Goal: Transaction & Acquisition: Purchase product/service

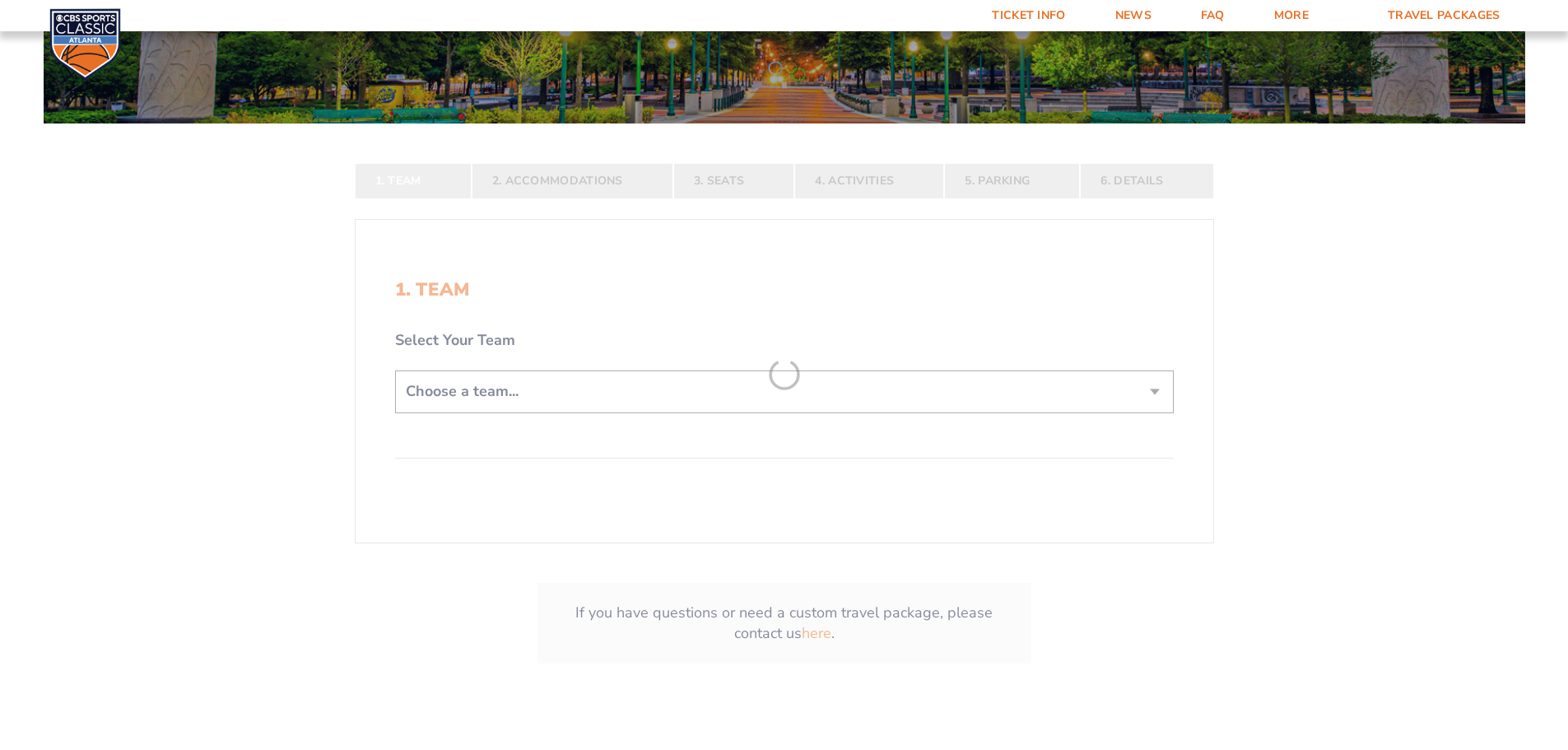
scroll to position [329, 0]
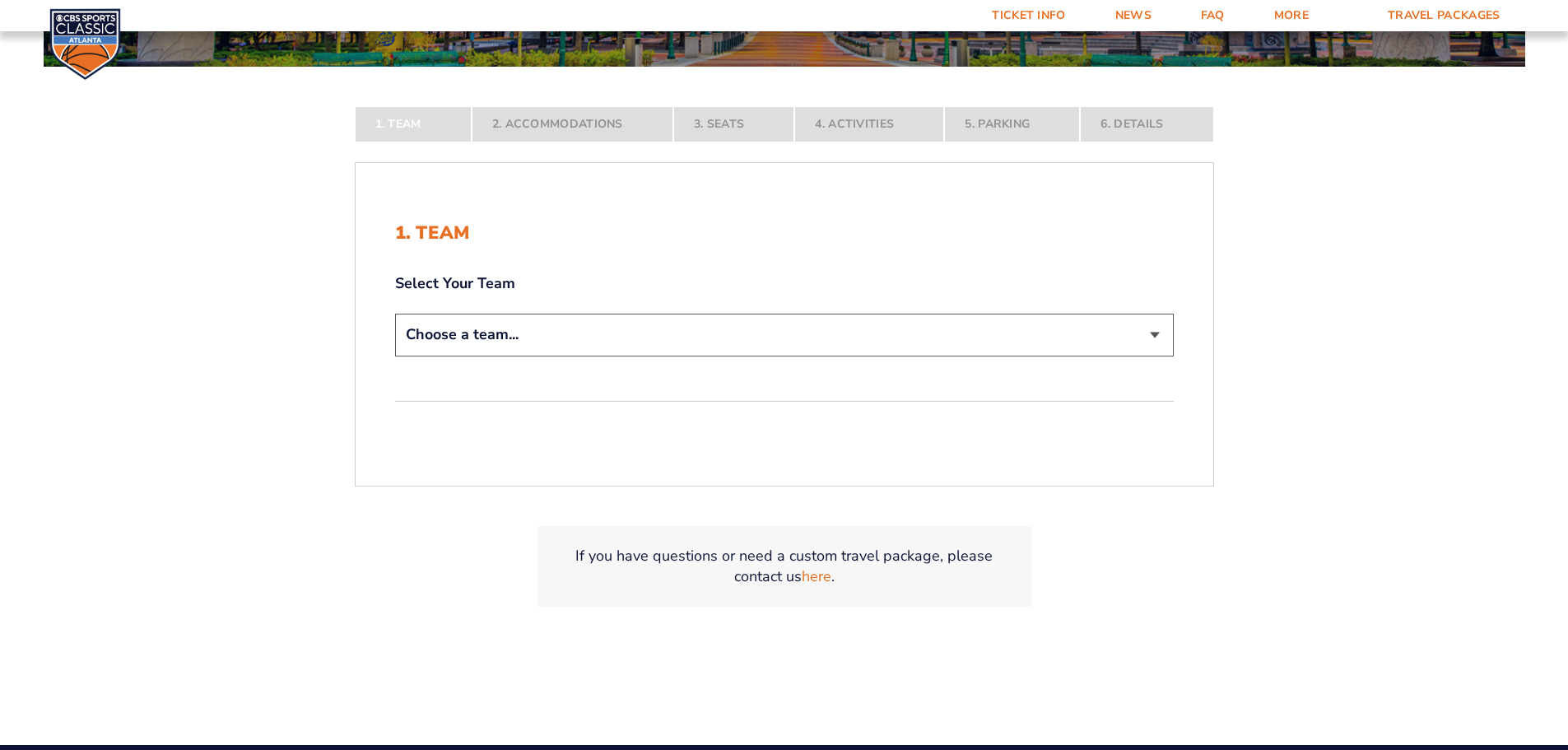
click at [748, 330] on select "Choose a team... Kentucky Wildcats Ohio State Buckeyes North Carolina Tar Heels…" at bounding box center [784, 334] width 779 height 42
select select "12956"
click at [395, 356] on select "Choose a team... Kentucky Wildcats Ohio State Buckeyes North Carolina Tar Heels…" at bounding box center [784, 334] width 779 height 42
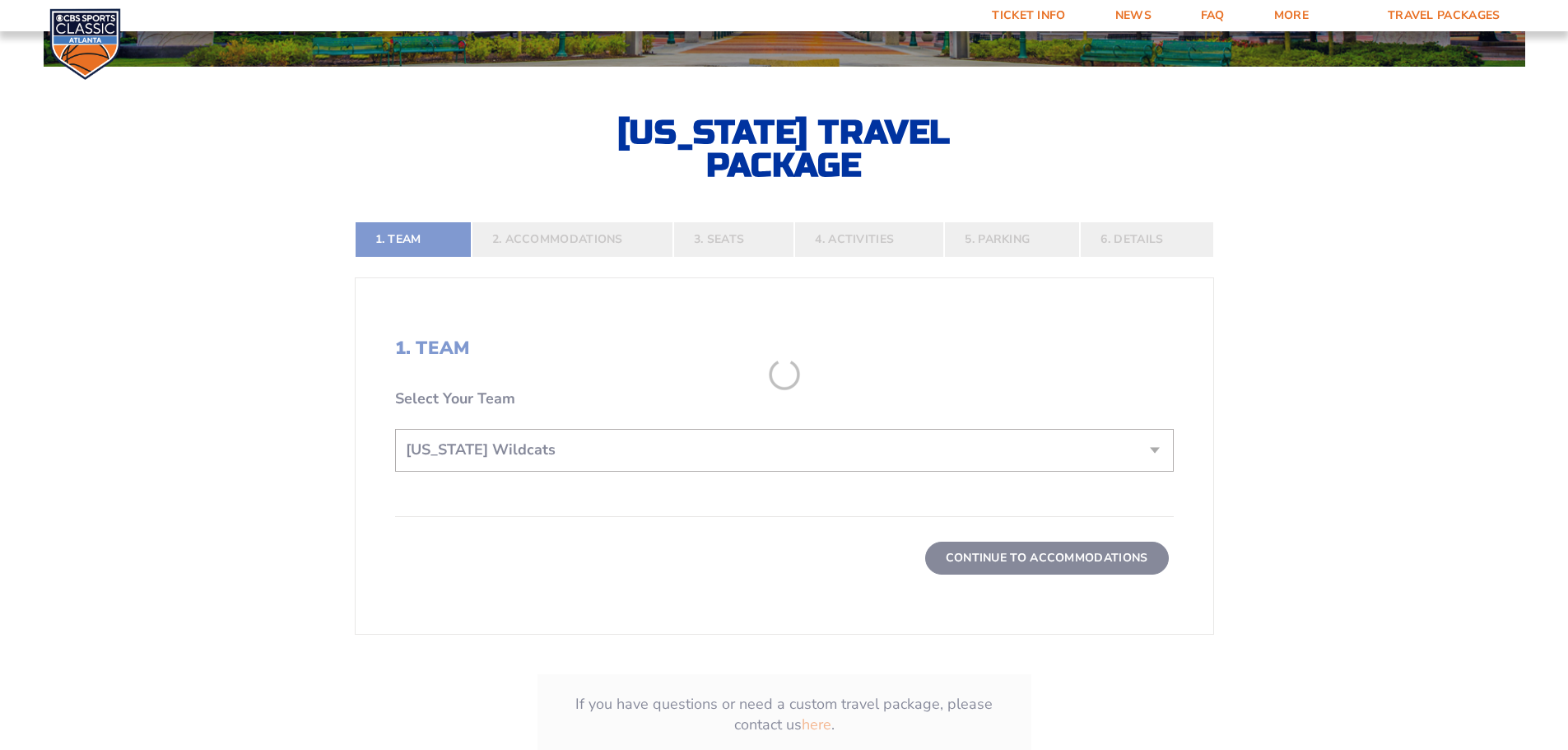
scroll to position [411, 0]
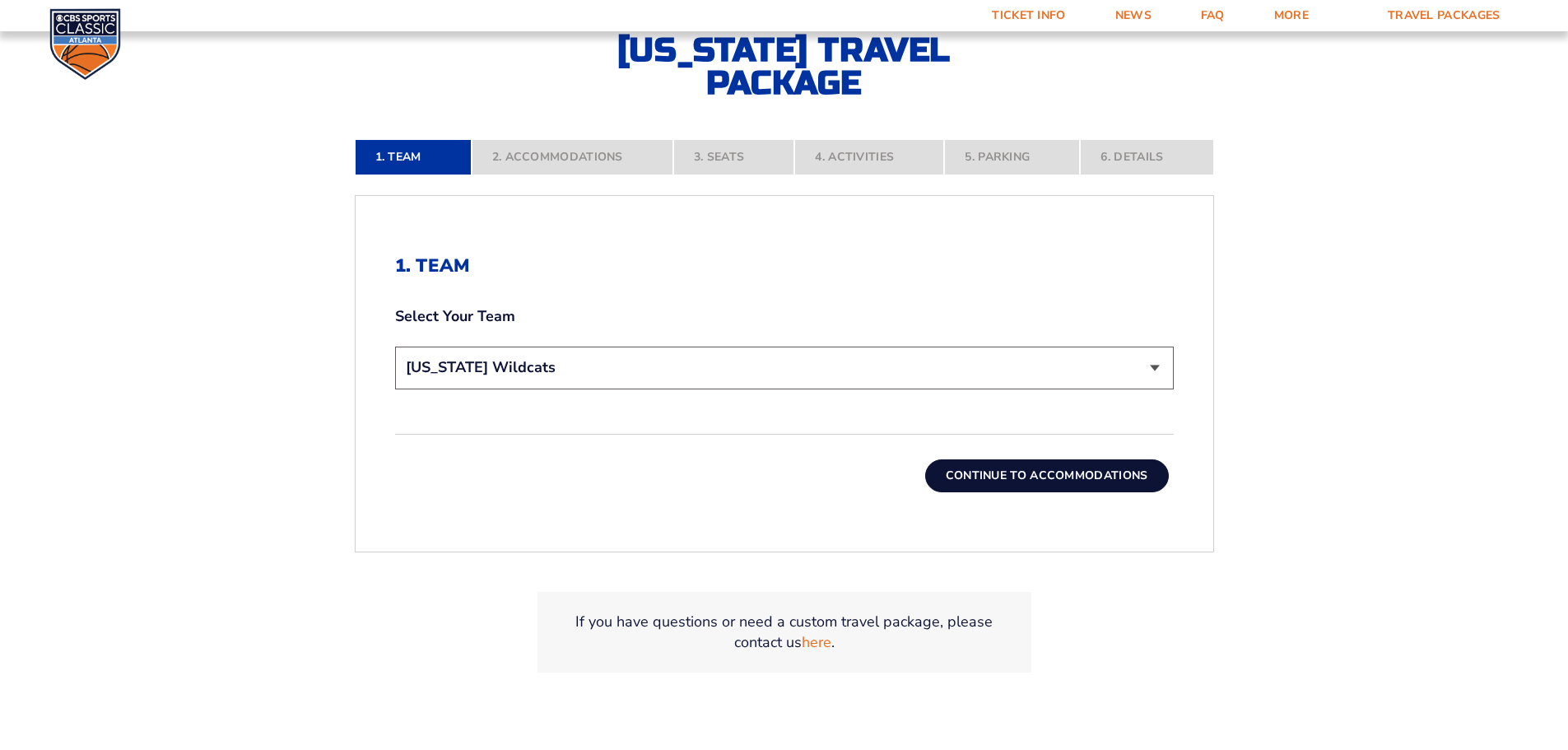
click at [1068, 477] on button "Continue To Accommodations" at bounding box center [1046, 475] width 243 height 33
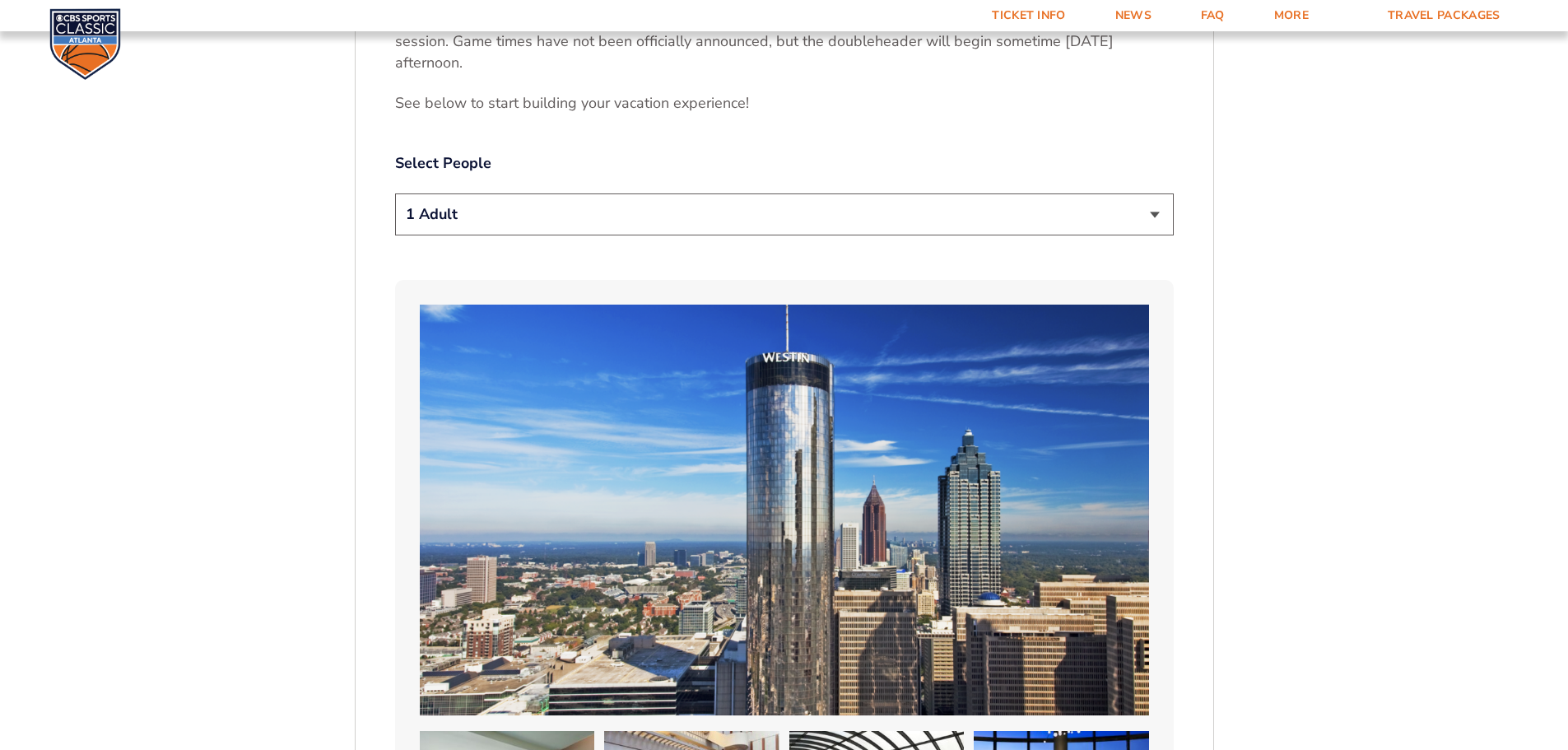
scroll to position [1013, 0]
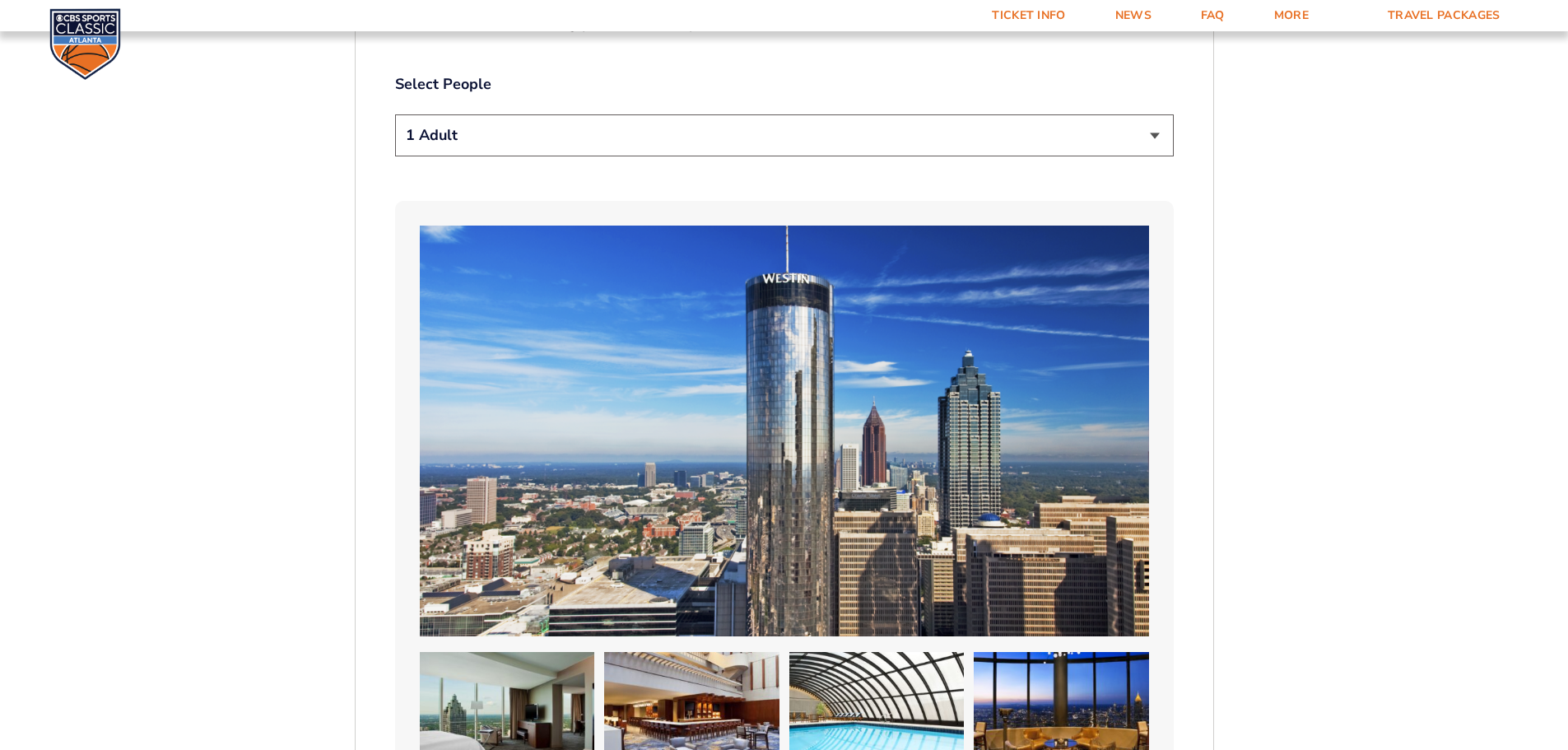
click at [845, 141] on select "1 Adult 2 Adults 3 Adults 4 Adults 2 Adults + 1 Child 2 Adults + 2 Children 2 A…" at bounding box center [784, 135] width 779 height 42
select select "3 Adults"
click at [395, 114] on select "1 Adult 2 Adults 3 Adults 4 Adults 2 Adults + 1 Child 2 Adults + 2 Children 2 A…" at bounding box center [784, 135] width 779 height 42
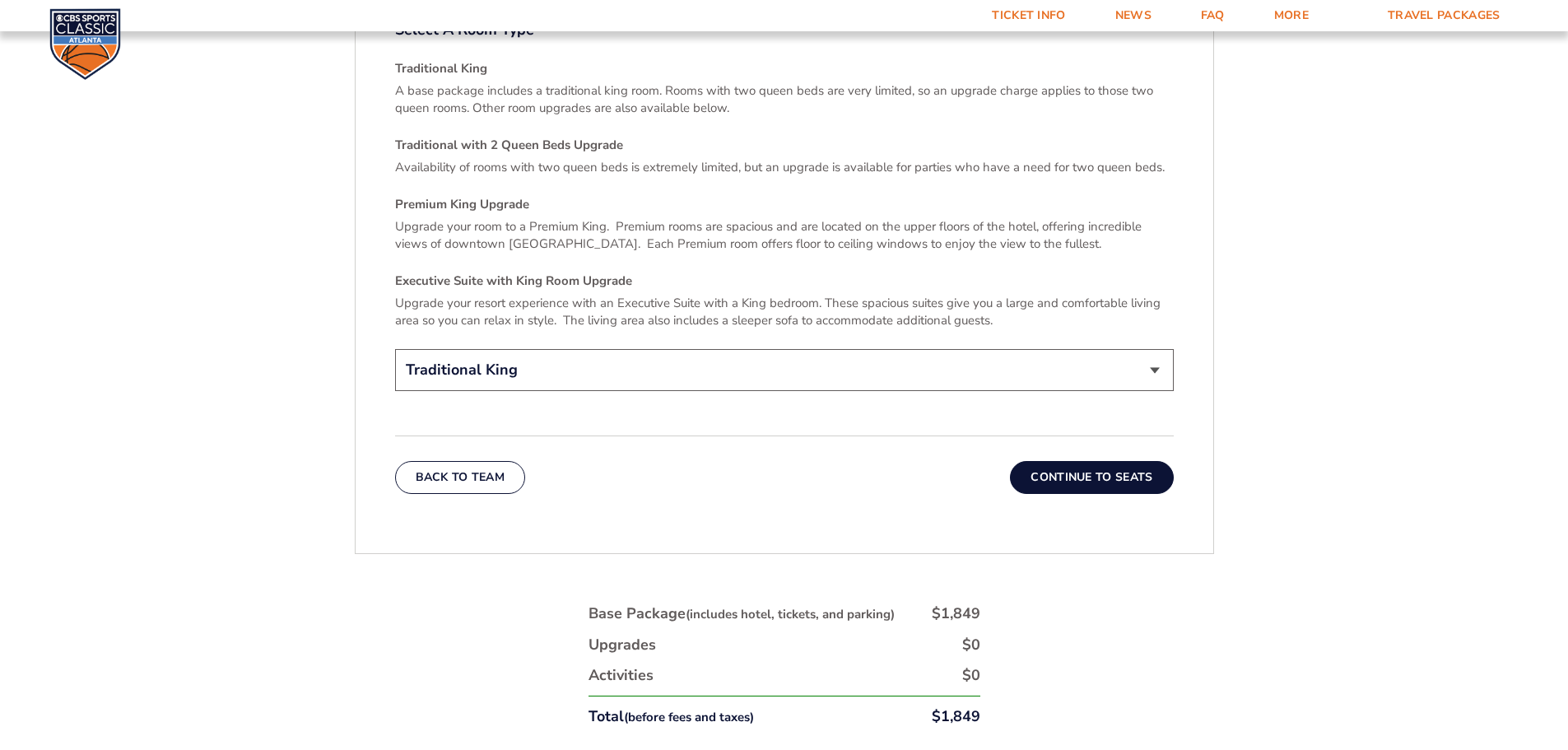
scroll to position [2494, 0]
click at [1024, 351] on select "Traditional King Traditional with 2 Queen Beds Upgrade (+$45 per night) Premium…" at bounding box center [784, 368] width 779 height 42
select select "Traditional with 2 Queen Beds Upgrade"
click at [395, 347] on select "Traditional King Traditional with 2 Queen Beds Upgrade (+$45 per night) Premium…" at bounding box center [784, 368] width 779 height 42
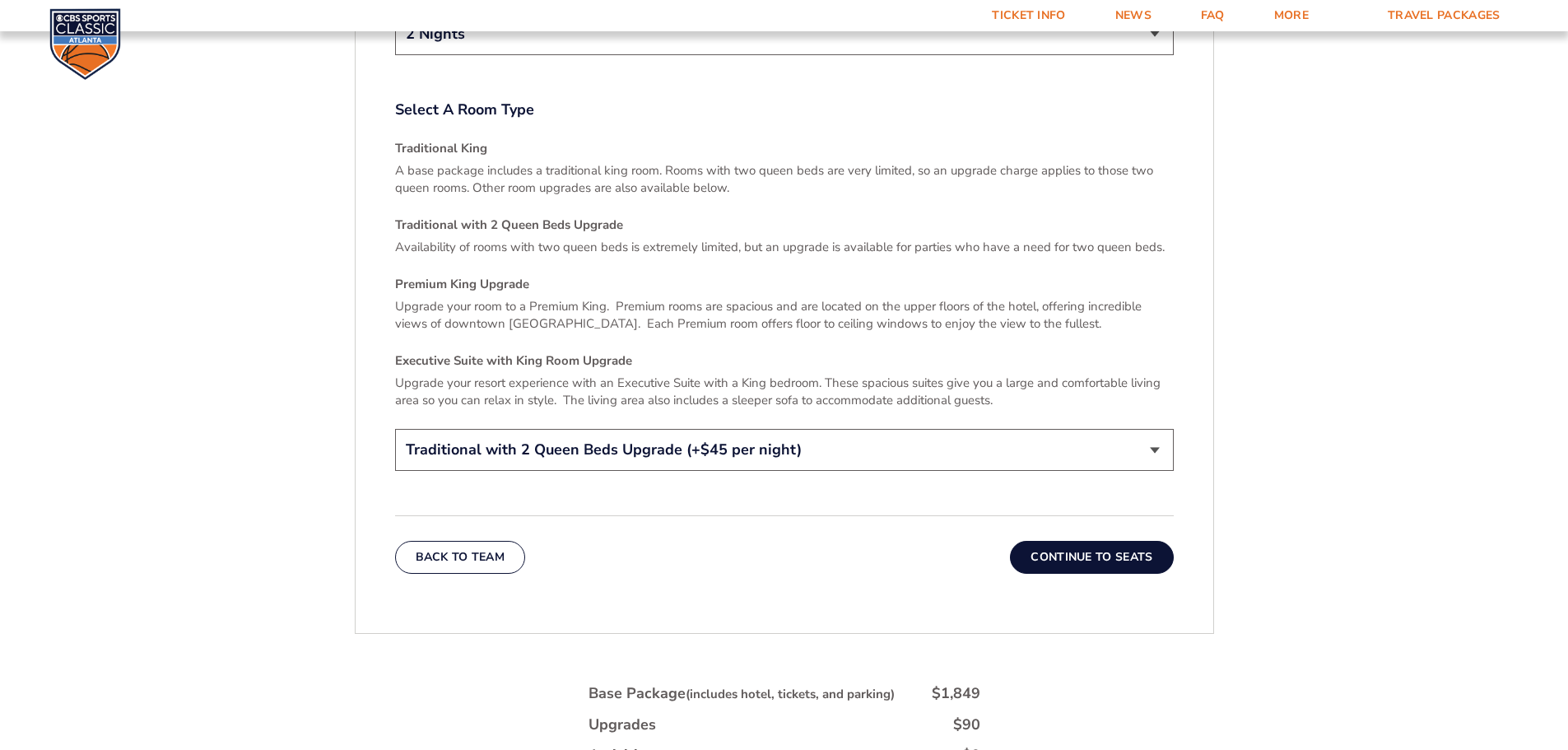
scroll to position [2412, 0]
click at [1094, 541] on button "Continue To Seats" at bounding box center [1092, 558] width 163 height 33
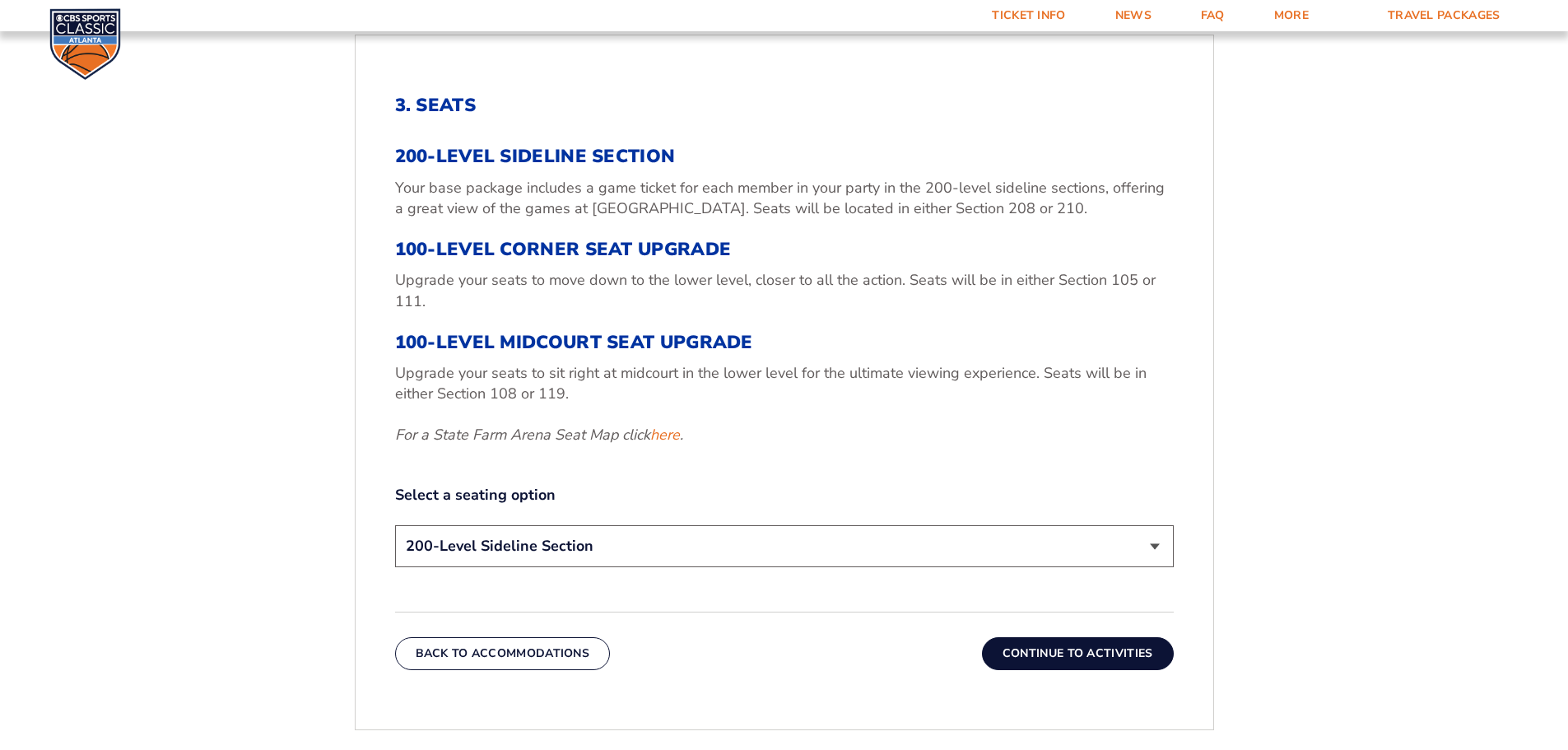
scroll to position [602, 0]
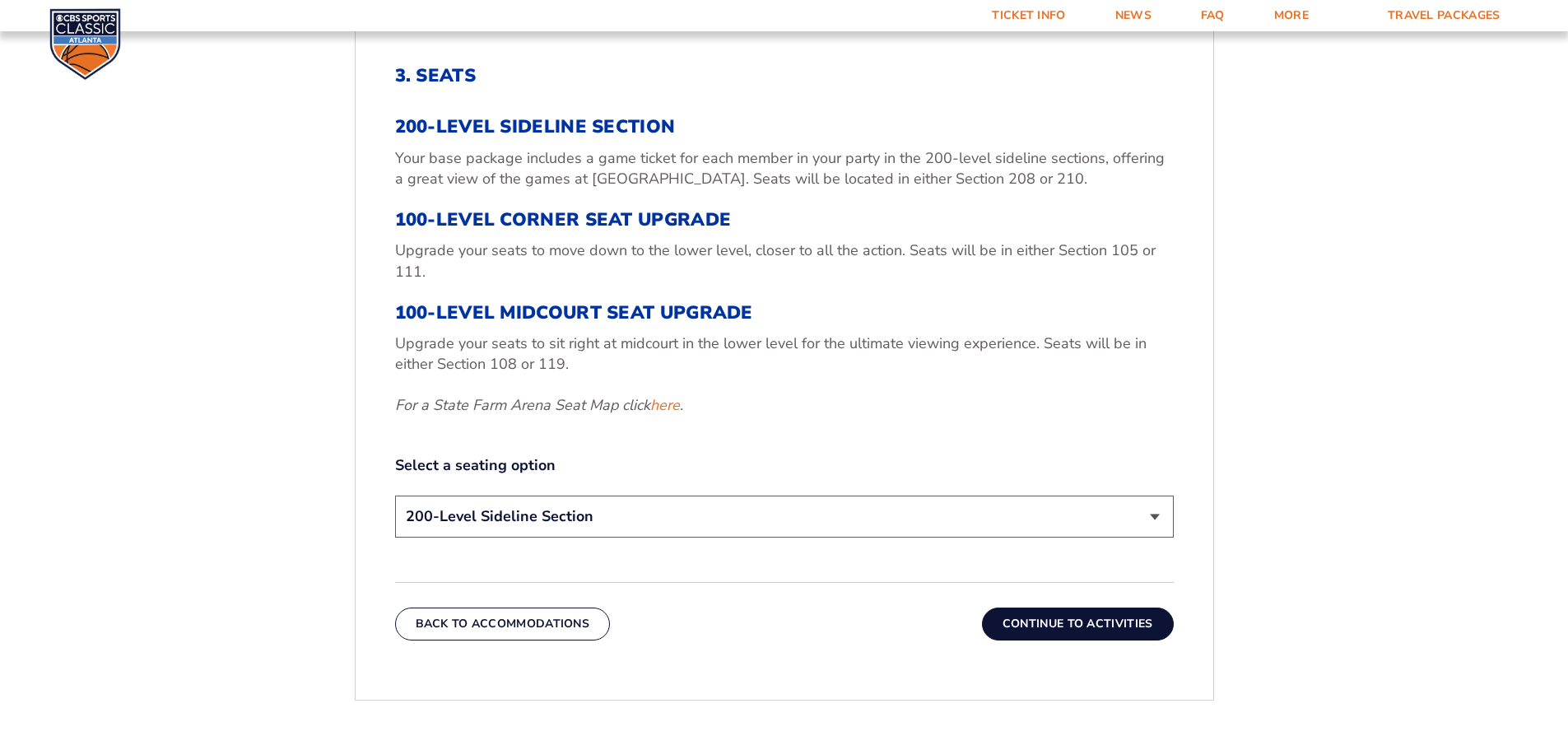
click at [626, 505] on select "200-Level Sideline Section 100-Level Corner Seat Upgrade (+$120 per person) 100…" at bounding box center [784, 516] width 779 height 42
click at [395, 495] on select "200-Level Sideline Section 100-Level Corner Seat Upgrade (+$120 per person) 100…" at bounding box center [784, 516] width 779 height 42
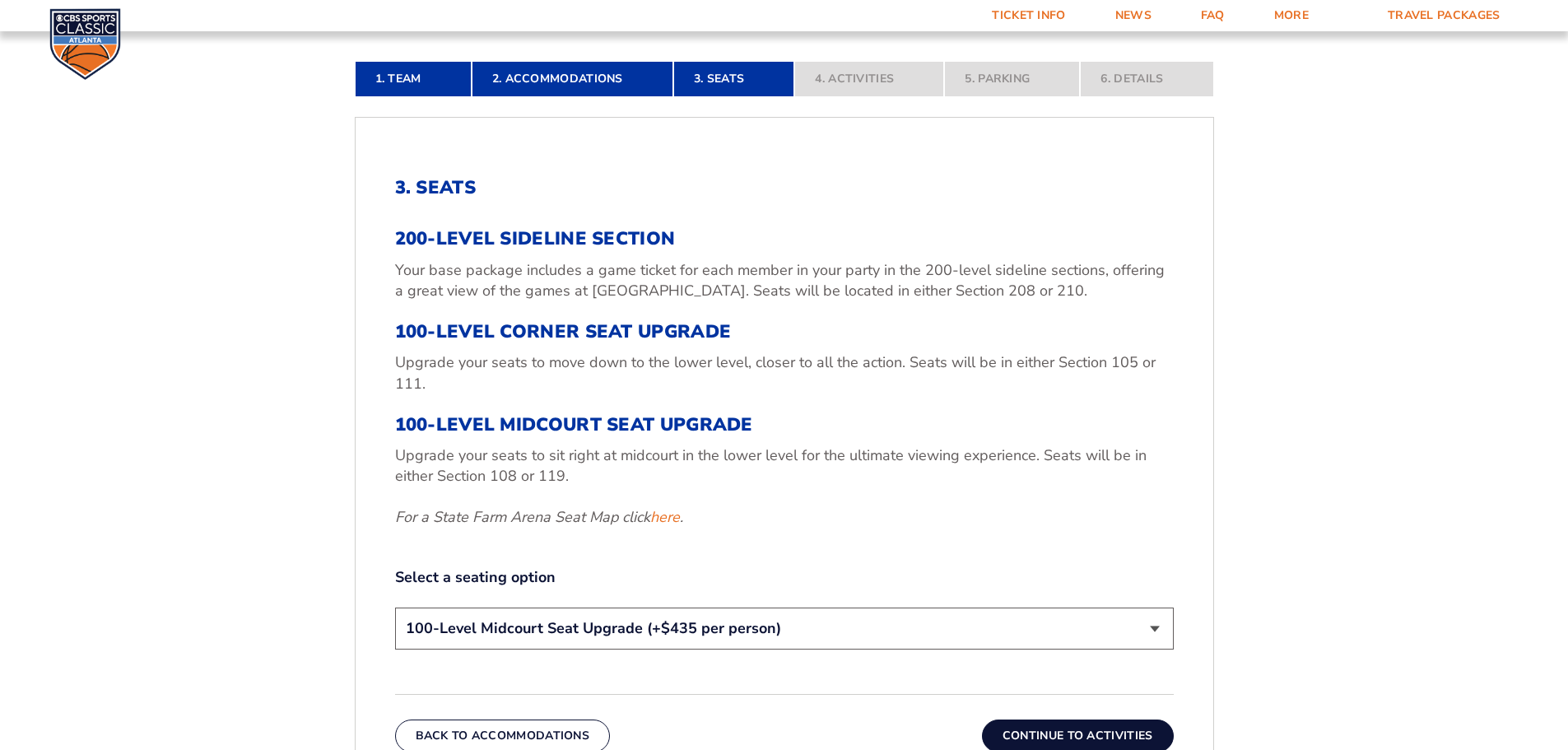
scroll to position [520, 0]
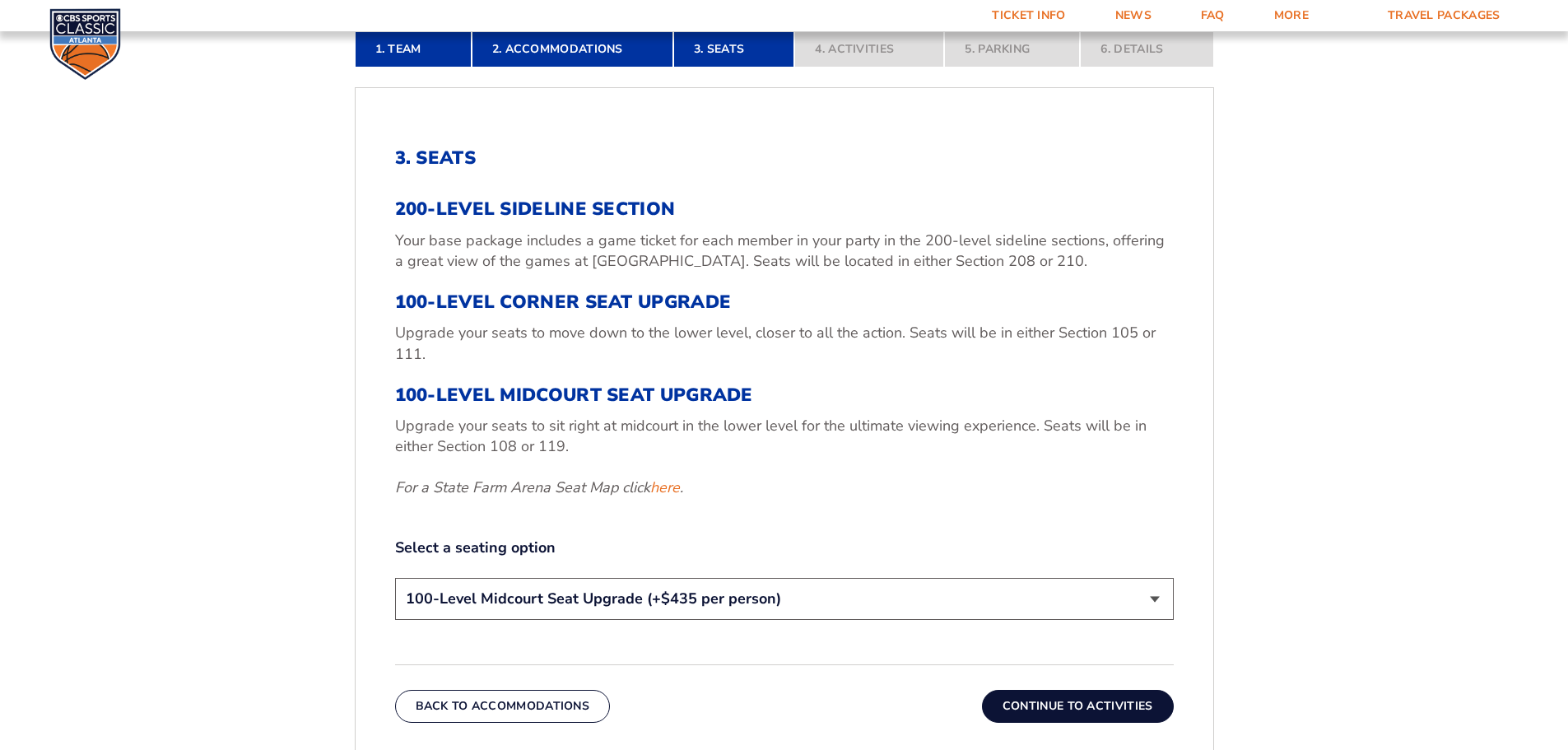
click at [662, 607] on select "200-Level Sideline Section 100-Level Corner Seat Upgrade (+$120 per person) 100…" at bounding box center [784, 598] width 779 height 42
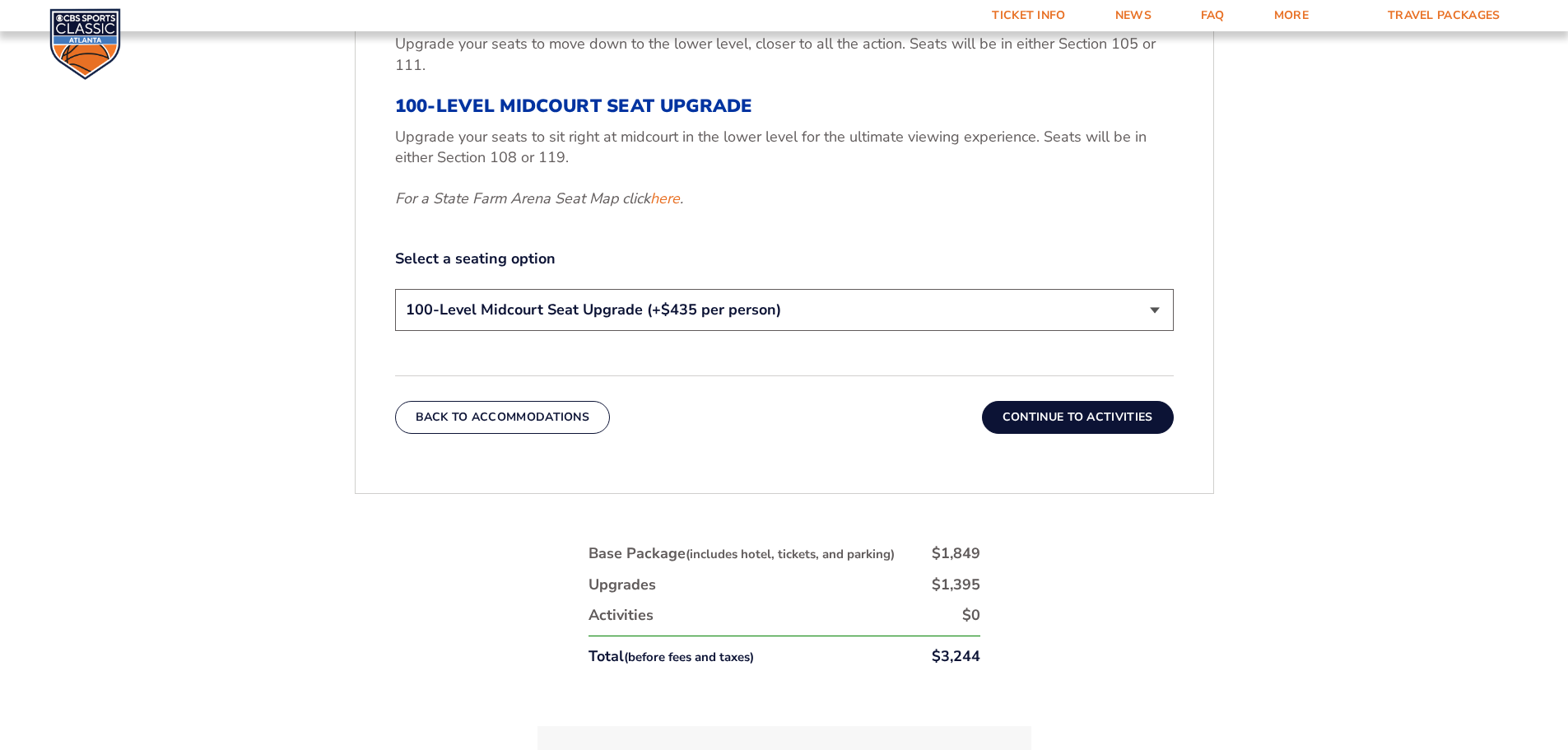
scroll to position [849, 0]
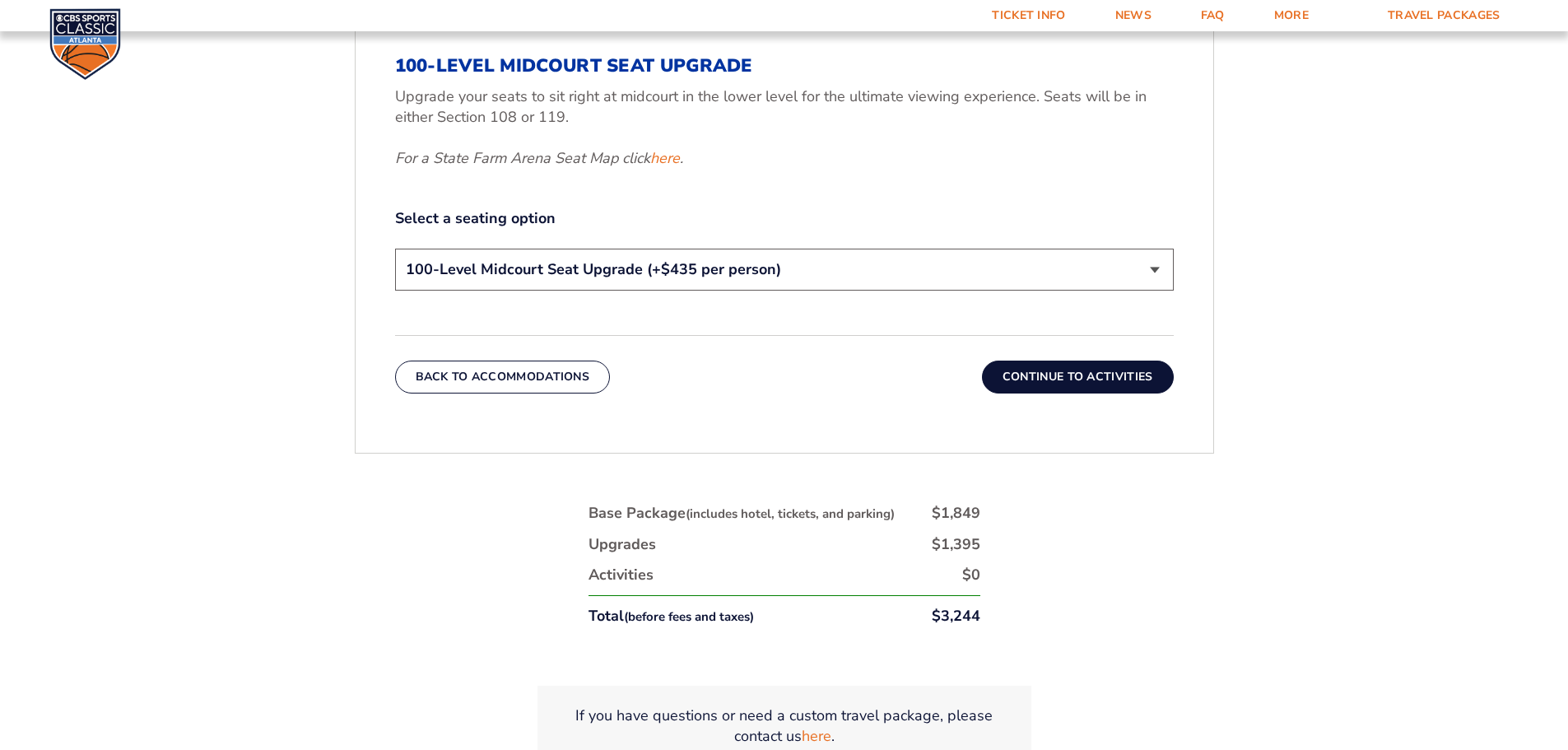
click at [807, 271] on select "200-Level Sideline Section 100-Level Corner Seat Upgrade (+$120 per person) 100…" at bounding box center [784, 269] width 779 height 42
click at [395, 249] on select "200-Level Sideline Section 100-Level Corner Seat Upgrade (+$120 per person) 100…" at bounding box center [784, 269] width 779 height 42
click at [848, 265] on select "200-Level Sideline Section 100-Level Corner Seat Upgrade (+$120 per person) 100…" at bounding box center [784, 269] width 779 height 42
click at [395, 249] on select "200-Level Sideline Section 100-Level Corner Seat Upgrade (+$120 per person) 100…" at bounding box center [784, 269] width 779 height 42
drag, startPoint x: 837, startPoint y: 251, endPoint x: 837, endPoint y: 260, distance: 9.0
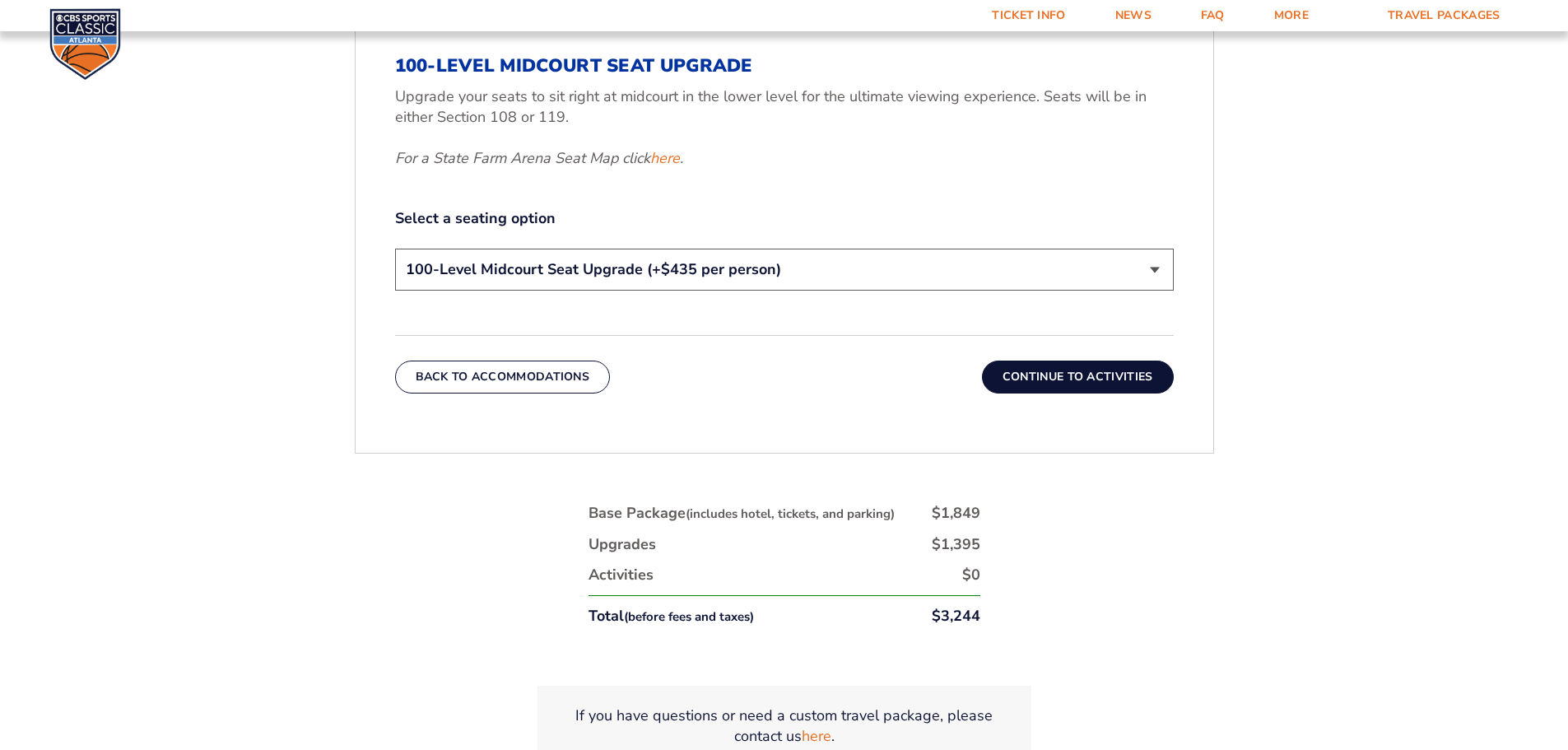
click at [837, 256] on select "200-Level Sideline Section 100-Level Corner Seat Upgrade (+$120 per person) 100…" at bounding box center [784, 269] width 779 height 42
click at [395, 249] on select "200-Level Sideline Section 100-Level Corner Seat Upgrade (+$120 per person) 100…" at bounding box center [784, 269] width 779 height 42
click at [820, 280] on select "200-Level Sideline Section 100-Level Corner Seat Upgrade (+$120 per person) 100…" at bounding box center [784, 269] width 779 height 42
click at [395, 249] on select "200-Level Sideline Section 100-Level Corner Seat Upgrade (+$120 per person) 100…" at bounding box center [784, 269] width 779 height 42
click at [818, 275] on select "200-Level Sideline Section 100-Level Corner Seat Upgrade (+$120 per person) 100…" at bounding box center [784, 269] width 779 height 42
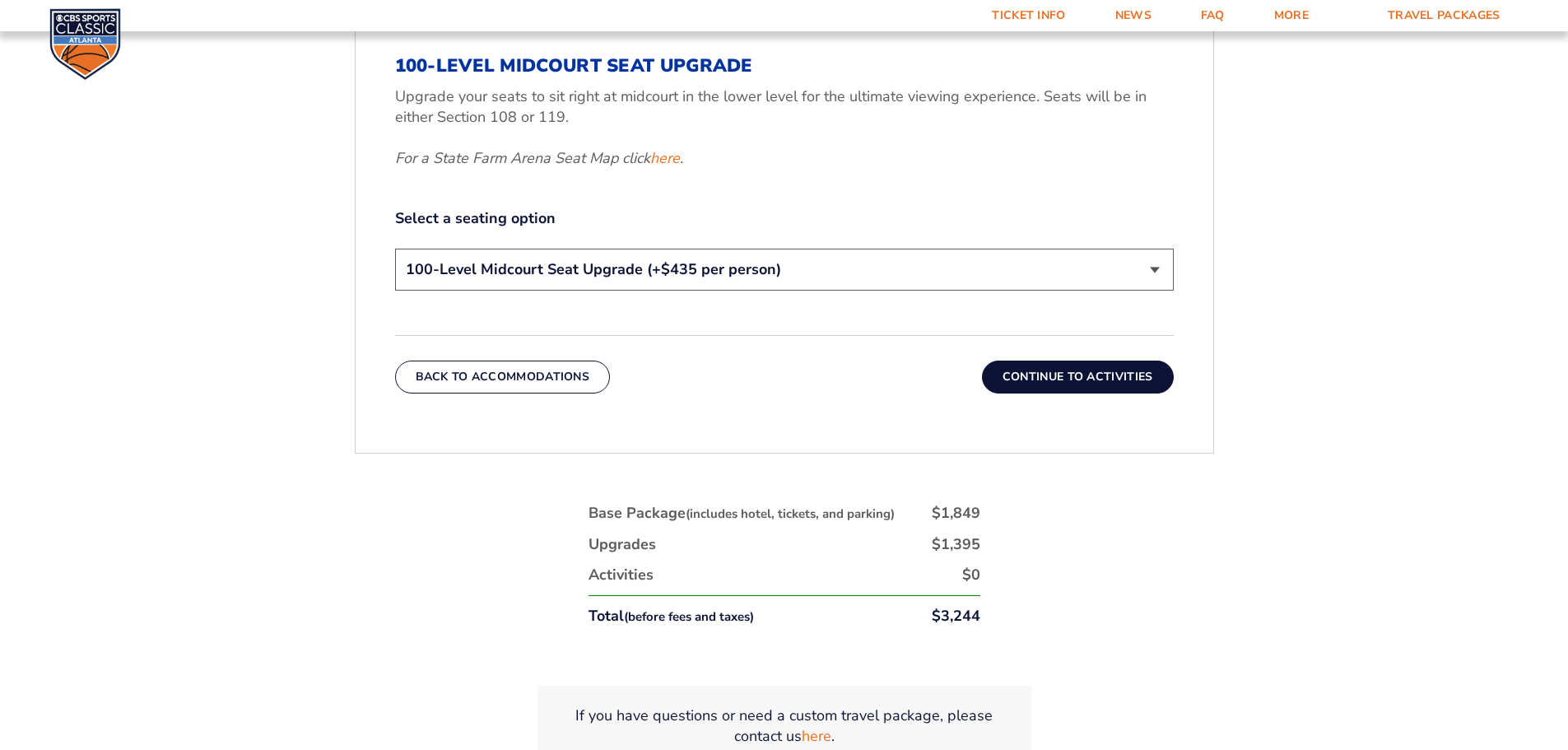
select select "100-Level Corner Seat Upgrade"
click at [395, 249] on select "200-Level Sideline Section 100-Level Corner Seat Upgrade (+$120 per person) 100…" at bounding box center [784, 269] width 779 height 42
click at [1103, 376] on button "Continue To Activities" at bounding box center [1078, 377] width 191 height 33
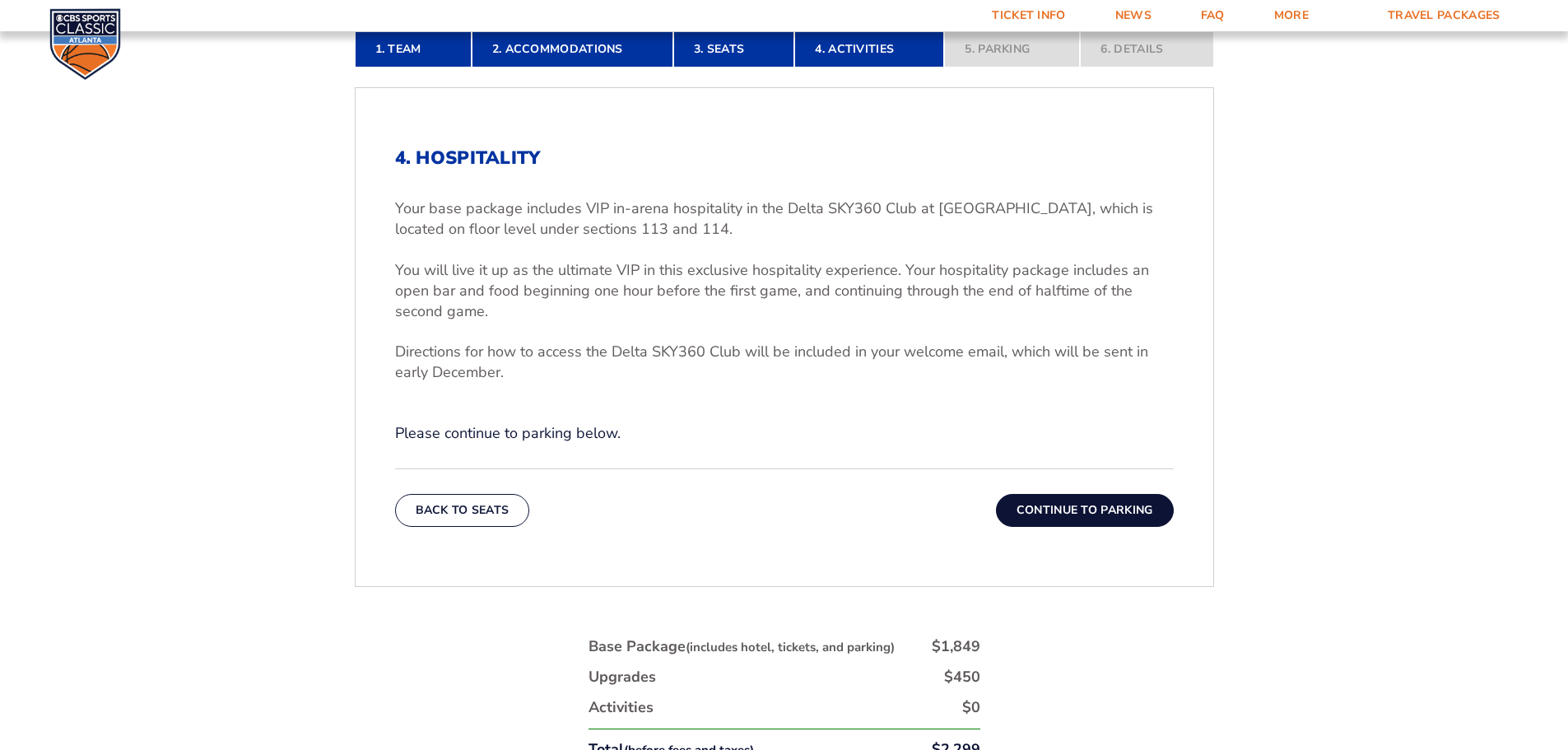
scroll to position [602, 0]
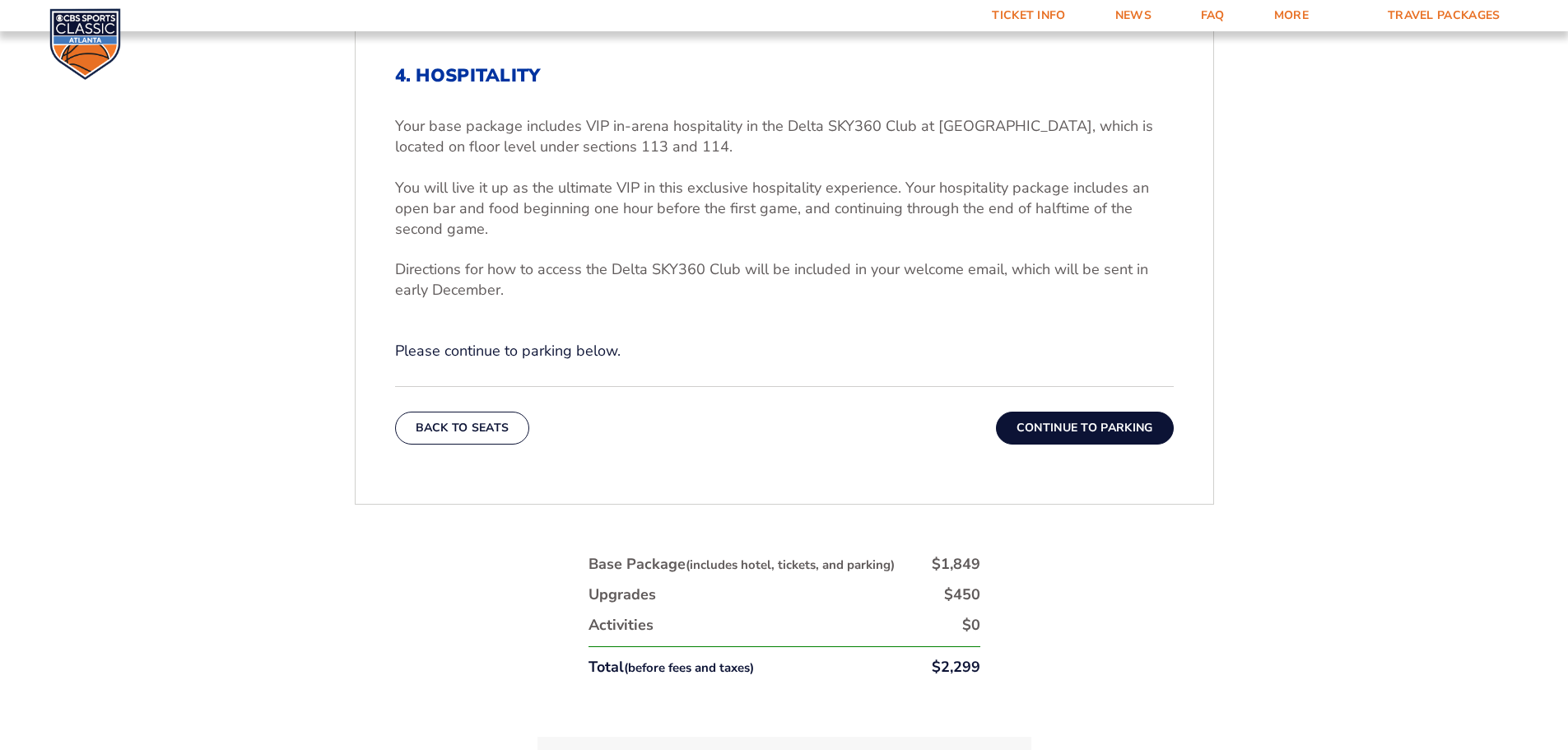
click at [1090, 429] on button "Continue To Parking" at bounding box center [1085, 428] width 178 height 33
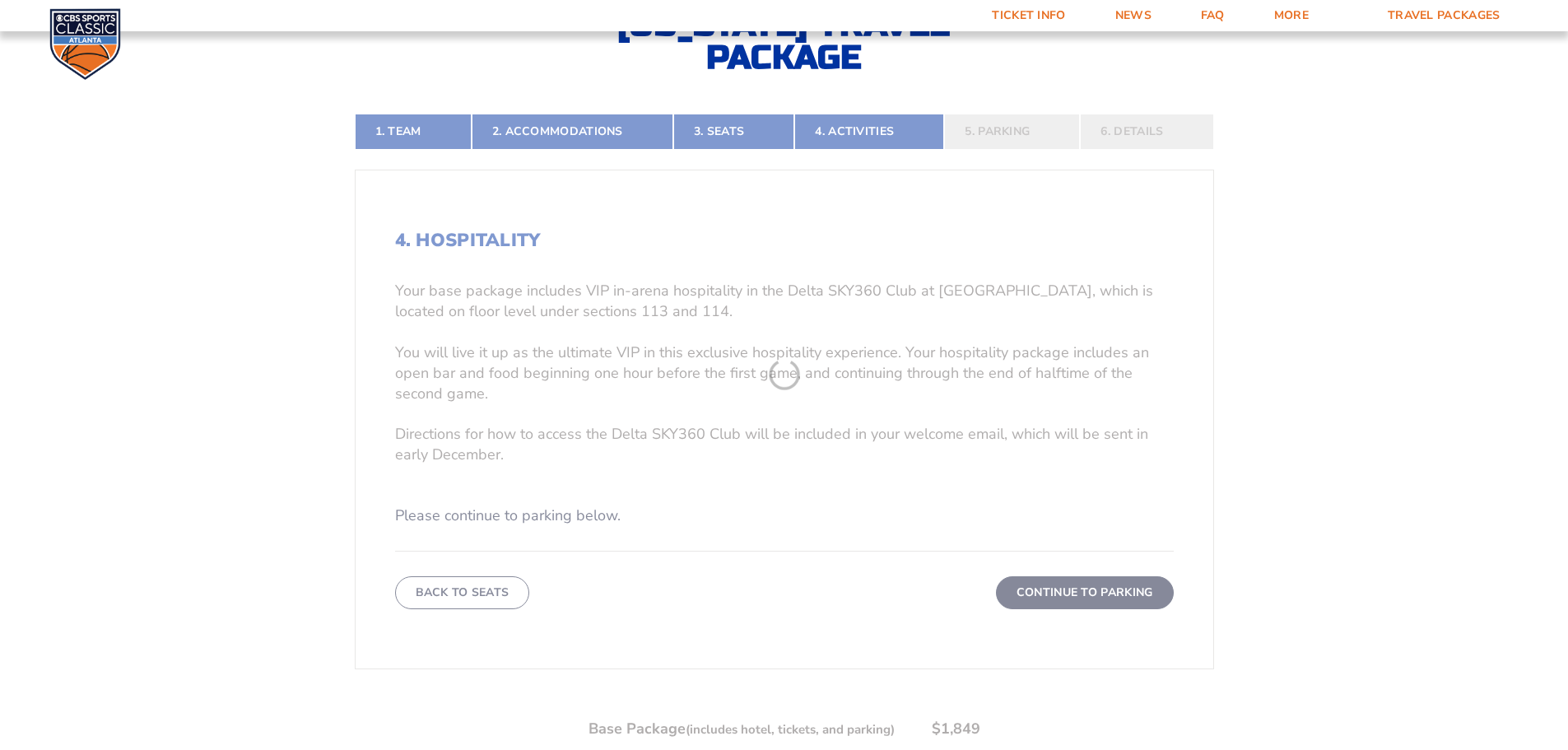
scroll to position [355, 0]
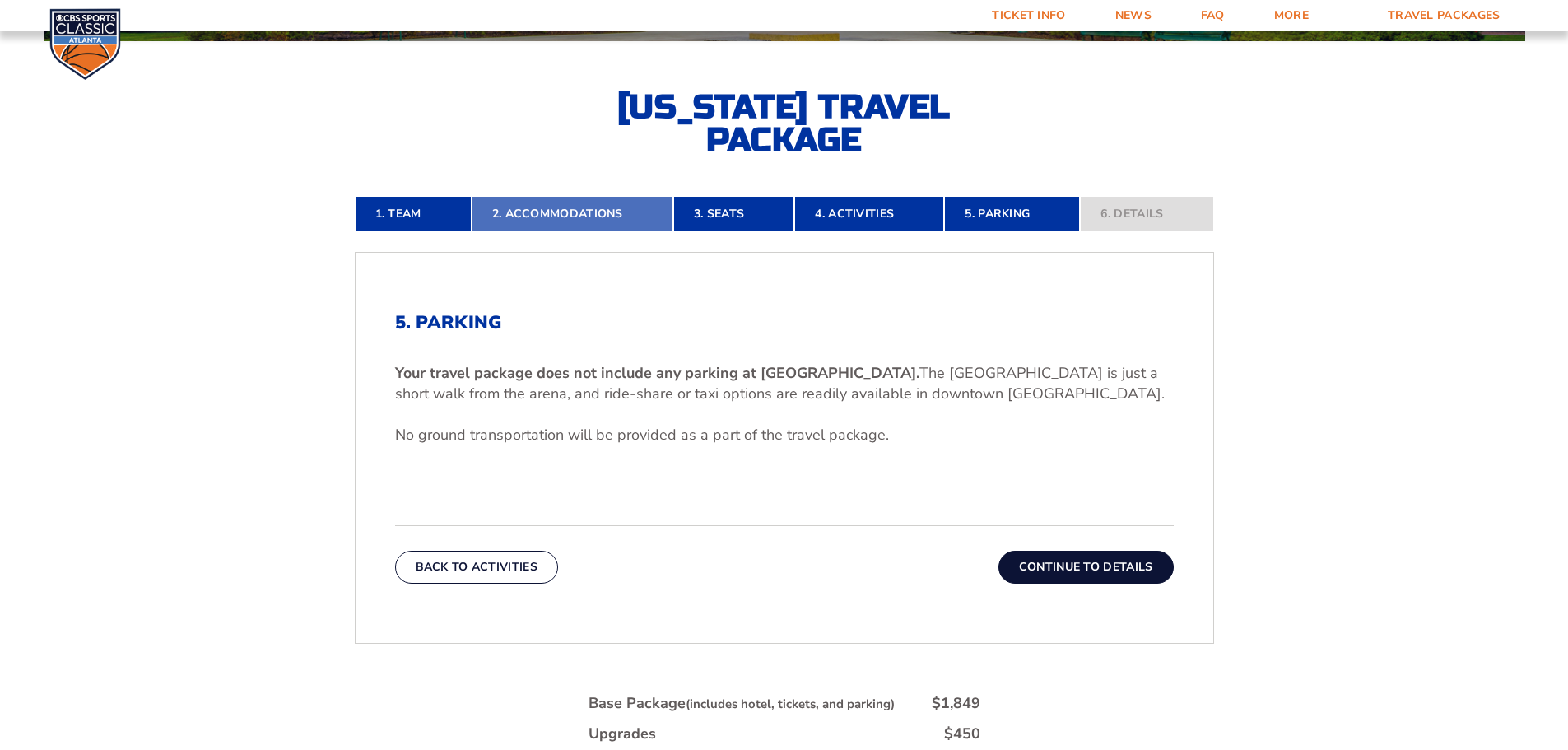
click at [543, 223] on link "2. Accommodations" at bounding box center [573, 214] width 202 height 36
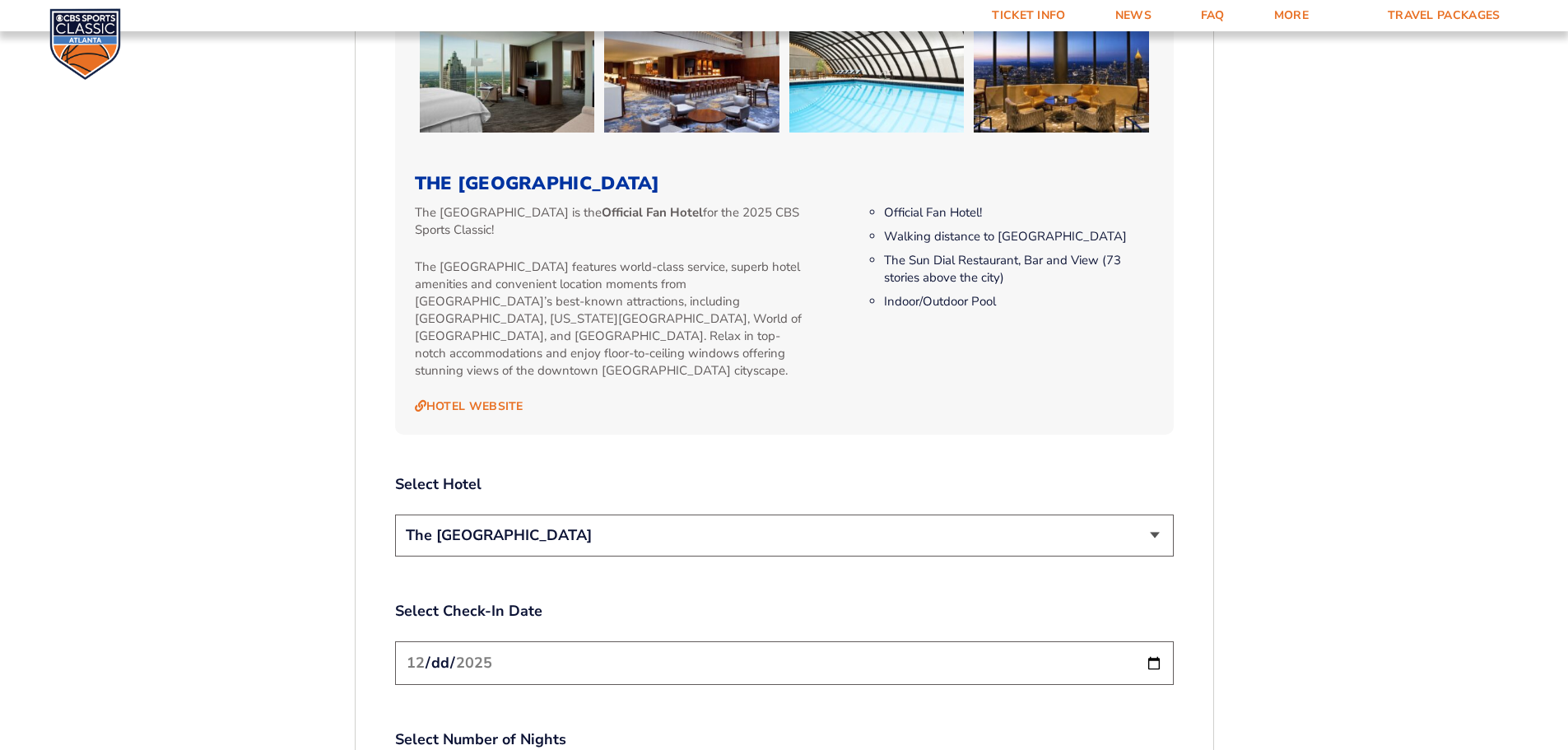
scroll to position [1671, 0]
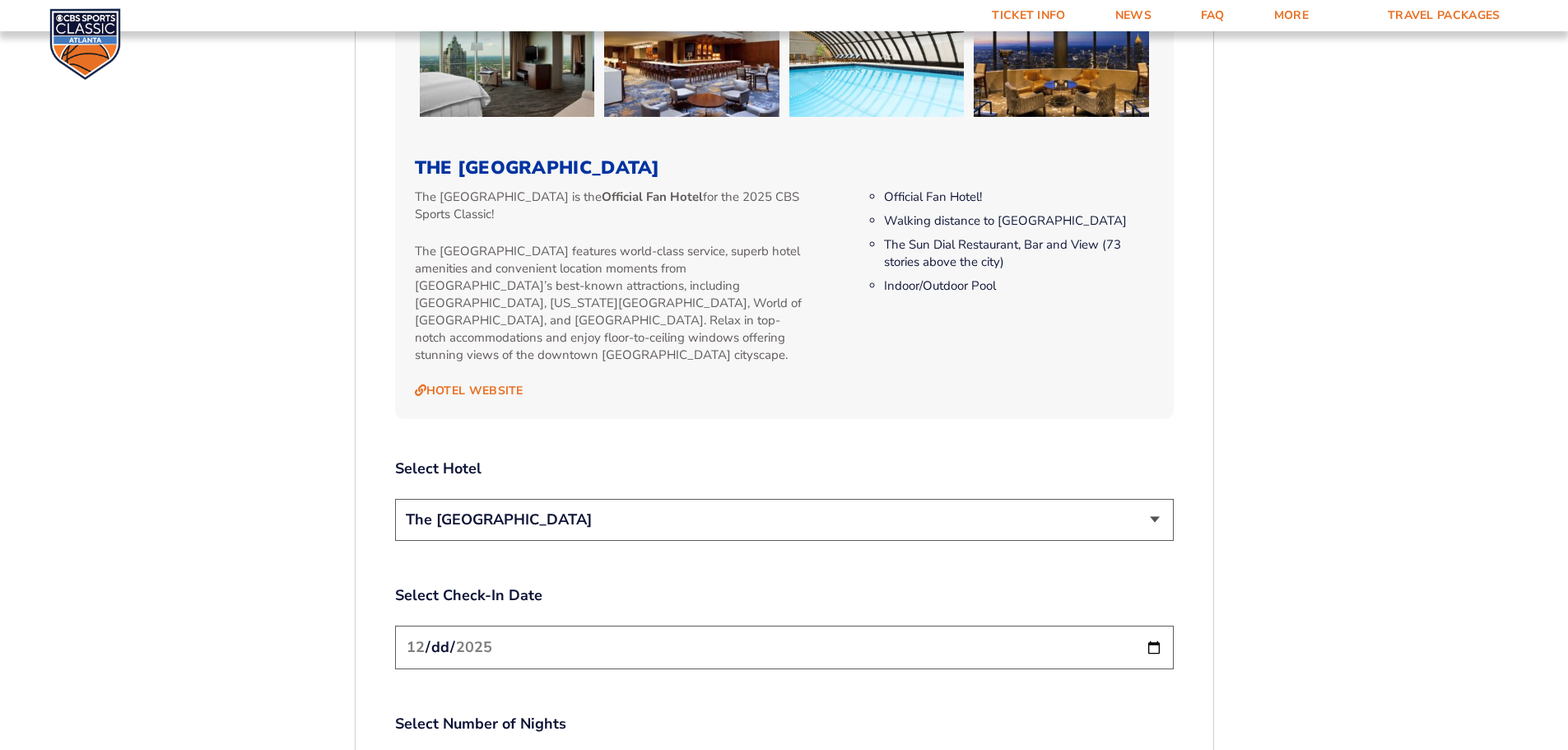
click at [781, 522] on div "The [GEOGRAPHIC_DATA]" at bounding box center [784, 522] width 779 height 47
click at [781, 518] on select "The [GEOGRAPHIC_DATA]" at bounding box center [784, 520] width 779 height 42
click at [936, 431] on div "2. Accommodations We look forward to seeing you in Atlanta for the 2025 CBS Spo…" at bounding box center [784, 107] width 779 height 2222
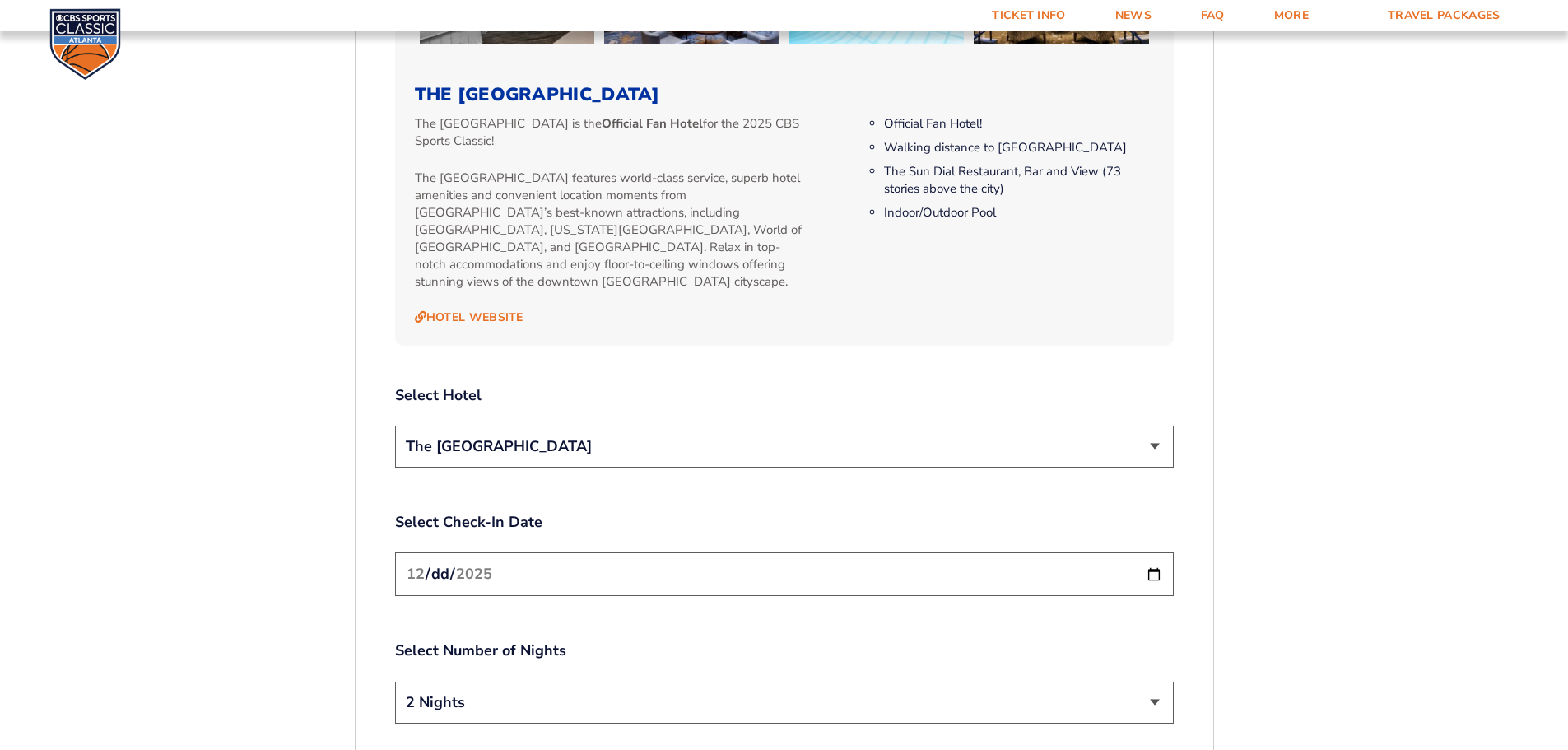
scroll to position [1918, 0]
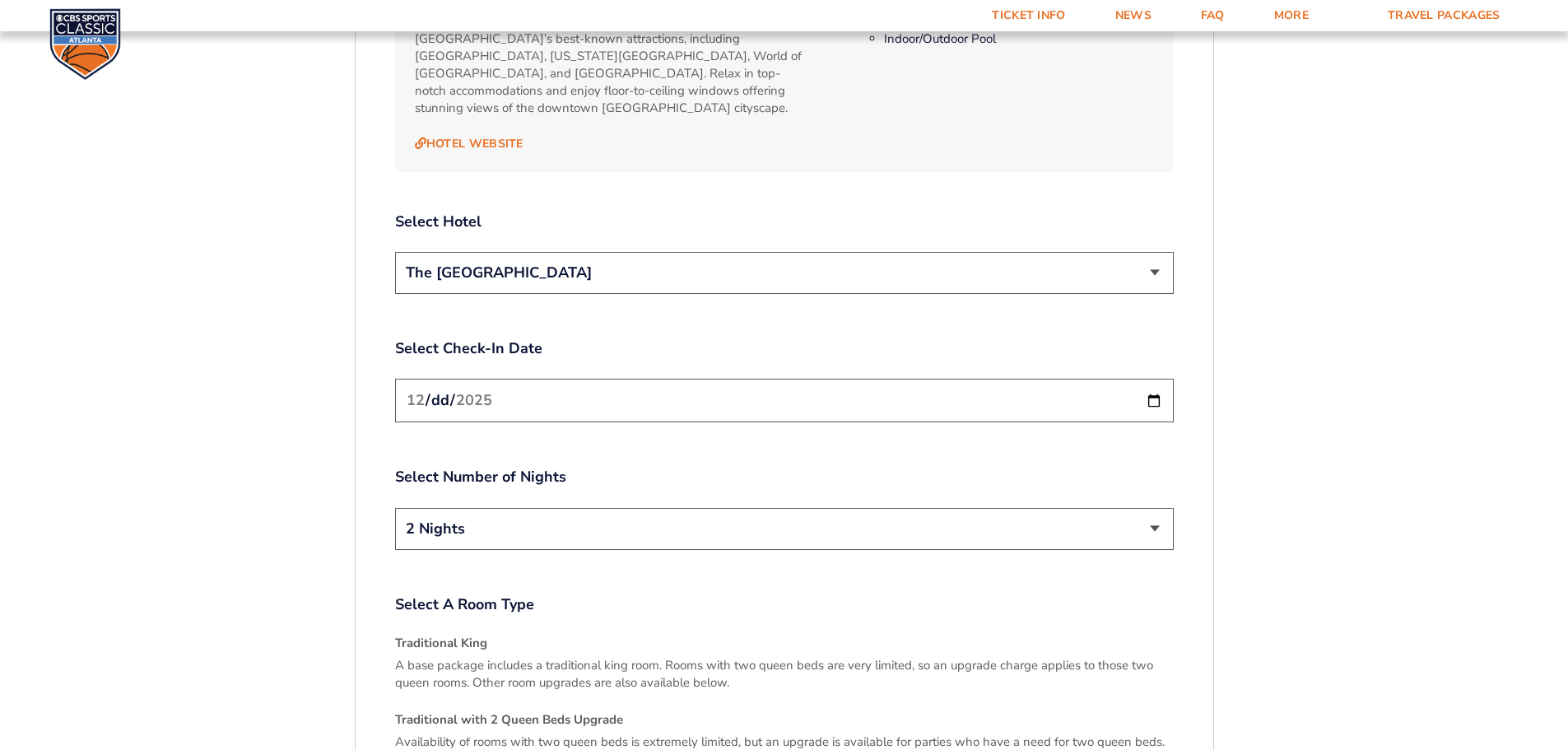
click at [1155, 386] on input "[DATE]" at bounding box center [784, 400] width 779 height 43
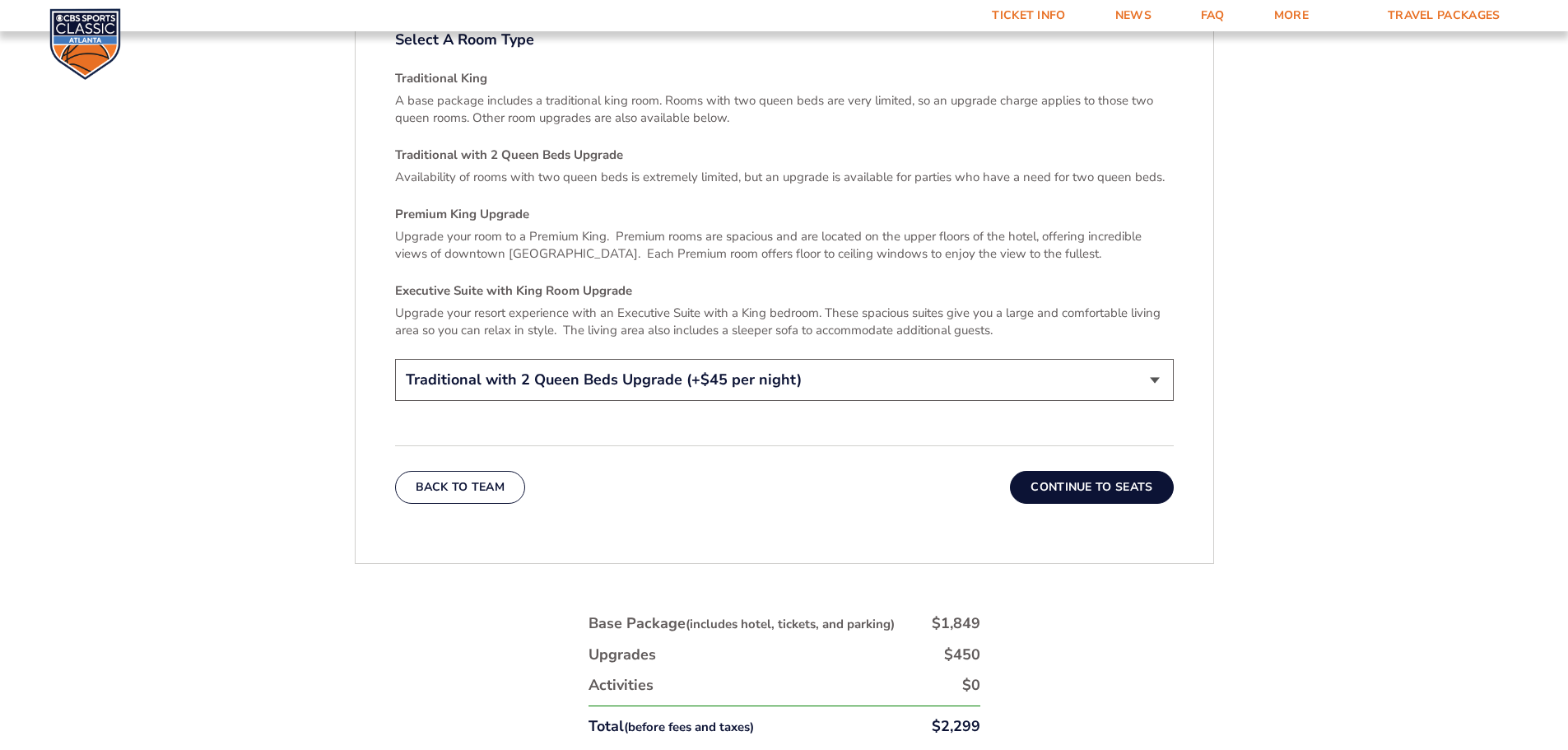
scroll to position [2494, 0]
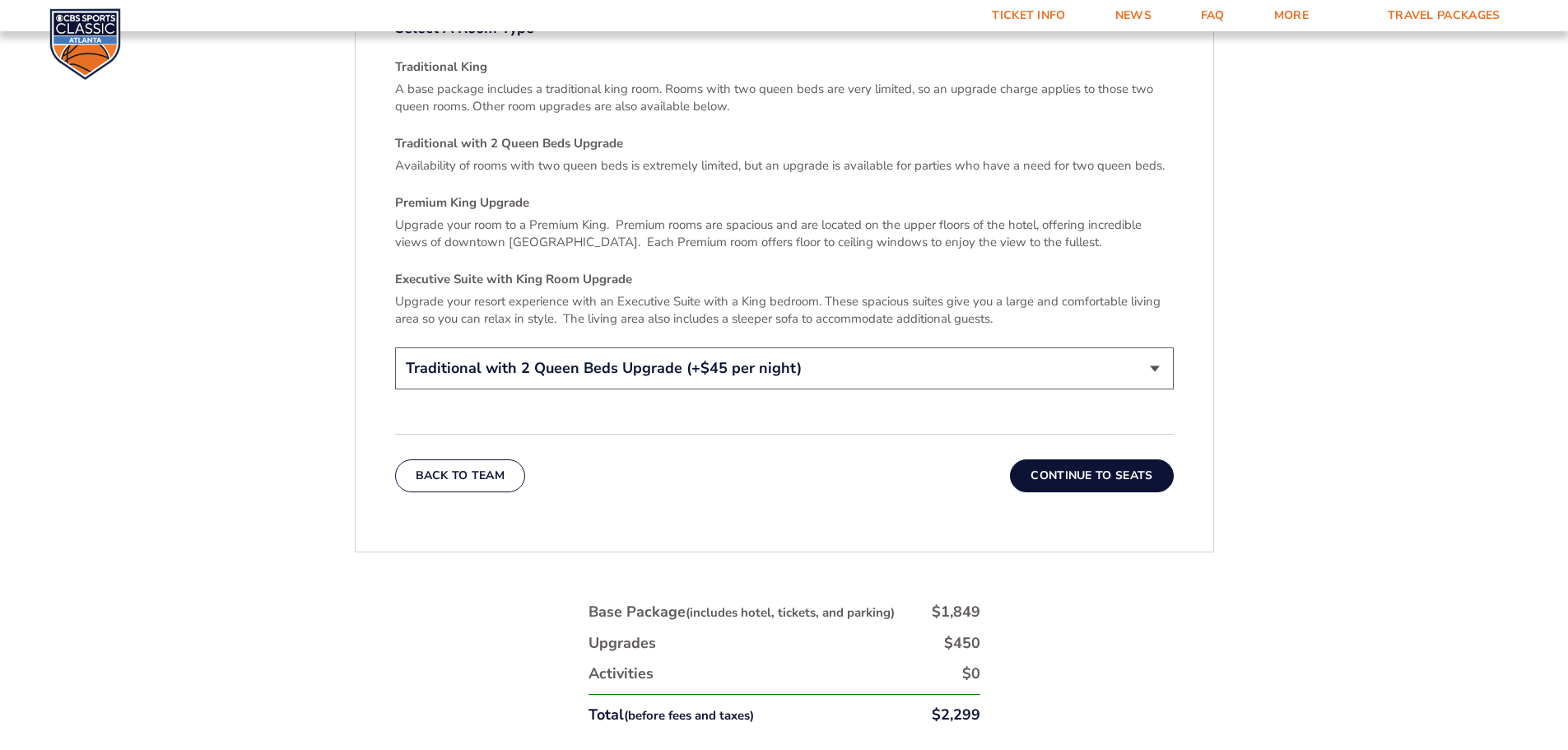
click at [1035, 459] on button "Continue To Seats" at bounding box center [1092, 475] width 163 height 33
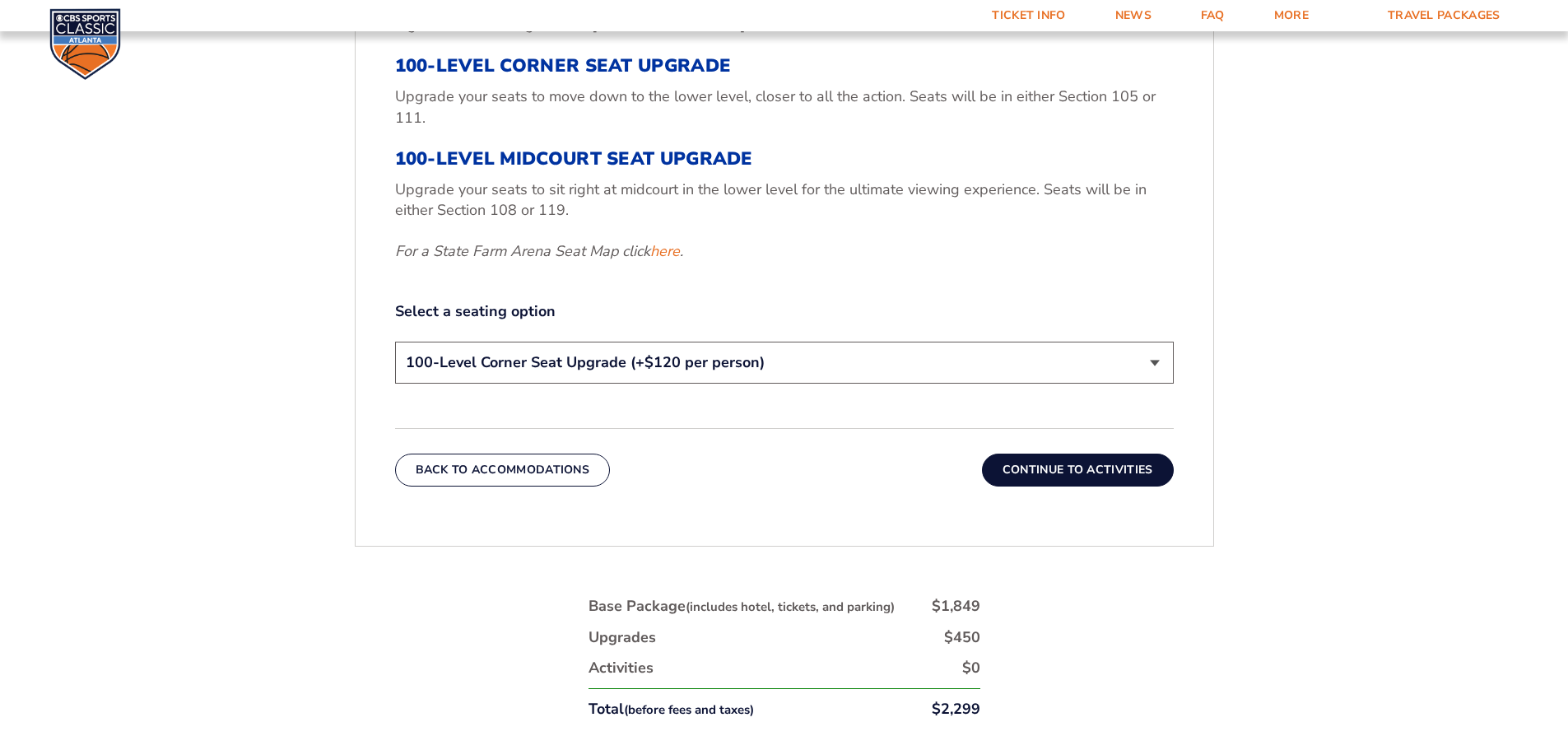
scroll to position [849, 0]
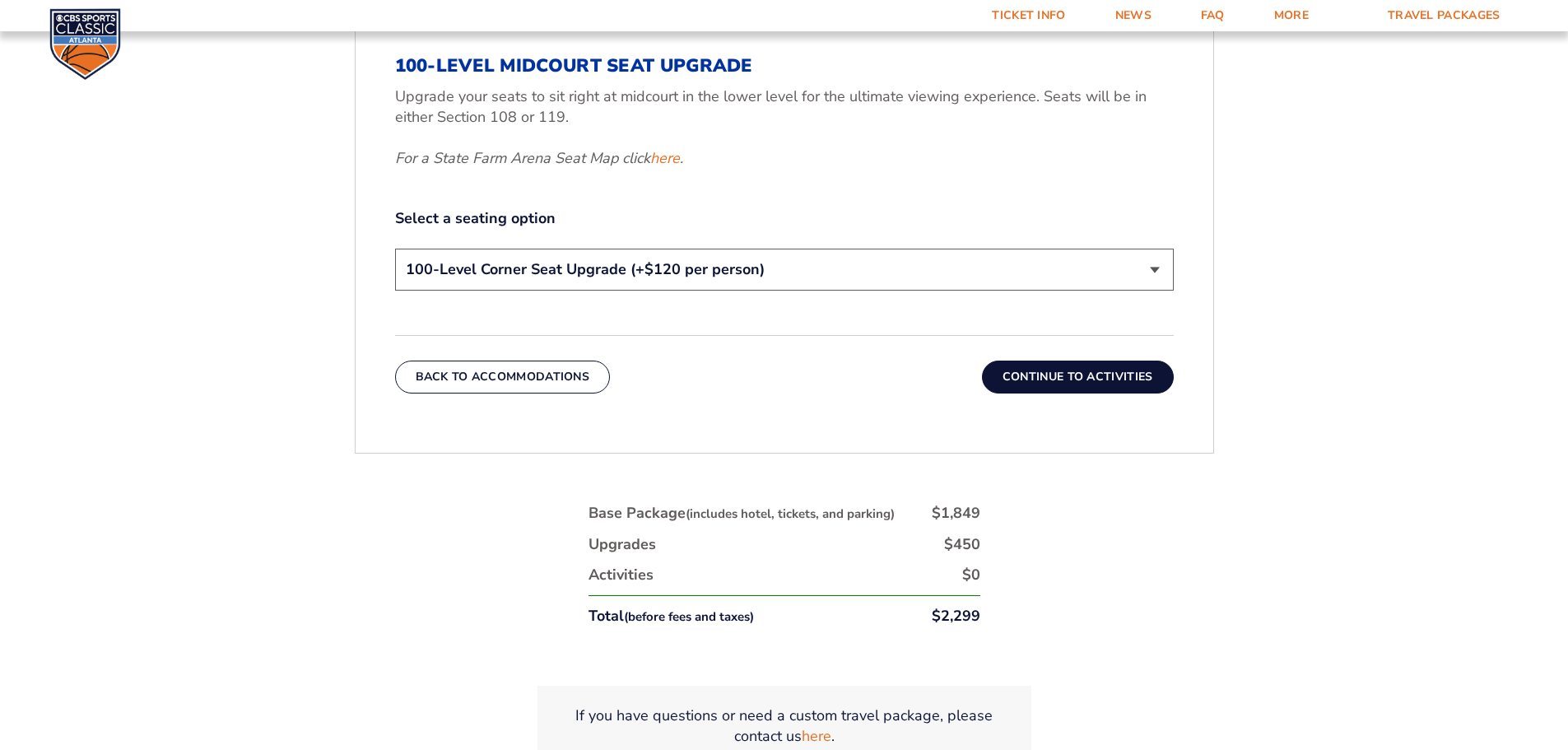
click at [1053, 388] on button "Continue To Activities" at bounding box center [1078, 377] width 191 height 33
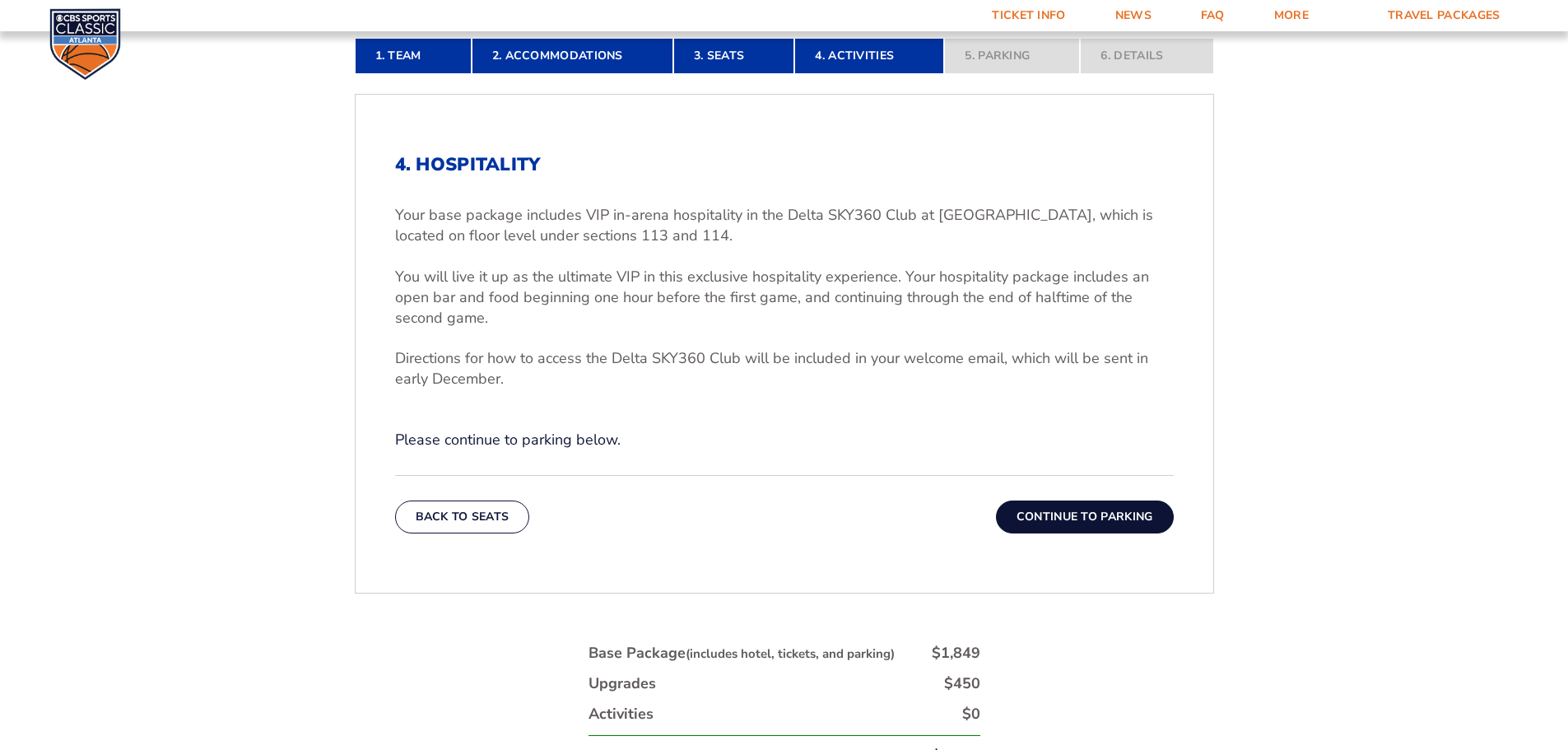
scroll to position [520, 0]
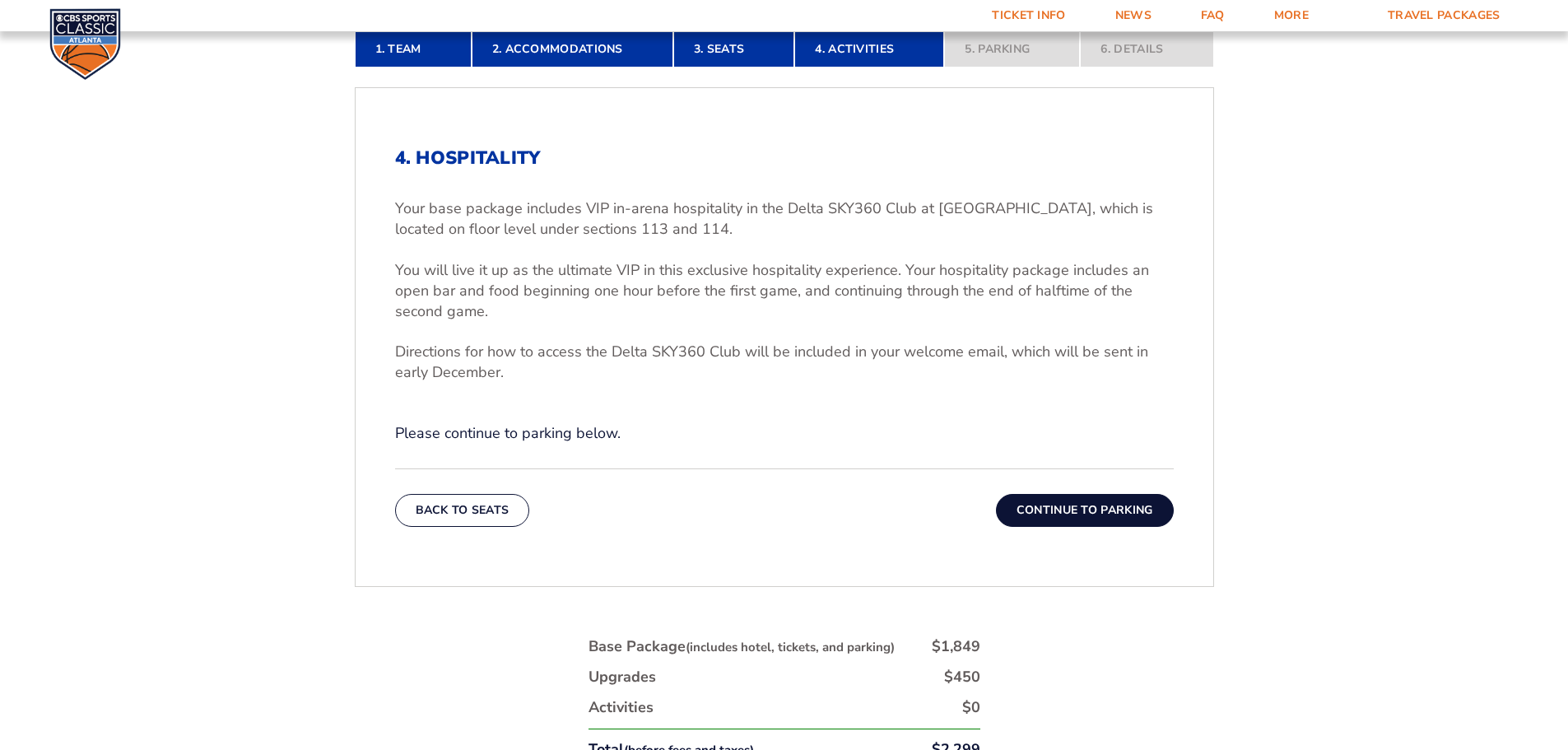
click at [1076, 502] on button "Continue To Parking" at bounding box center [1085, 510] width 178 height 33
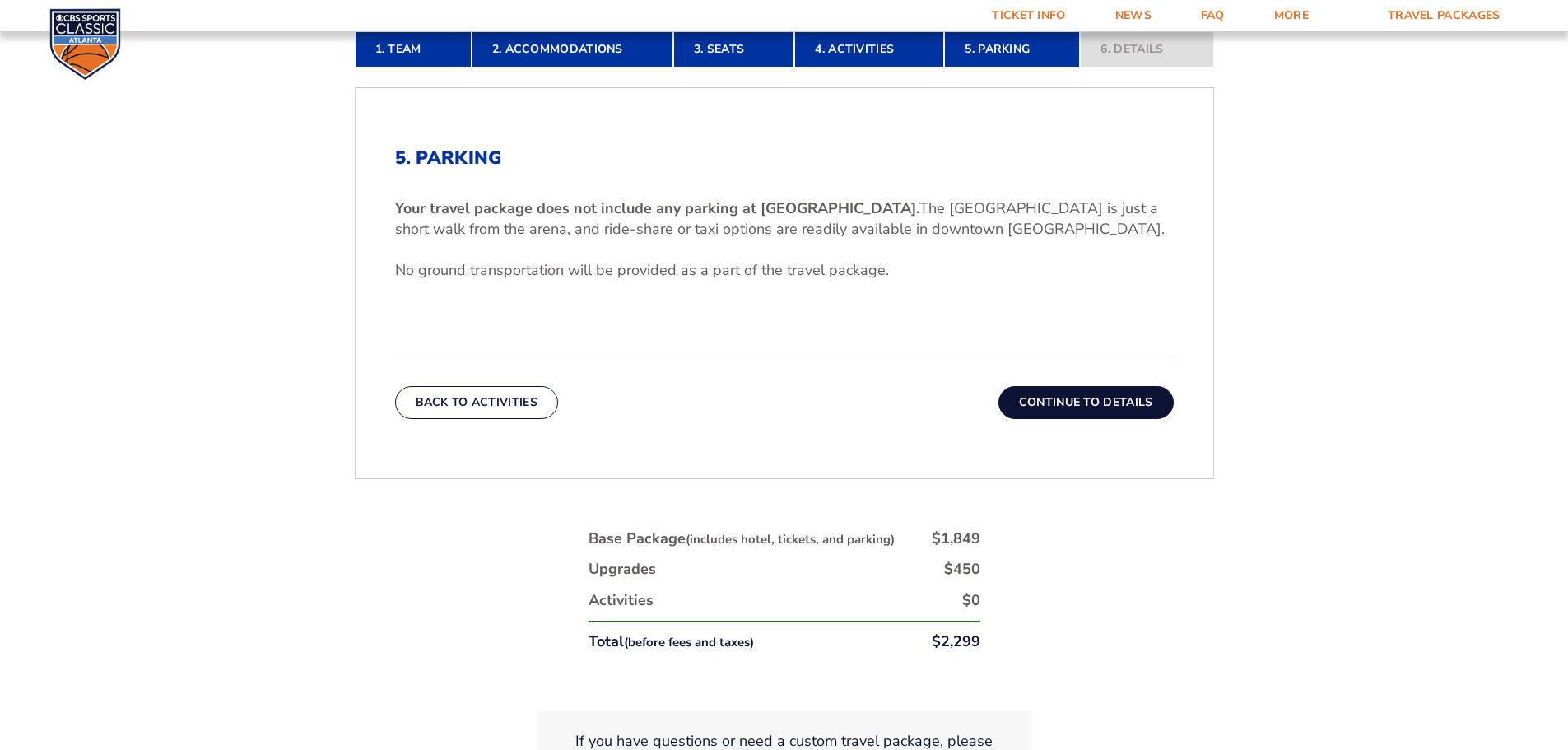
click at [1088, 401] on button "Continue To Details" at bounding box center [1086, 403] width 175 height 33
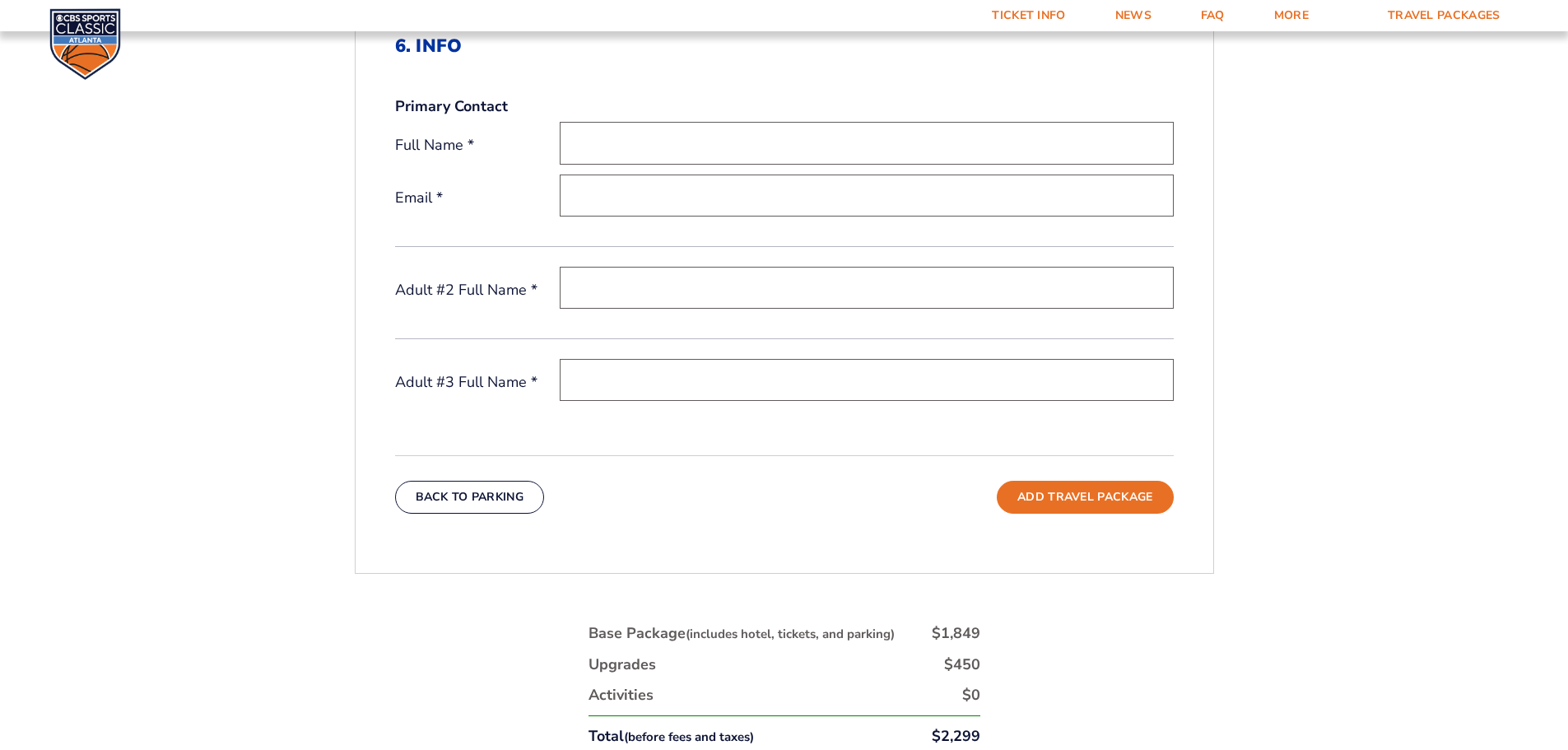
scroll to position [602, 0]
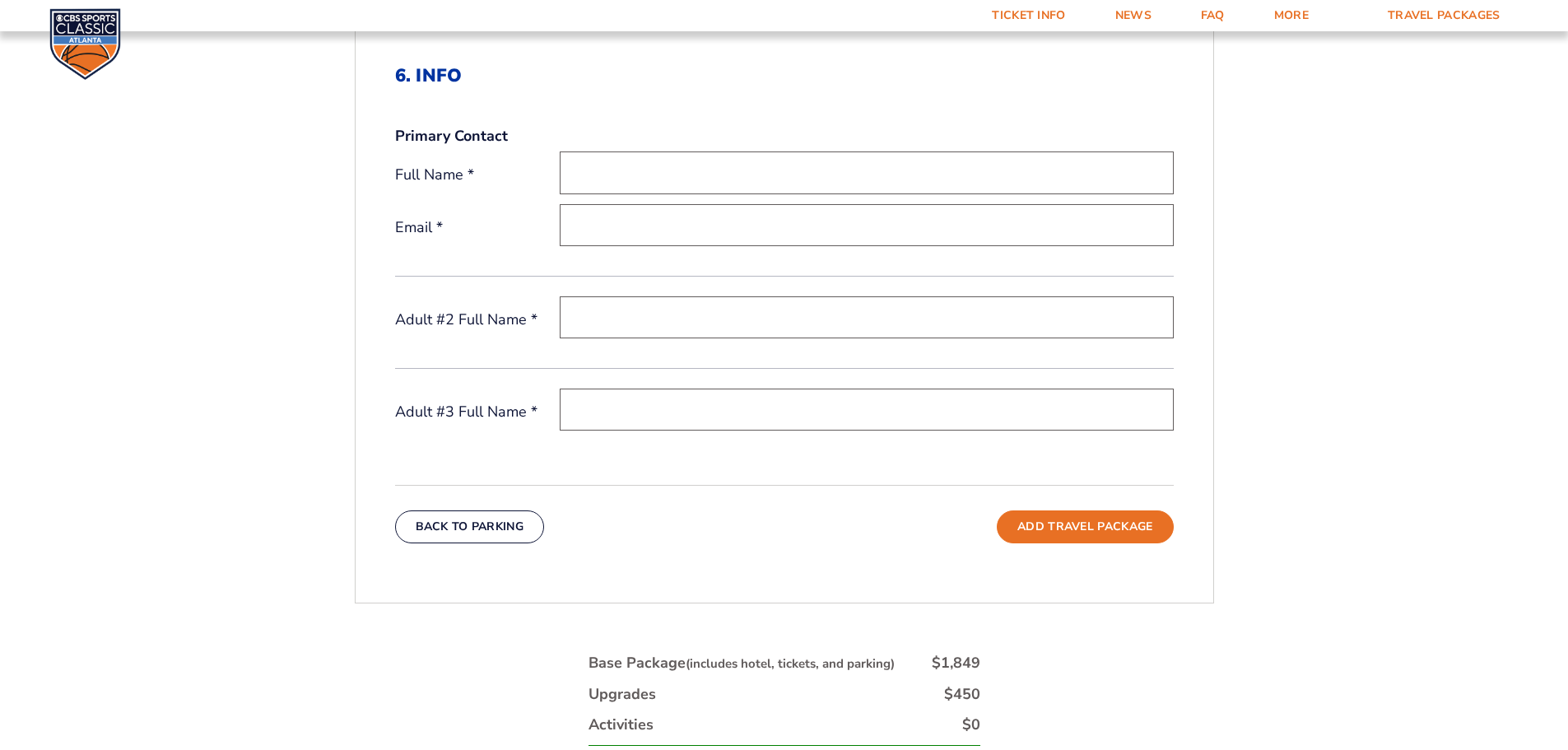
click at [734, 181] on input "text" at bounding box center [866, 172] width 614 height 42
type input "Kyle Walters"
type input "kjwalters24@yahoo.com"
type input "C"
type input "Donald Walters"
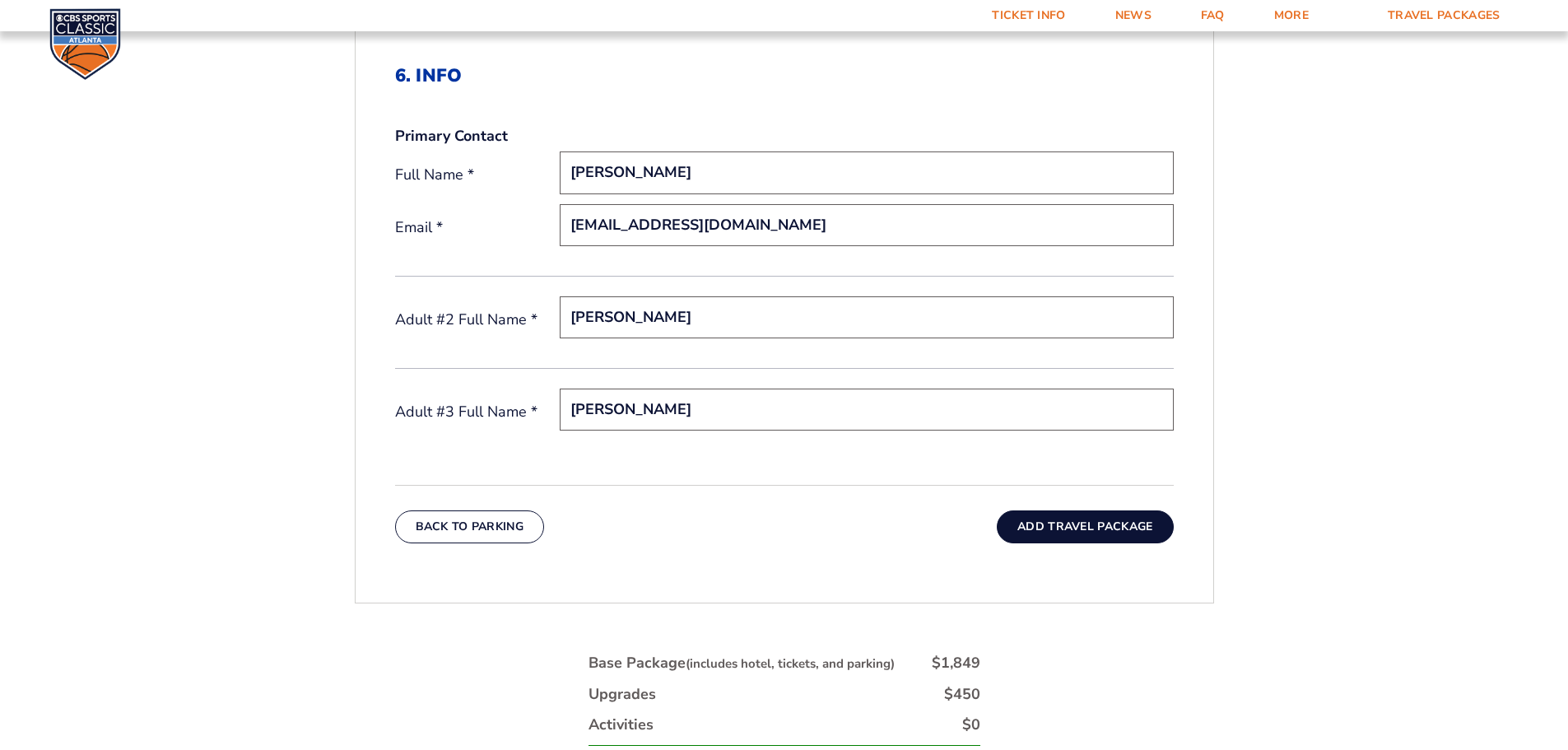
type input "Aaron Walters"
click at [1070, 524] on button "Add Travel Package" at bounding box center [1085, 527] width 176 height 33
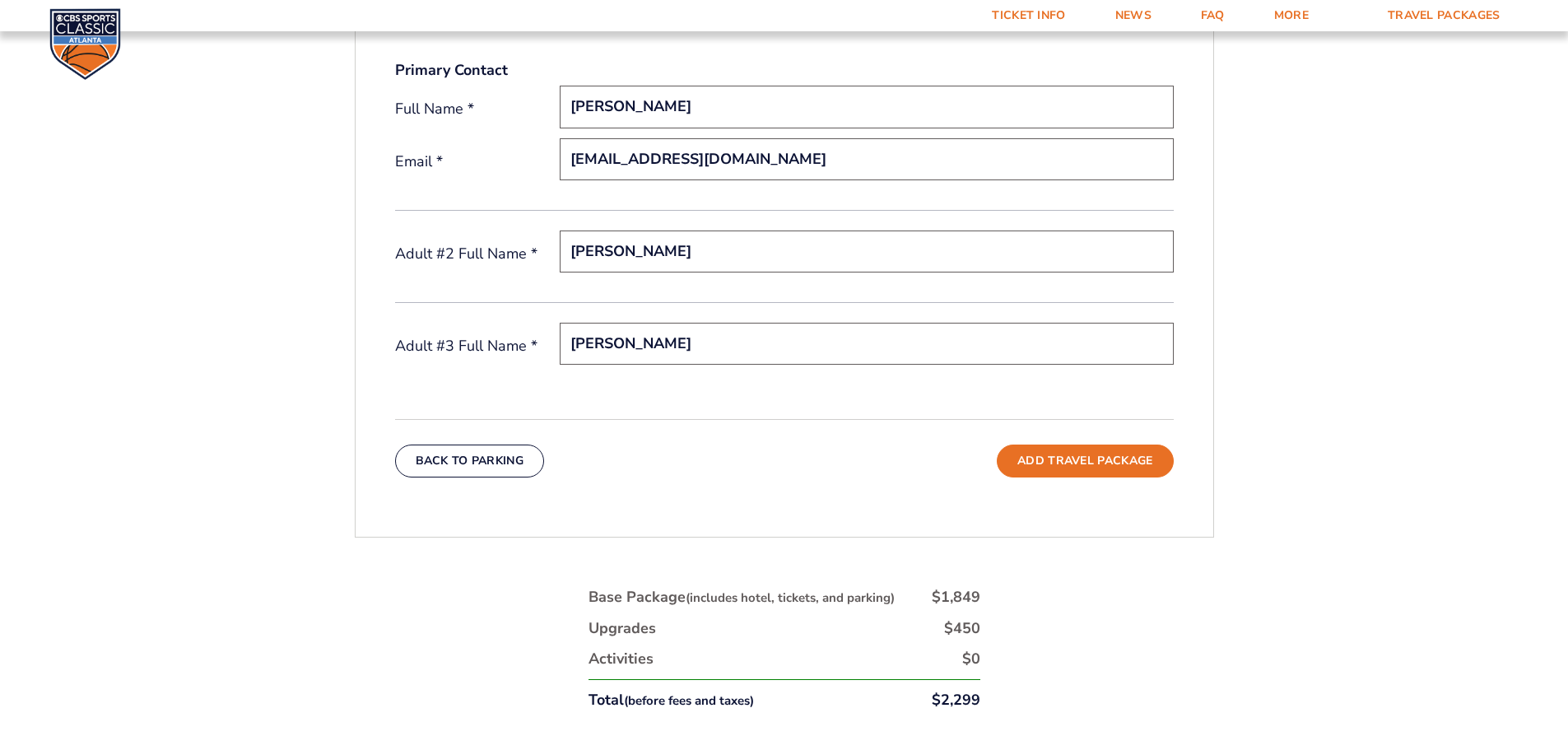
scroll to position [849, 0]
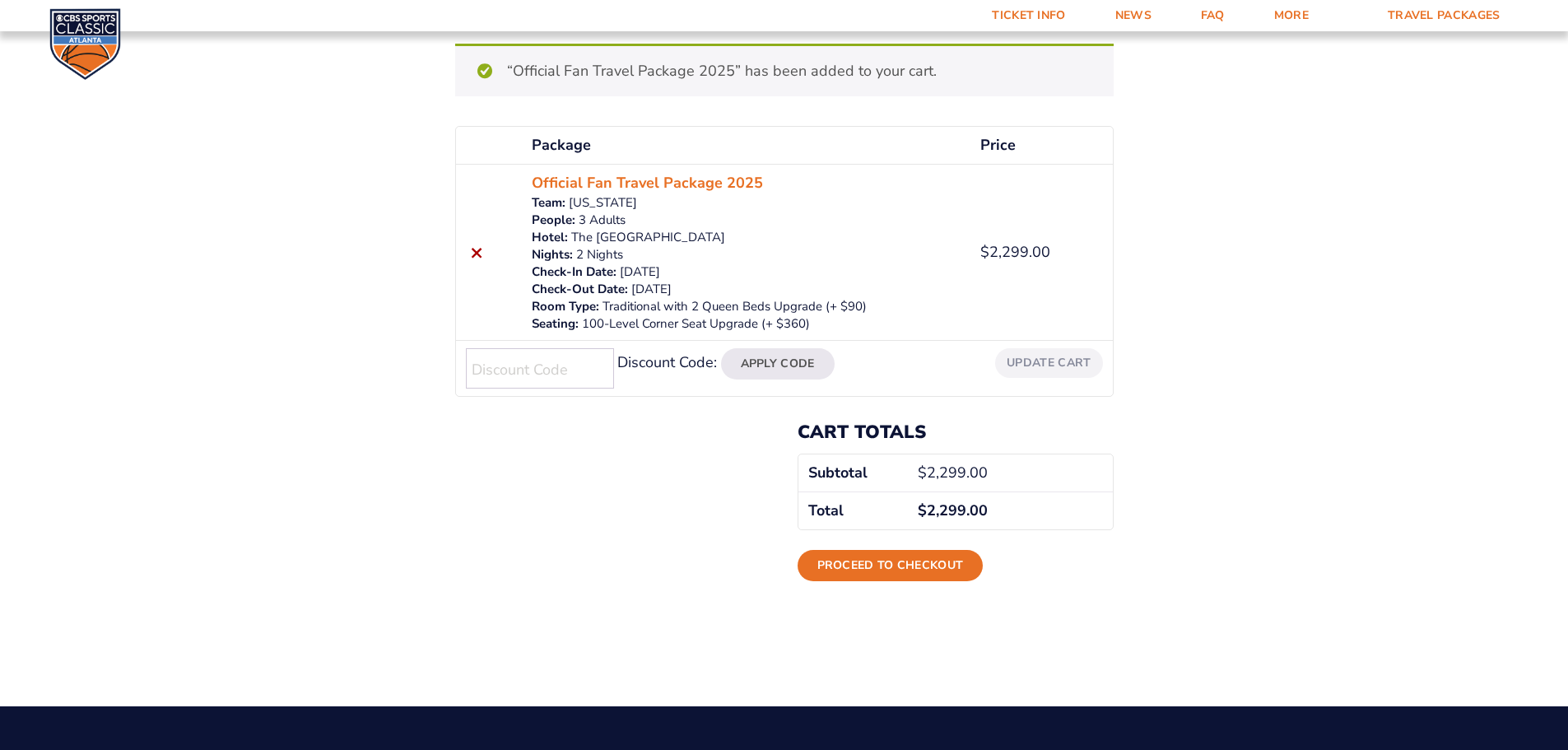
scroll to position [165, 0]
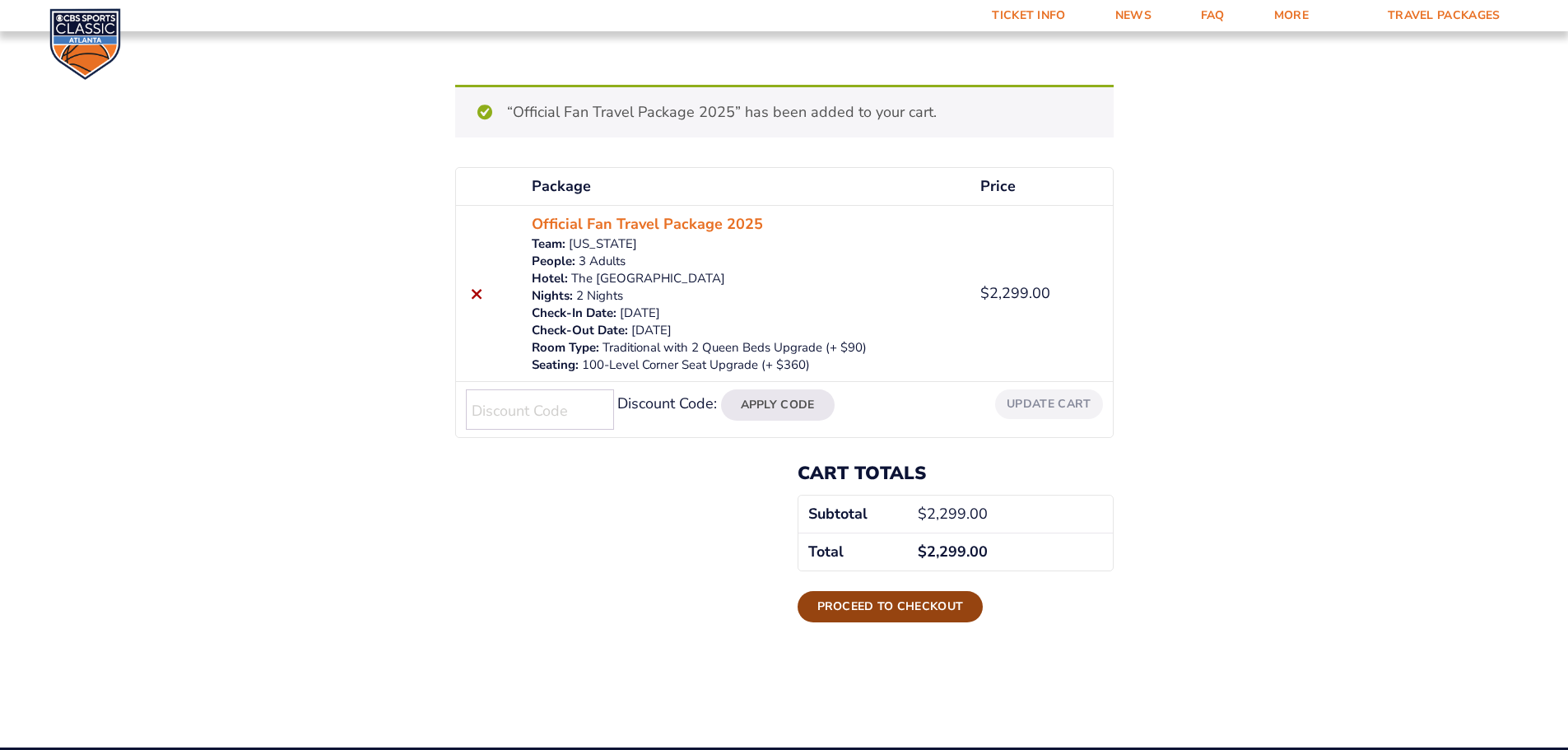
click at [906, 611] on link "Proceed to checkout" at bounding box center [891, 606] width 186 height 31
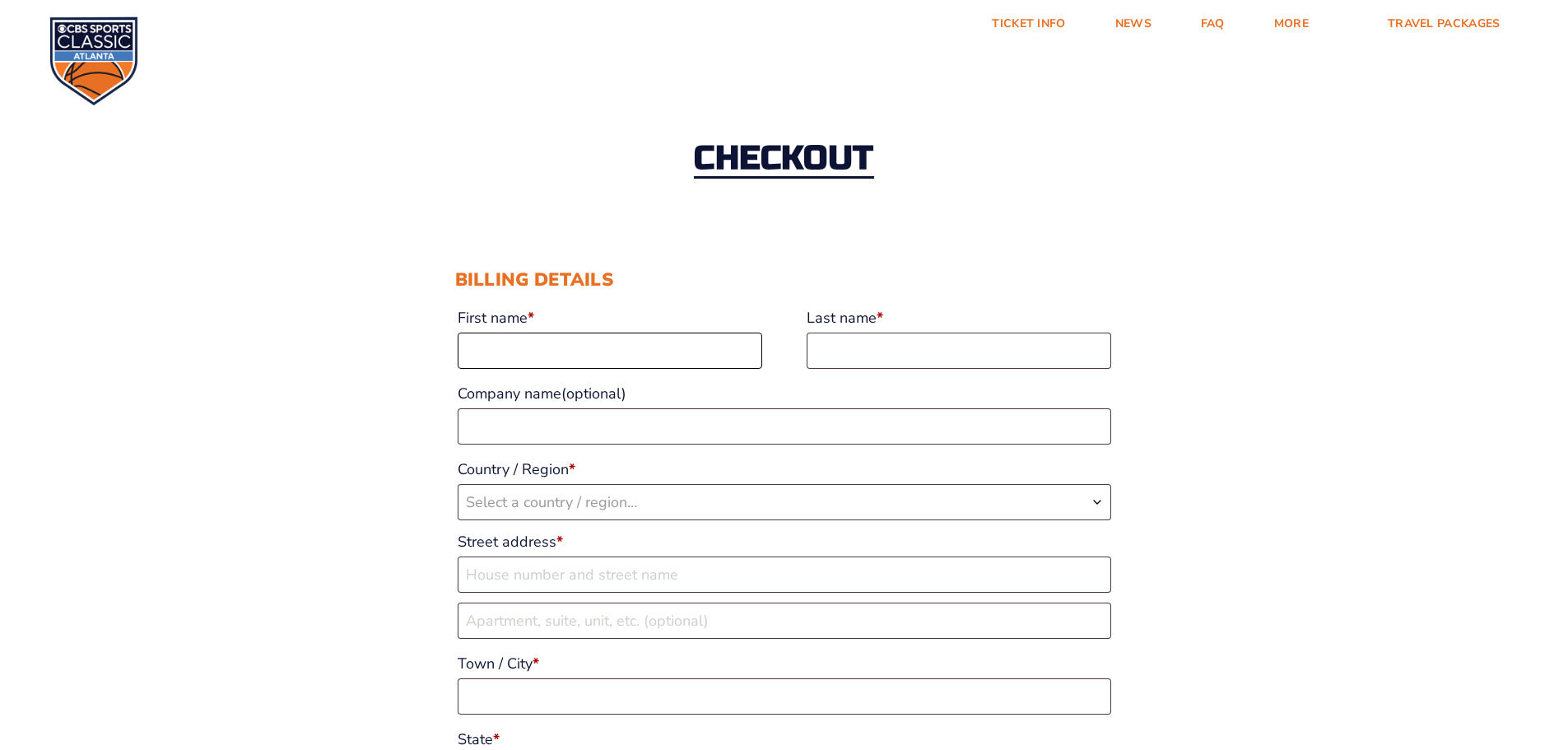
click at [644, 352] on input "First name *" at bounding box center [610, 351] width 305 height 36
type input "Kyle"
type input "Walters"
click at [674, 482] on label "Country / Region *" at bounding box center [784, 469] width 654 height 29
click at [457, 483] on select "Select a country / region… Afghanistan Åland Islands Albania Algeria American S…" at bounding box center [457, 483] width 1 height 1
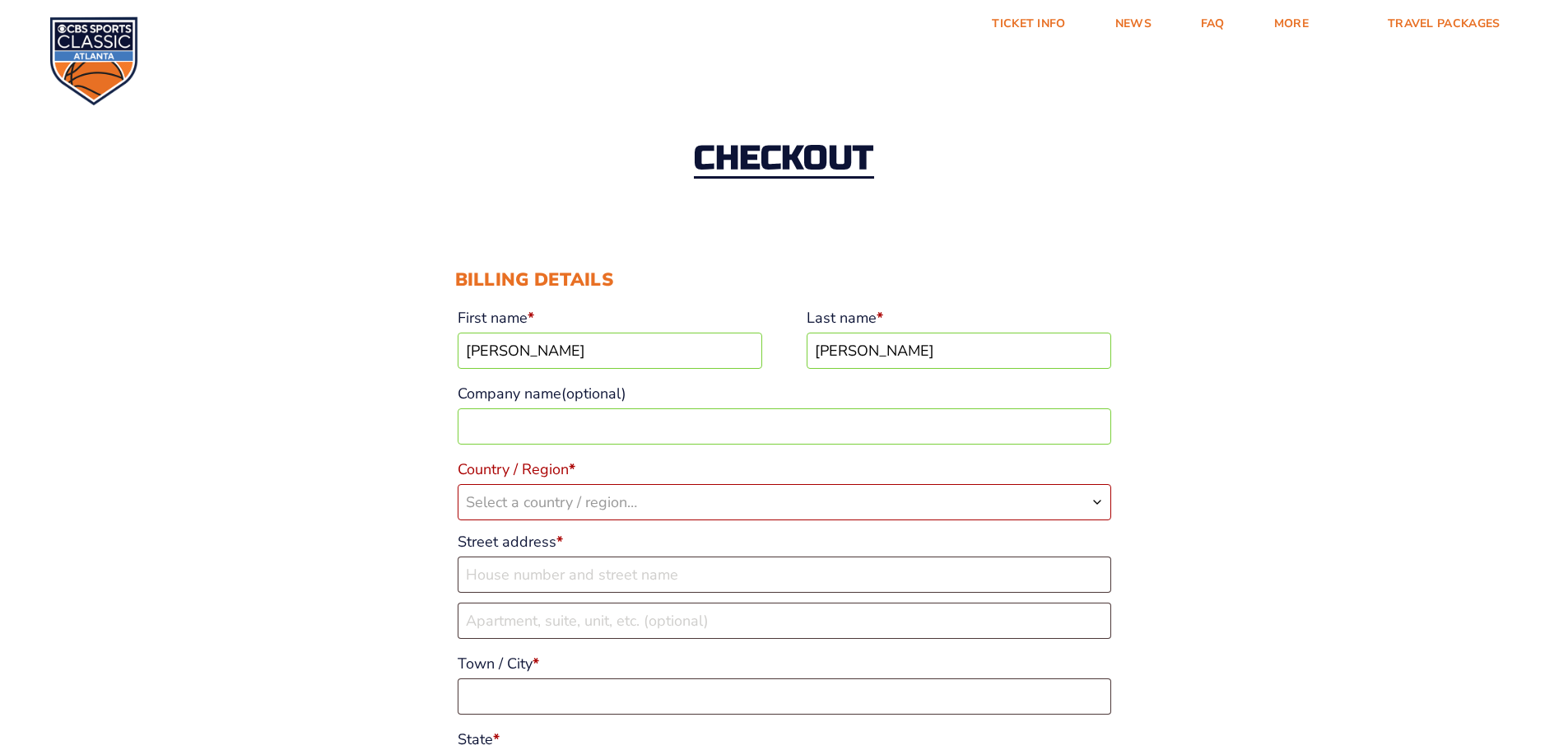
click at [671, 489] on span "Select a country / region…" at bounding box center [784, 502] width 652 height 35
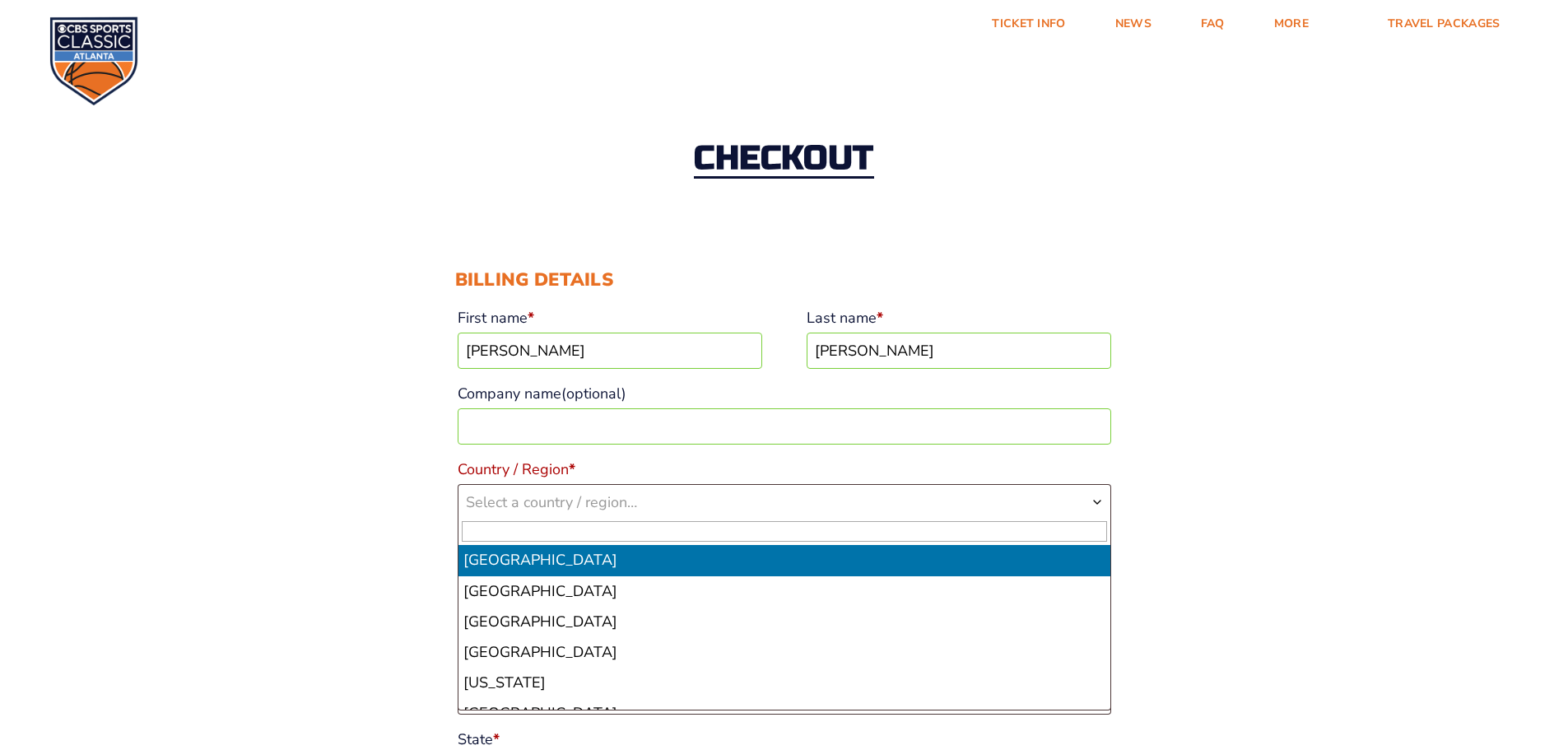
click at [641, 524] on input "text" at bounding box center [784, 532] width 645 height 21
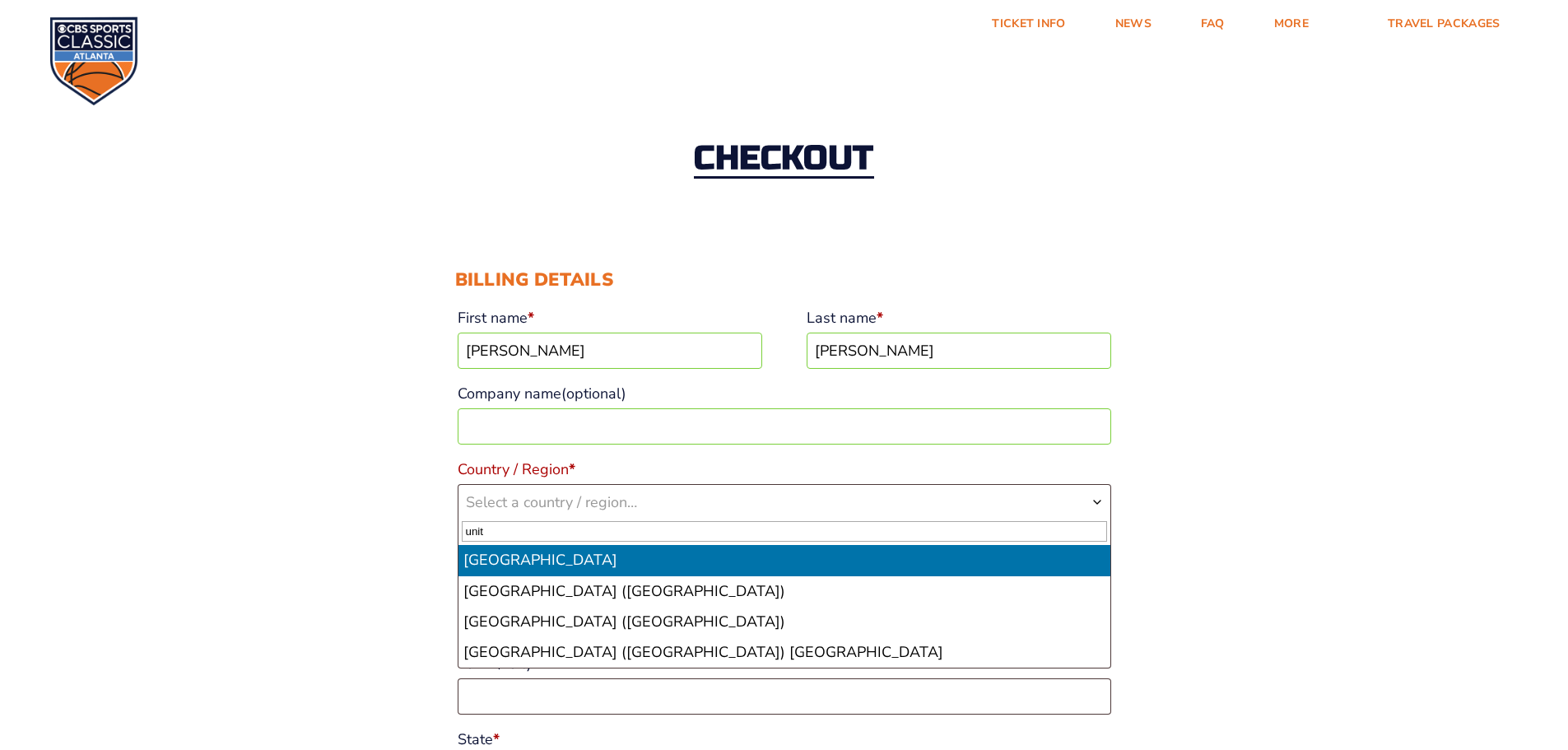
type input "unit"
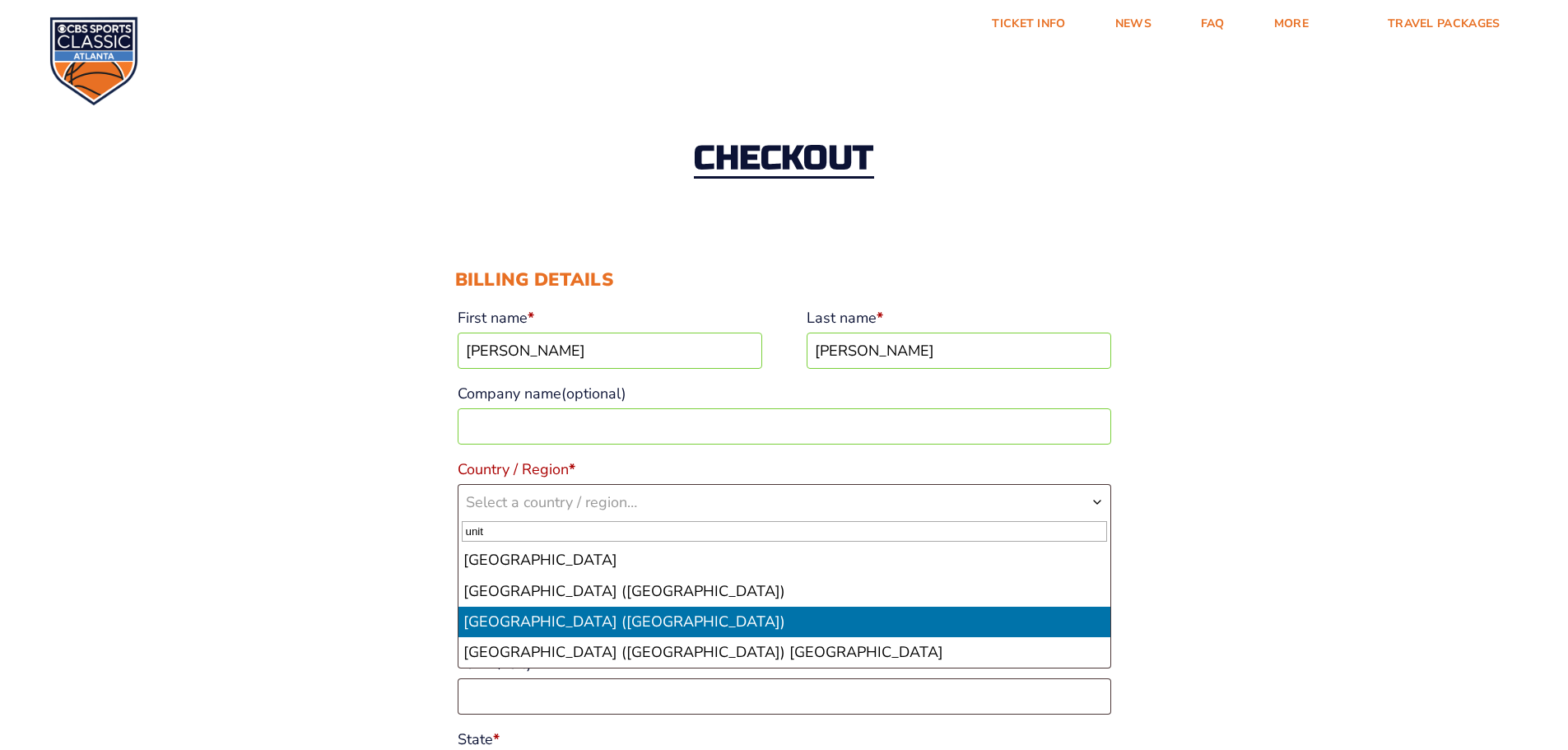
select select "US"
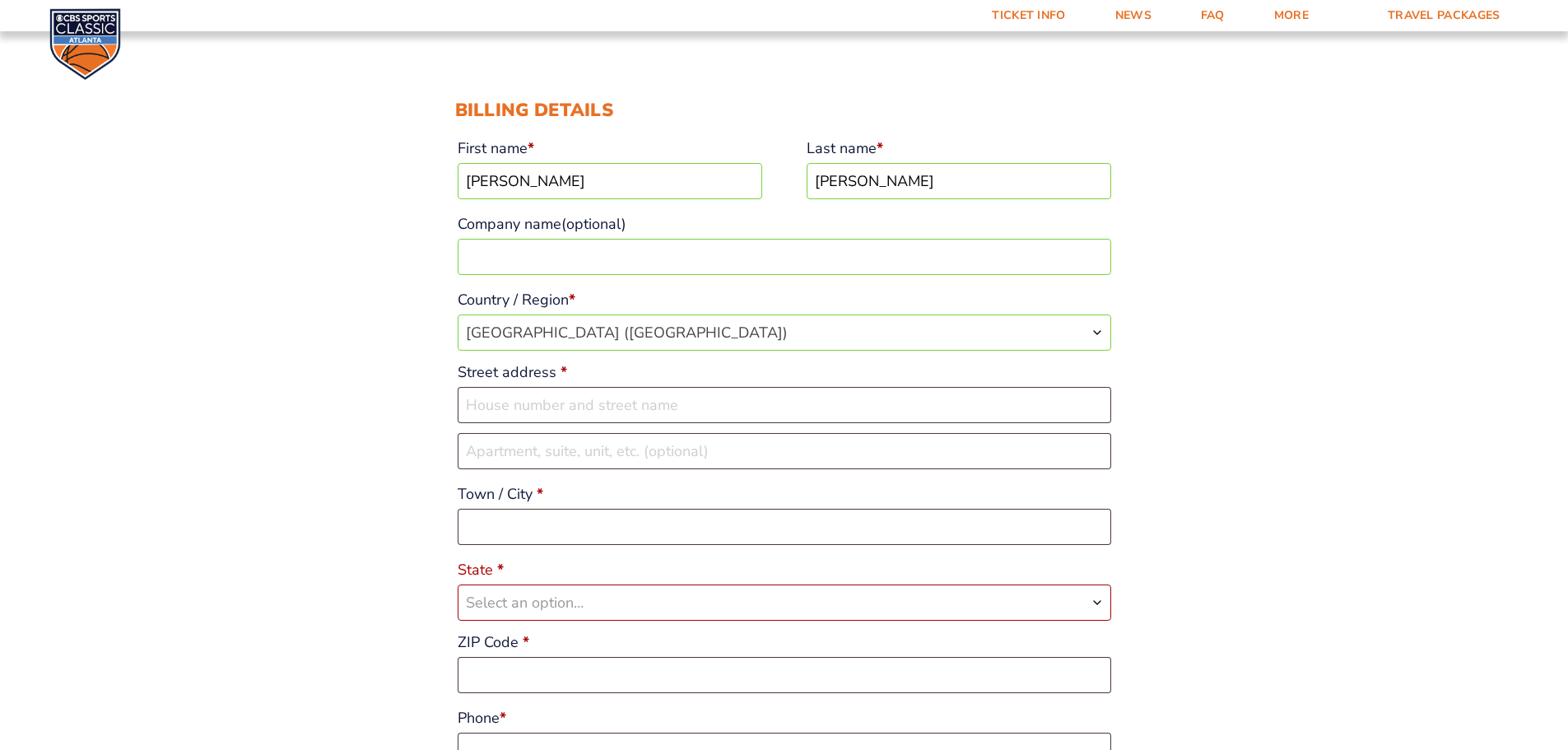
scroll to position [247, 0]
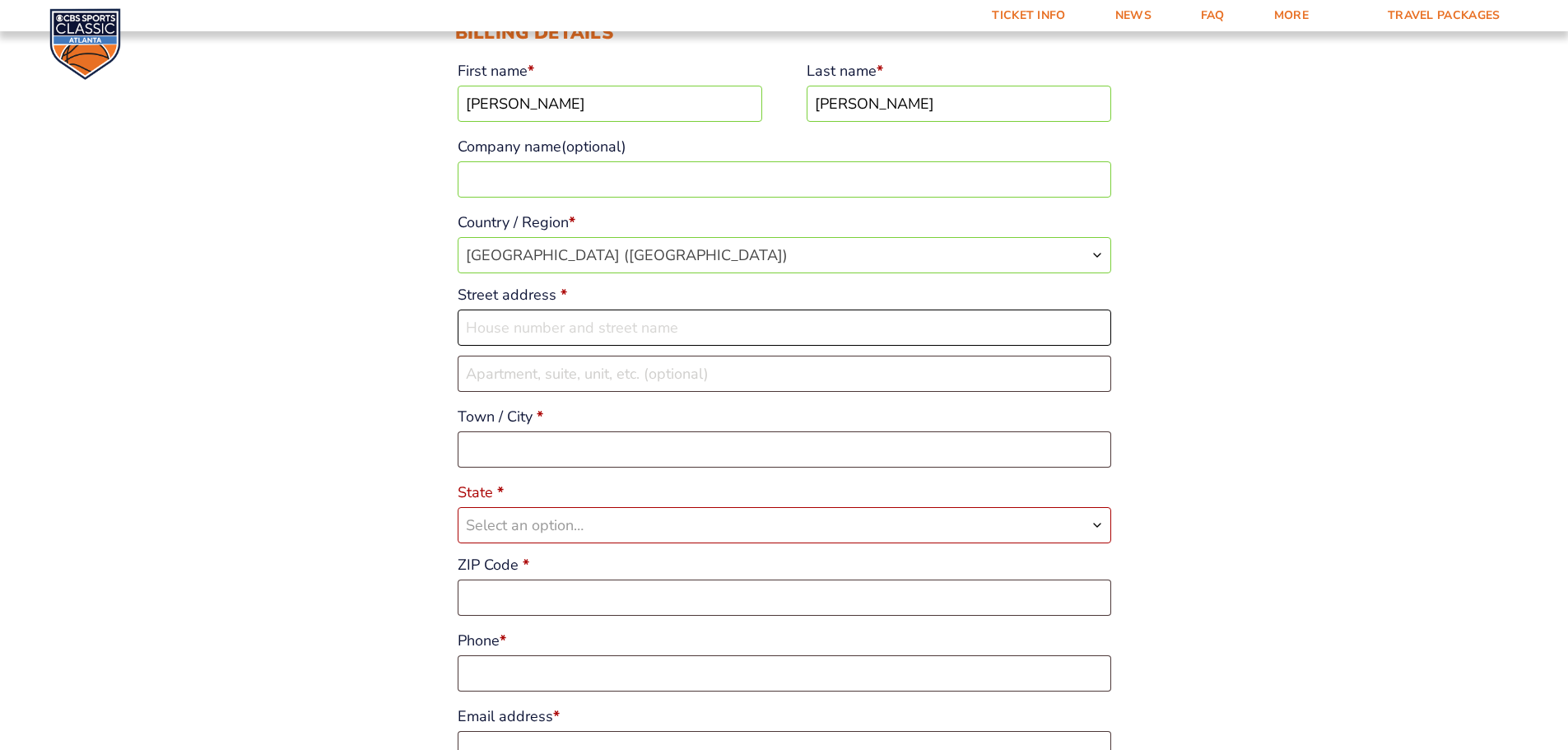
click at [854, 334] on input "Street address *" at bounding box center [784, 327] width 654 height 36
type input "612 Fernwood Ln"
click at [816, 449] on input "Town / City *" at bounding box center [784, 449] width 654 height 36
type input "Saint Augustine"
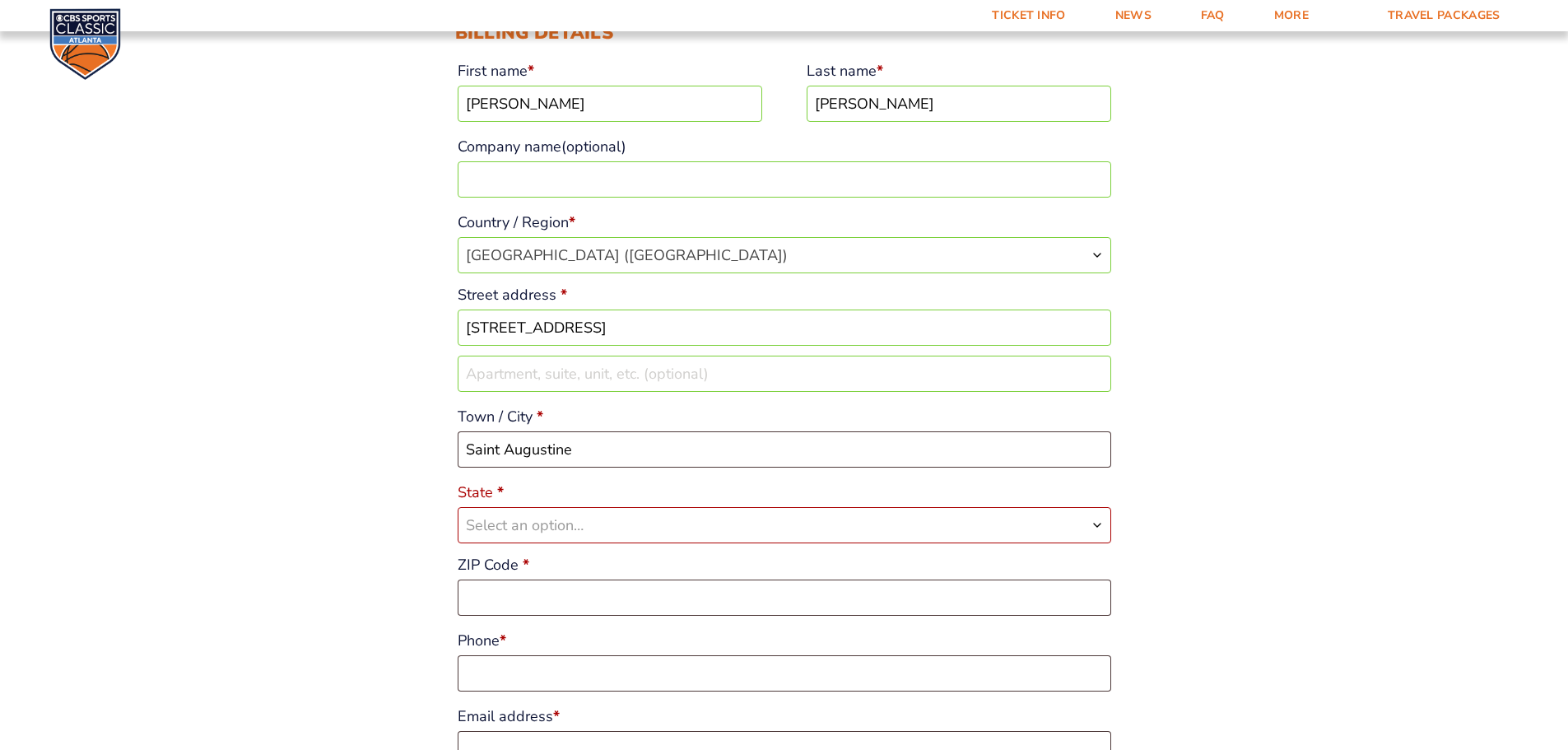
select select "FL"
type input "32092"
type input "19045213770"
type input "kjwalters24@yahoo.com"
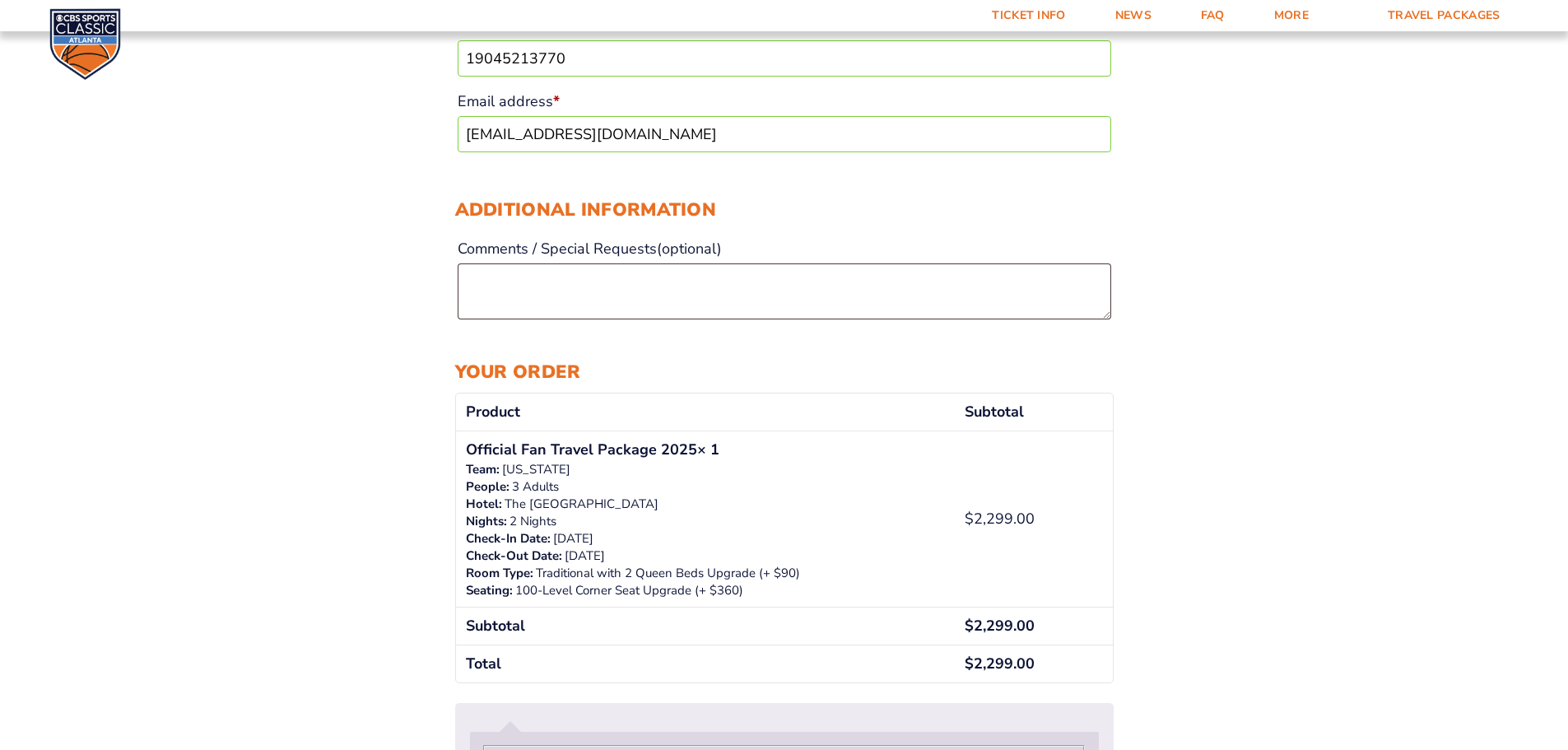
scroll to position [905, 0]
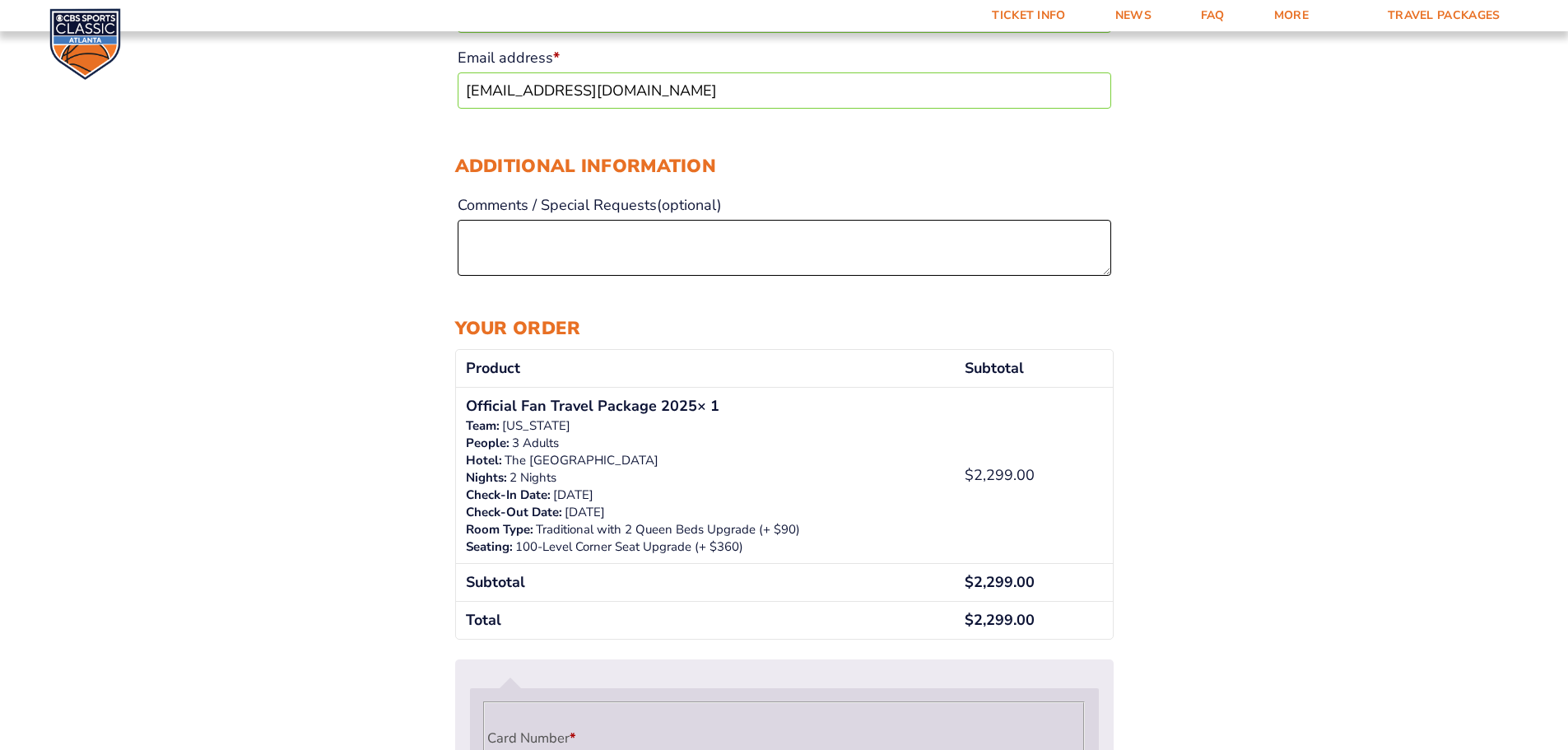
click at [728, 249] on textarea "Comments / Special Requests (optional)" at bounding box center [784, 248] width 654 height 56
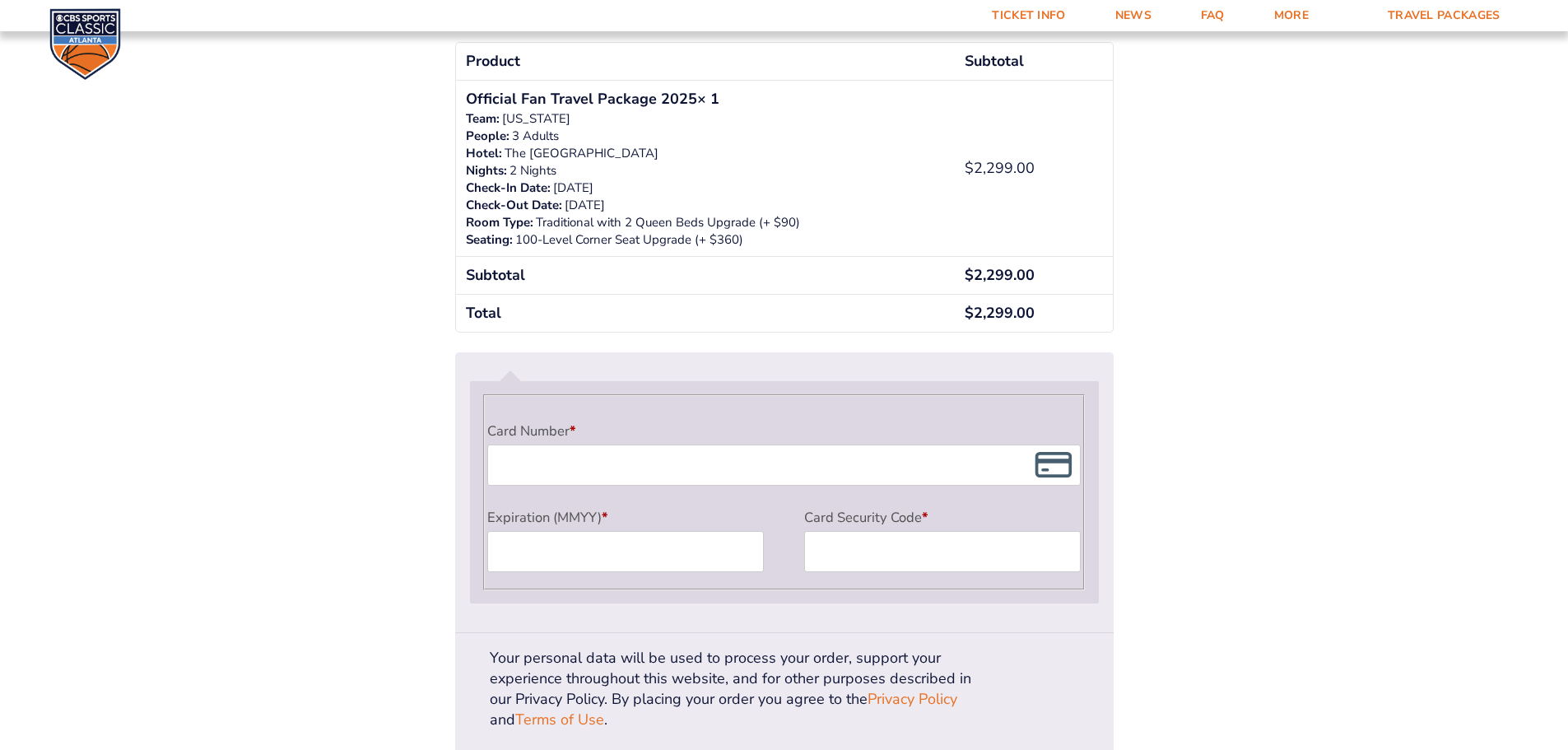
scroll to position [1234, 0]
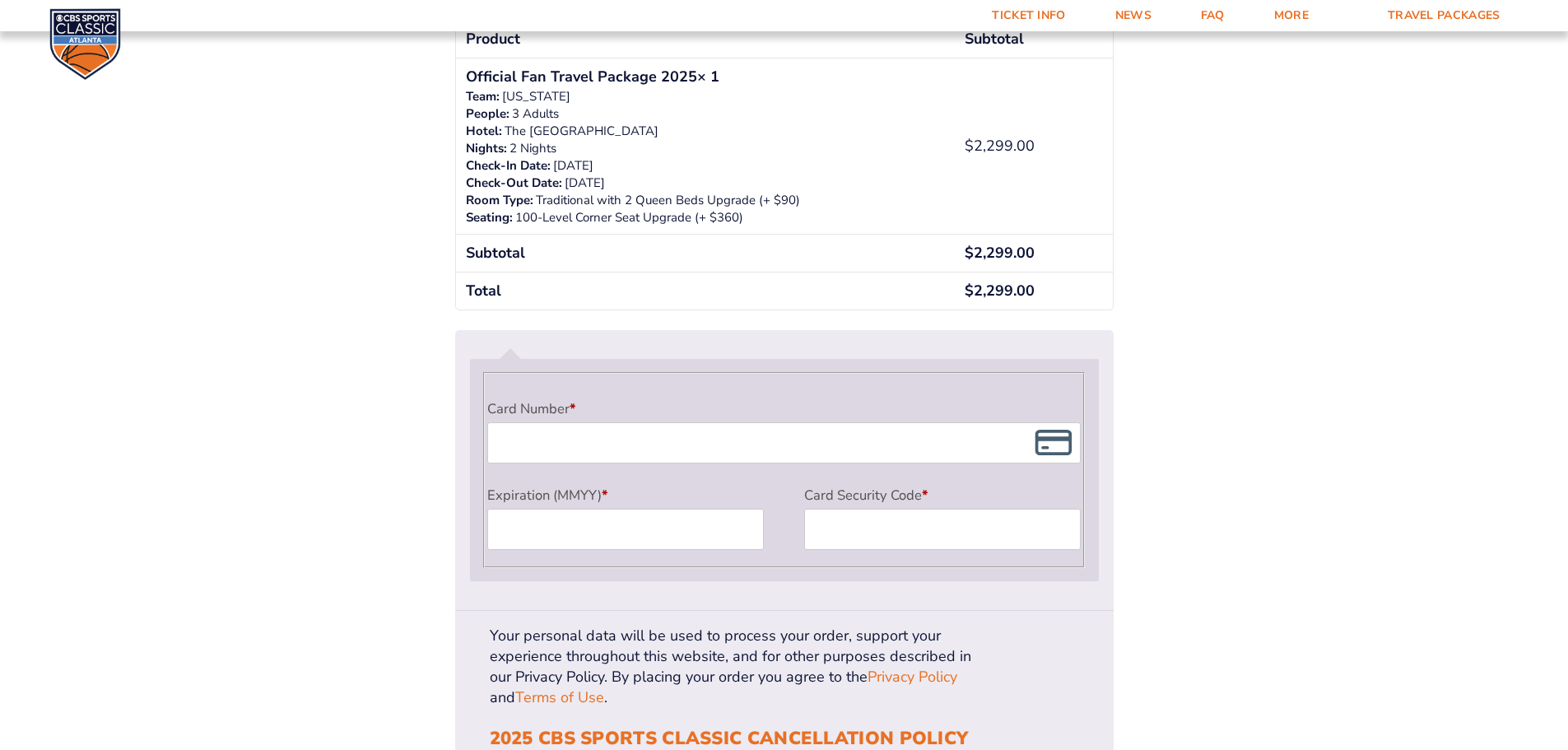
type textarea "Three seats all together, please."
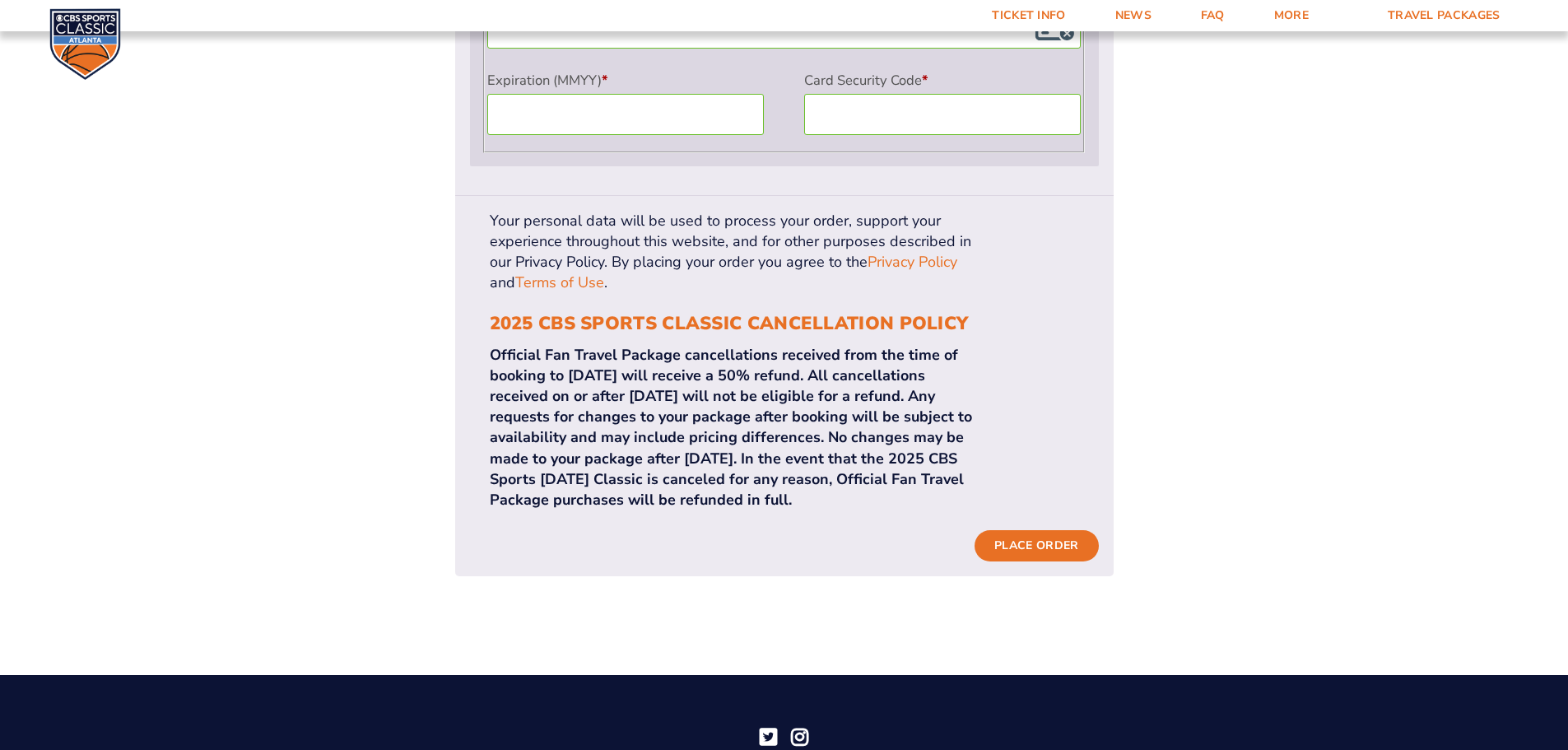
scroll to position [1729, 0]
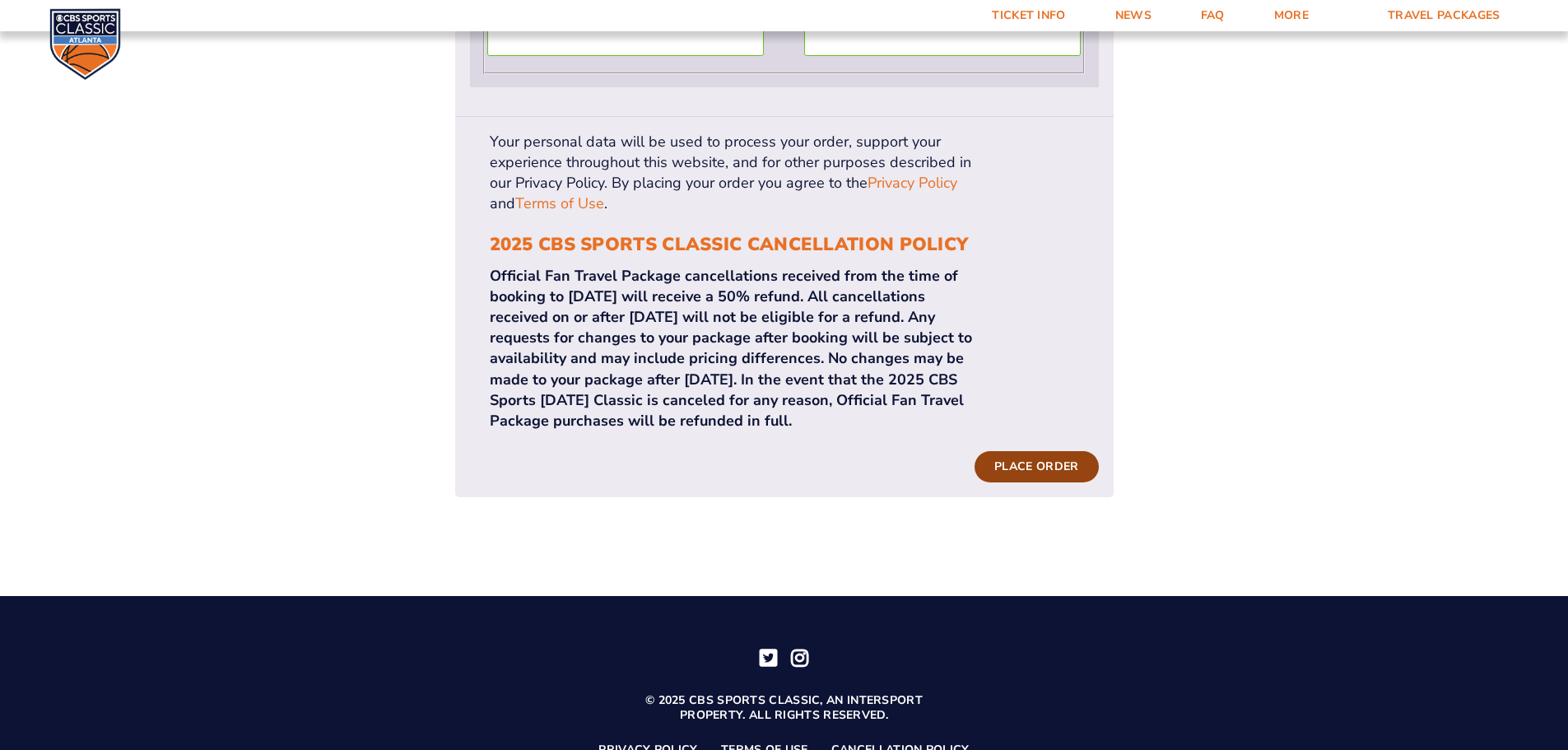
click at [1047, 451] on button "Place order" at bounding box center [1036, 467] width 124 height 31
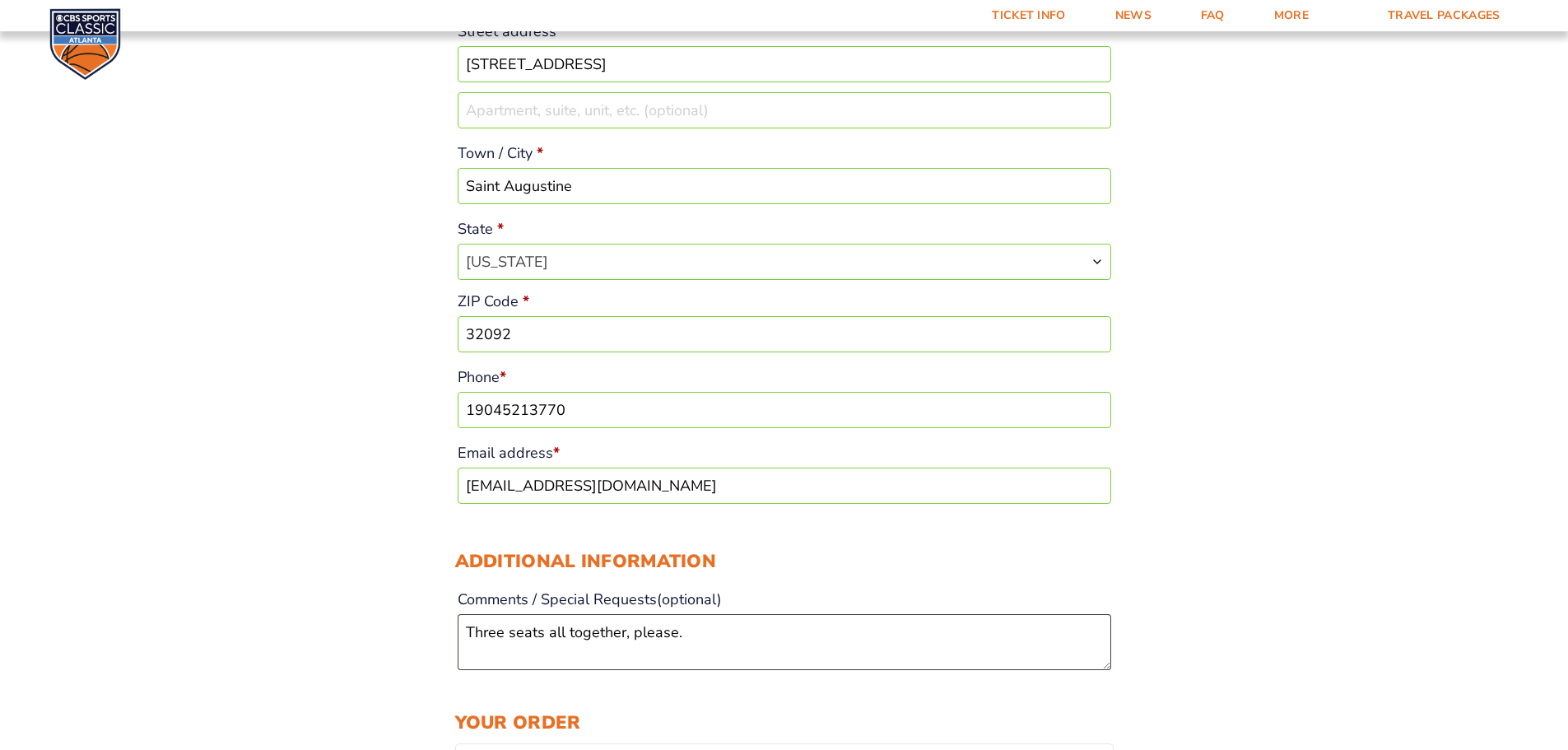
scroll to position [620, 0]
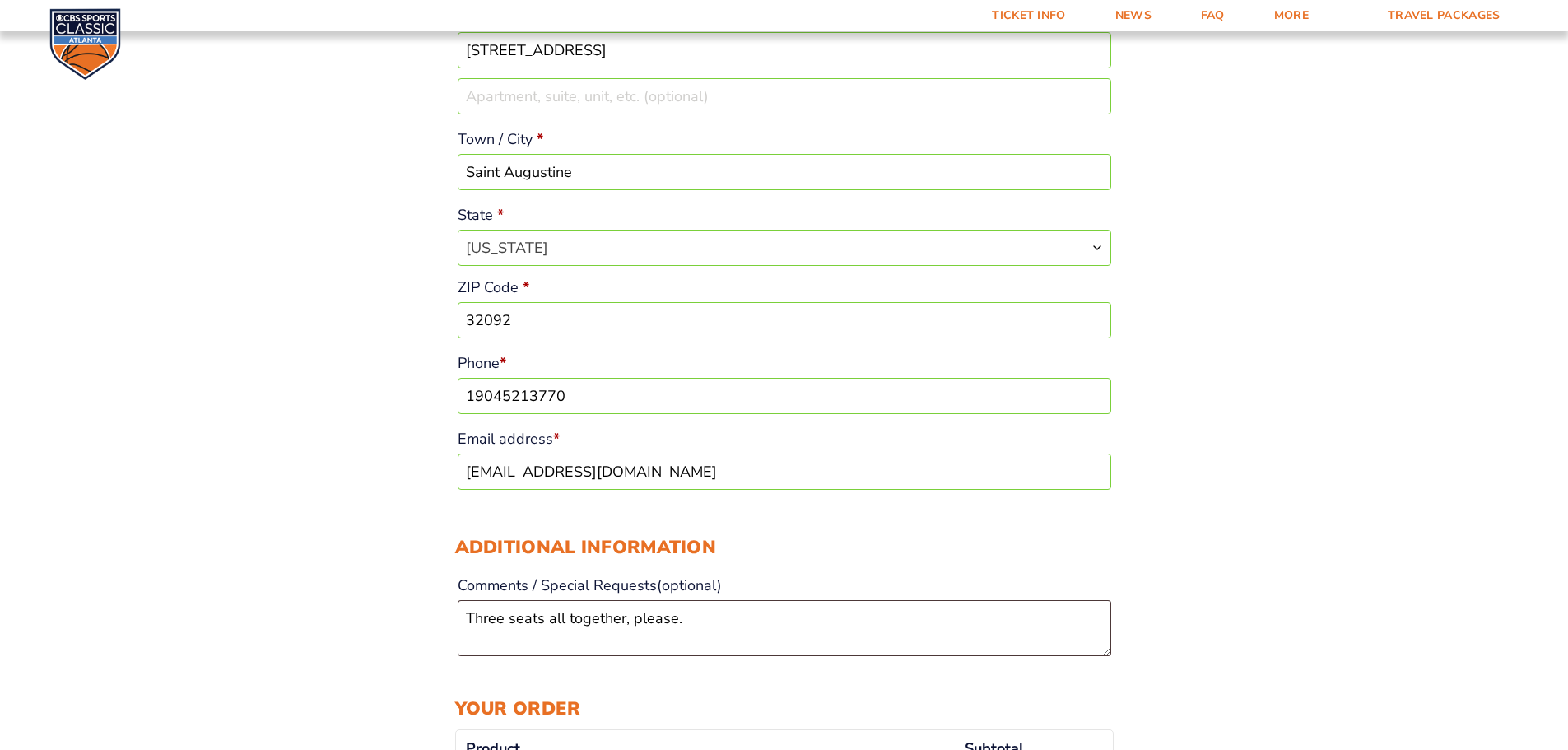
click at [617, 320] on input "32092" at bounding box center [784, 320] width 654 height 36
drag, startPoint x: 594, startPoint y: 173, endPoint x: 456, endPoint y: 171, distance: 138.0
click at [456, 171] on p "Town / City * Saint Augustine" at bounding box center [785, 158] width 658 height 71
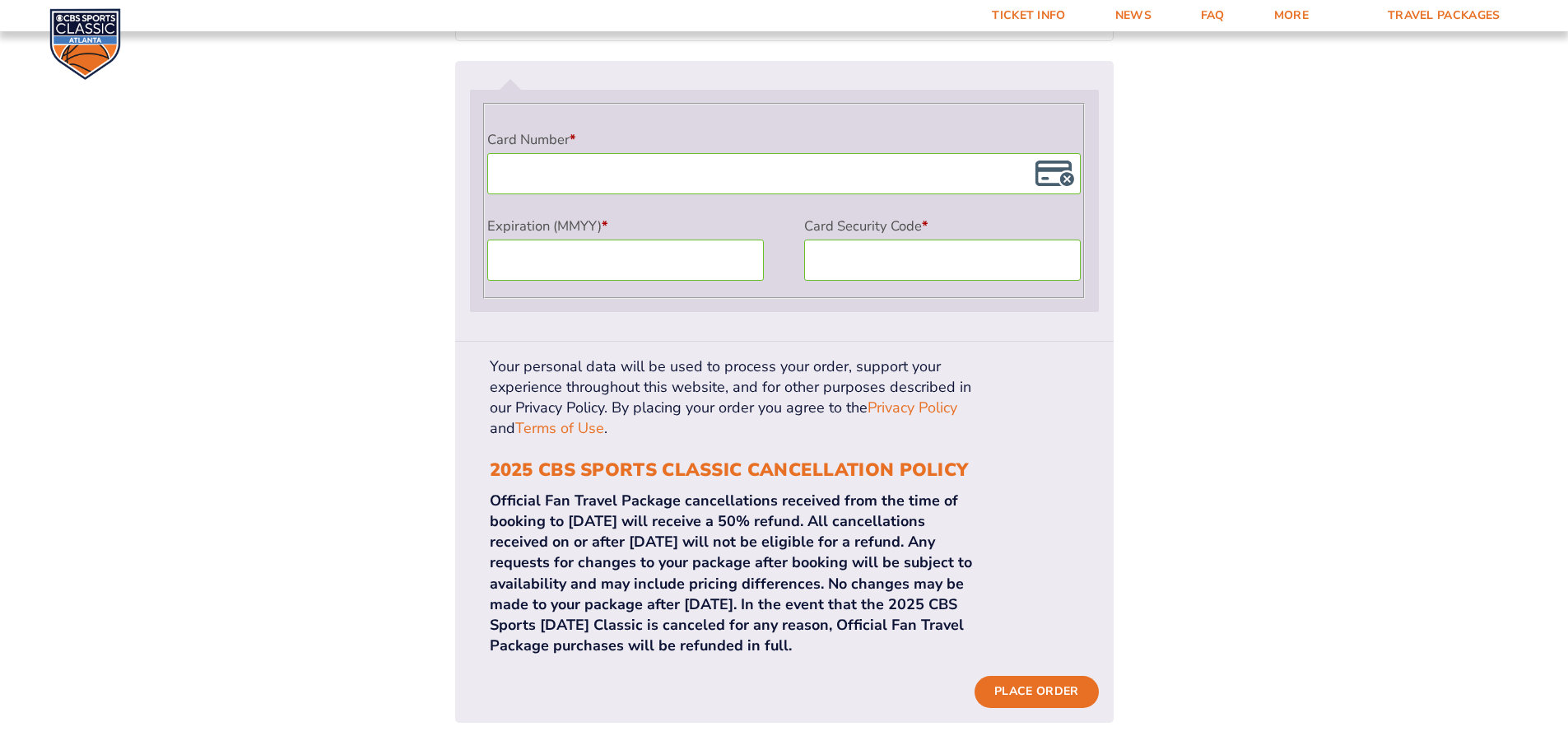
scroll to position [1690, 0]
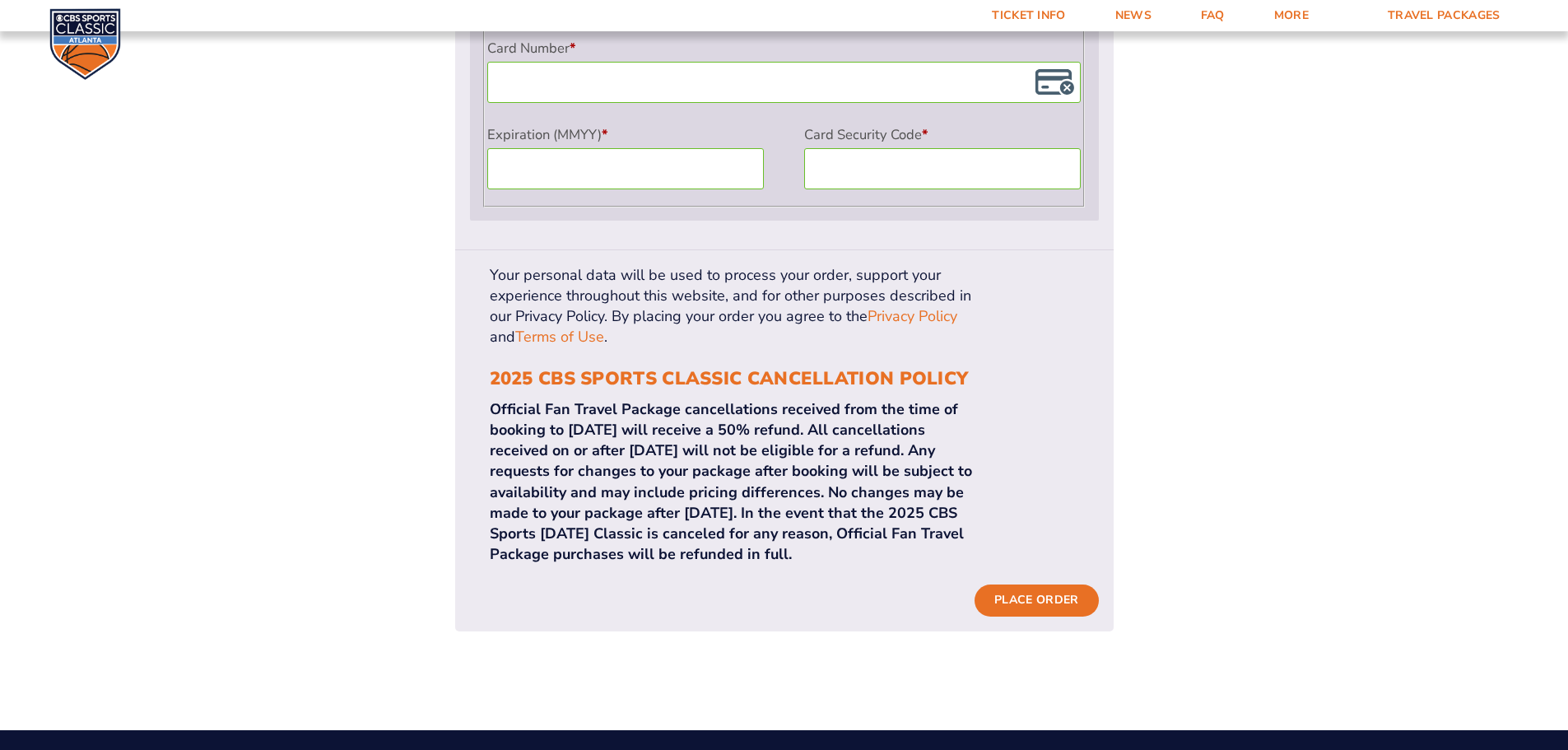
type input "Sai"
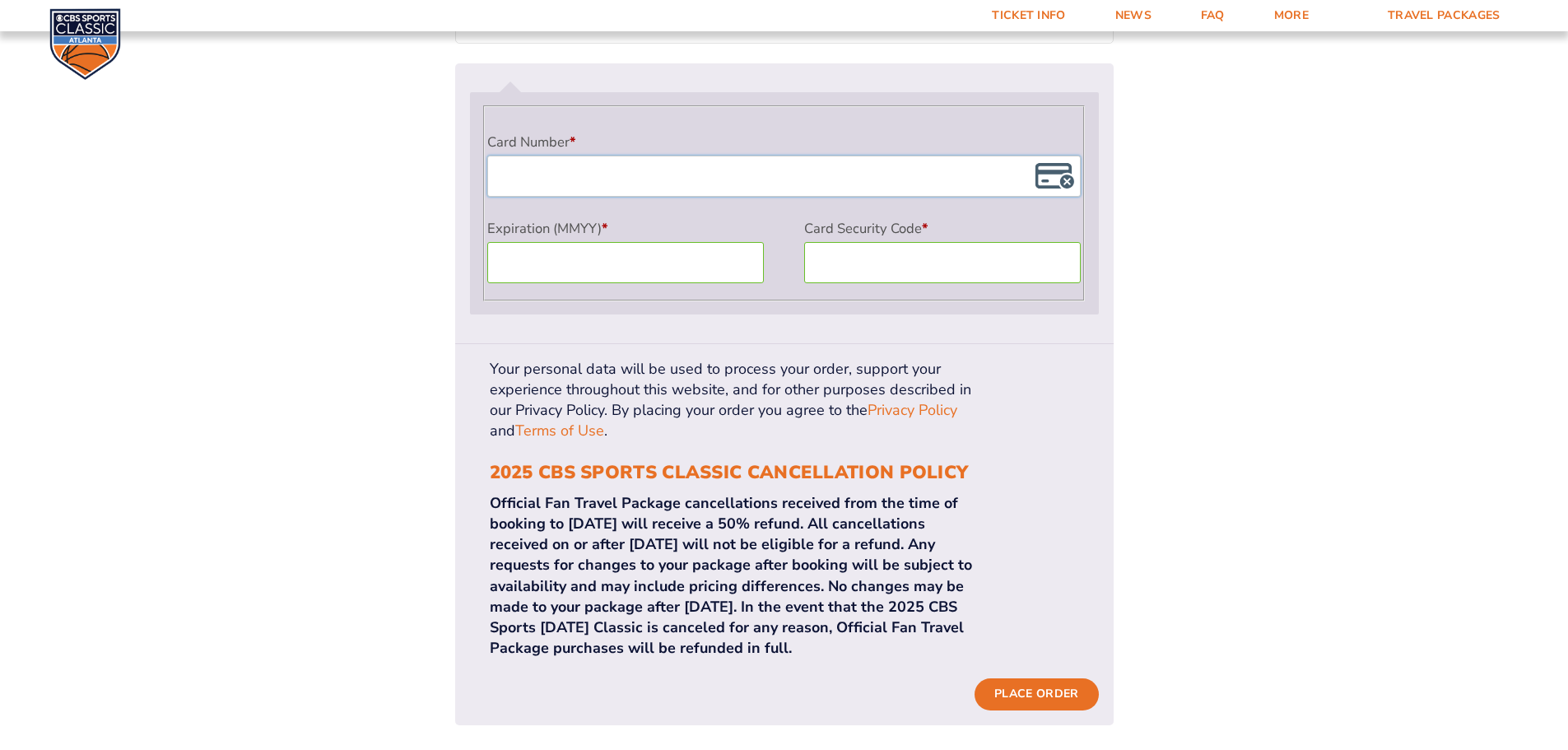
scroll to position [1361, 0]
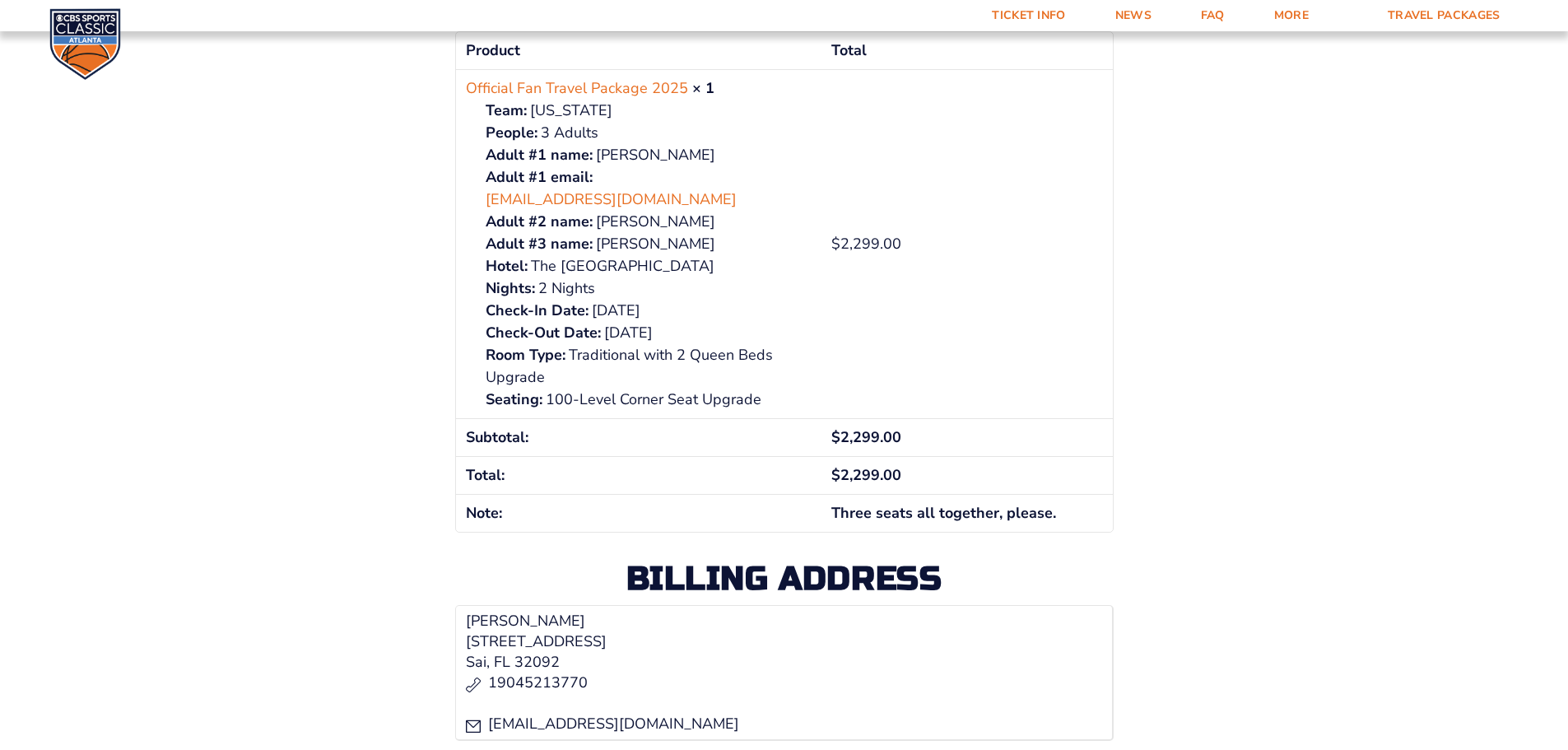
scroll to position [329, 0]
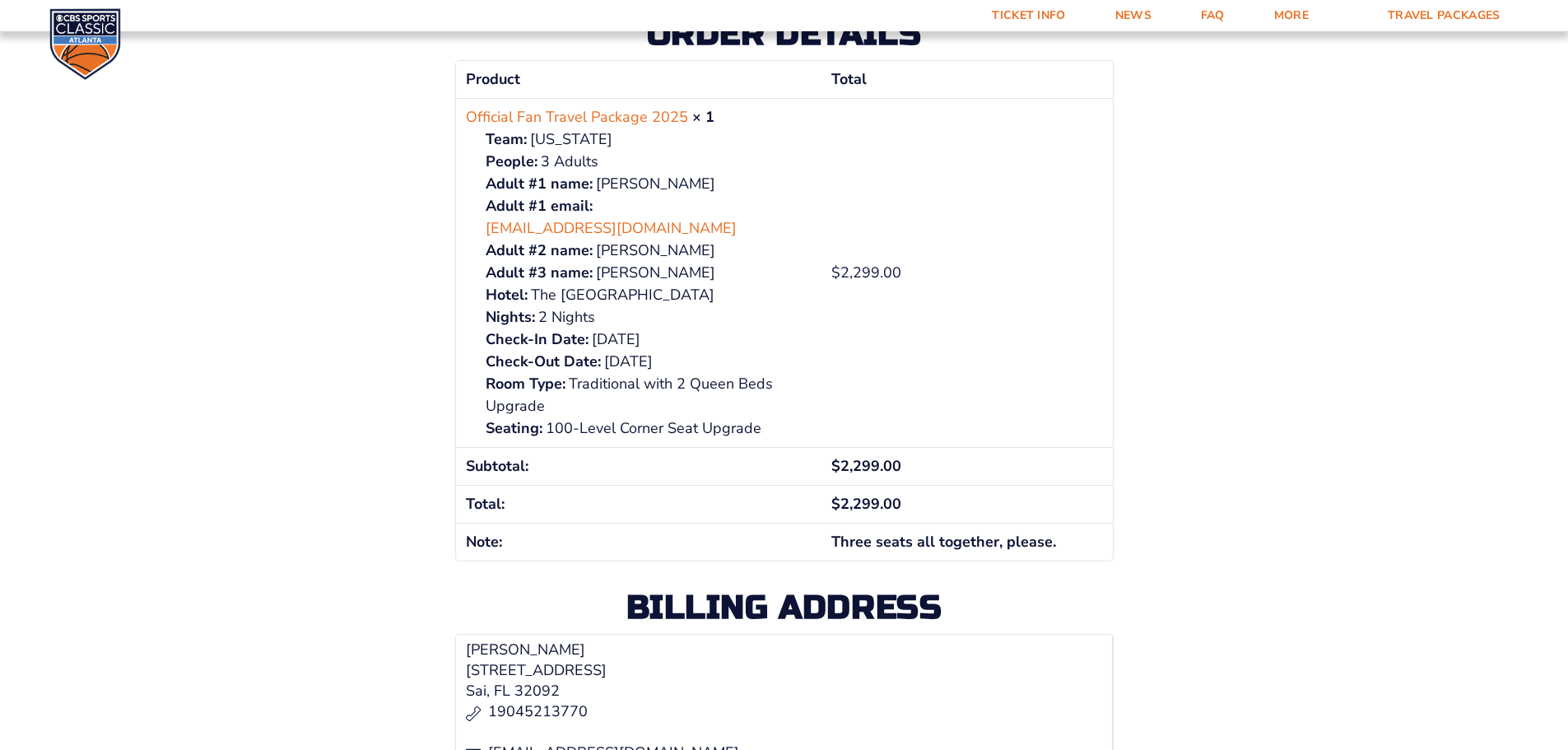
drag, startPoint x: 536, startPoint y: 274, endPoint x: 775, endPoint y: 261, distance: 239.4
click at [773, 284] on p "The [GEOGRAPHIC_DATA]" at bounding box center [649, 295] width 326 height 23
copy p "The [GEOGRAPHIC_DATA]"
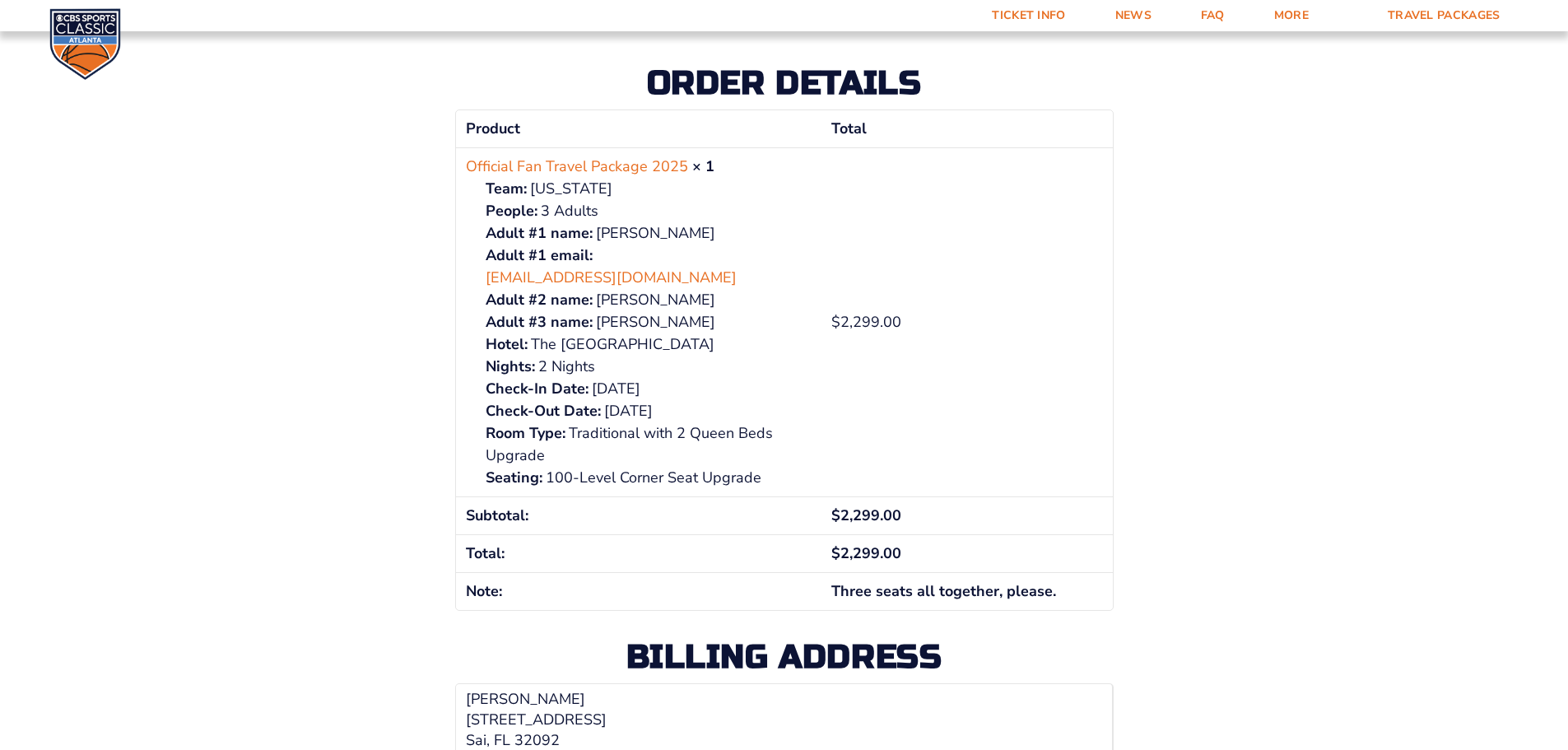
scroll to position [235, 0]
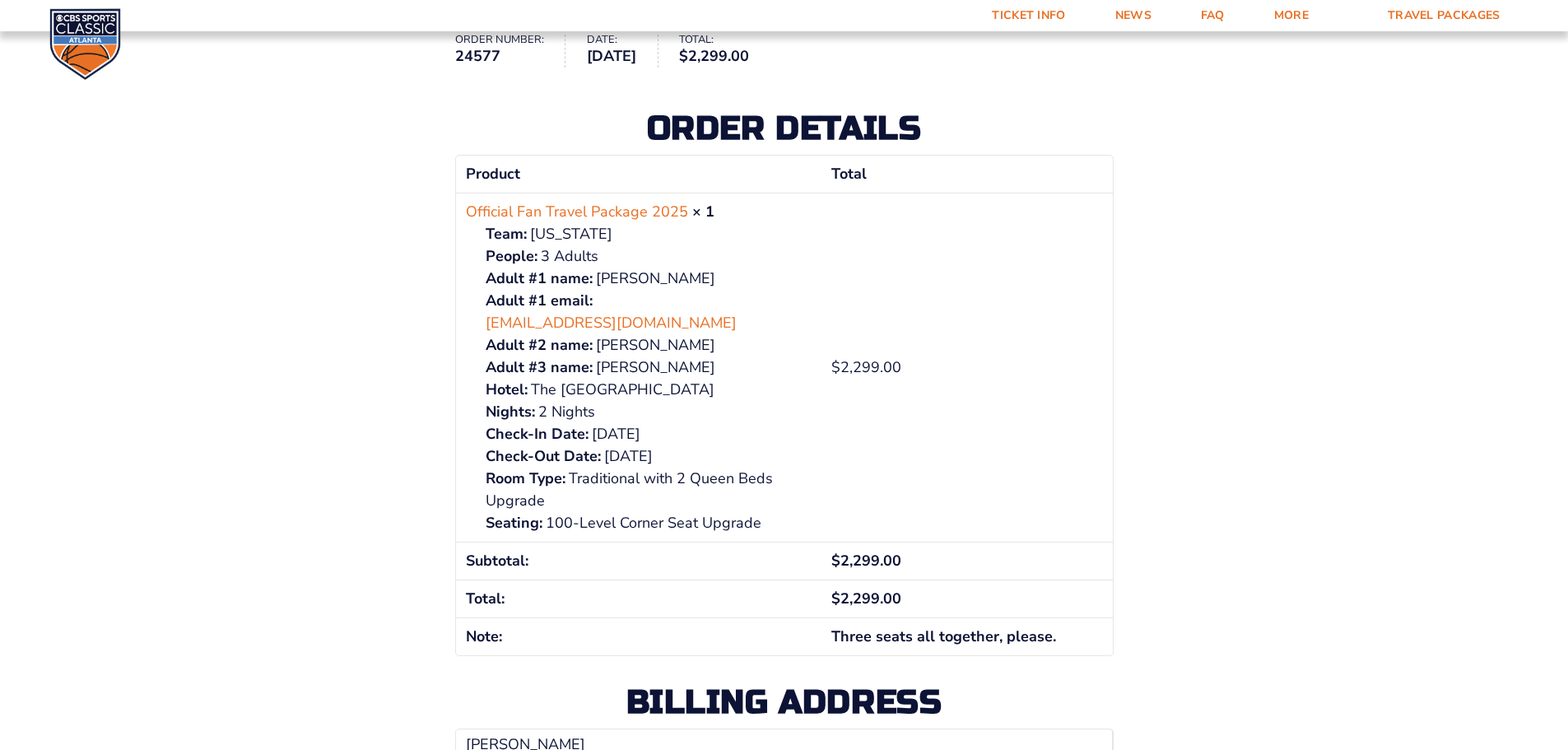
click at [931, 346] on td "$ 2,299.00" at bounding box center [967, 366] width 291 height 349
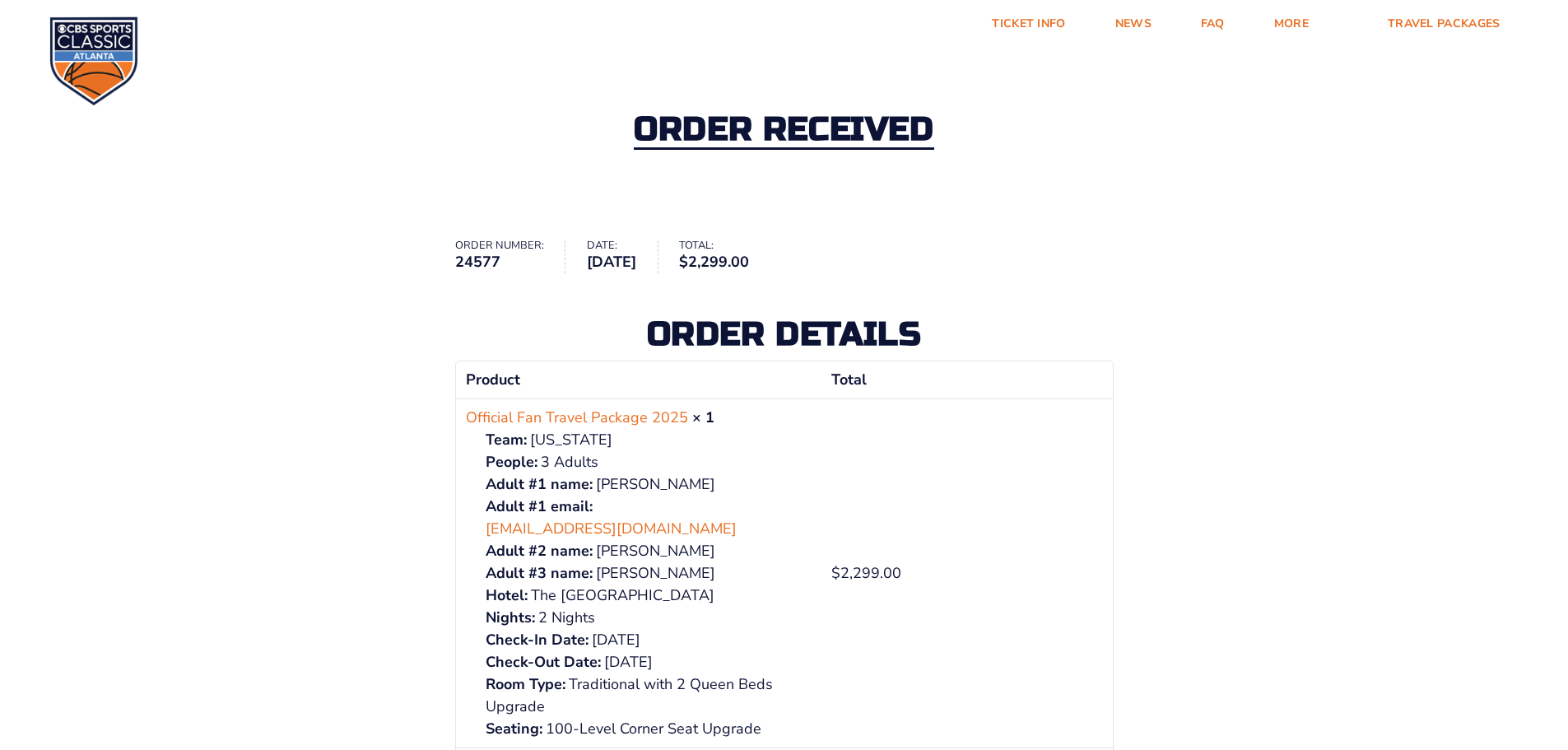
scroll to position [0, 0]
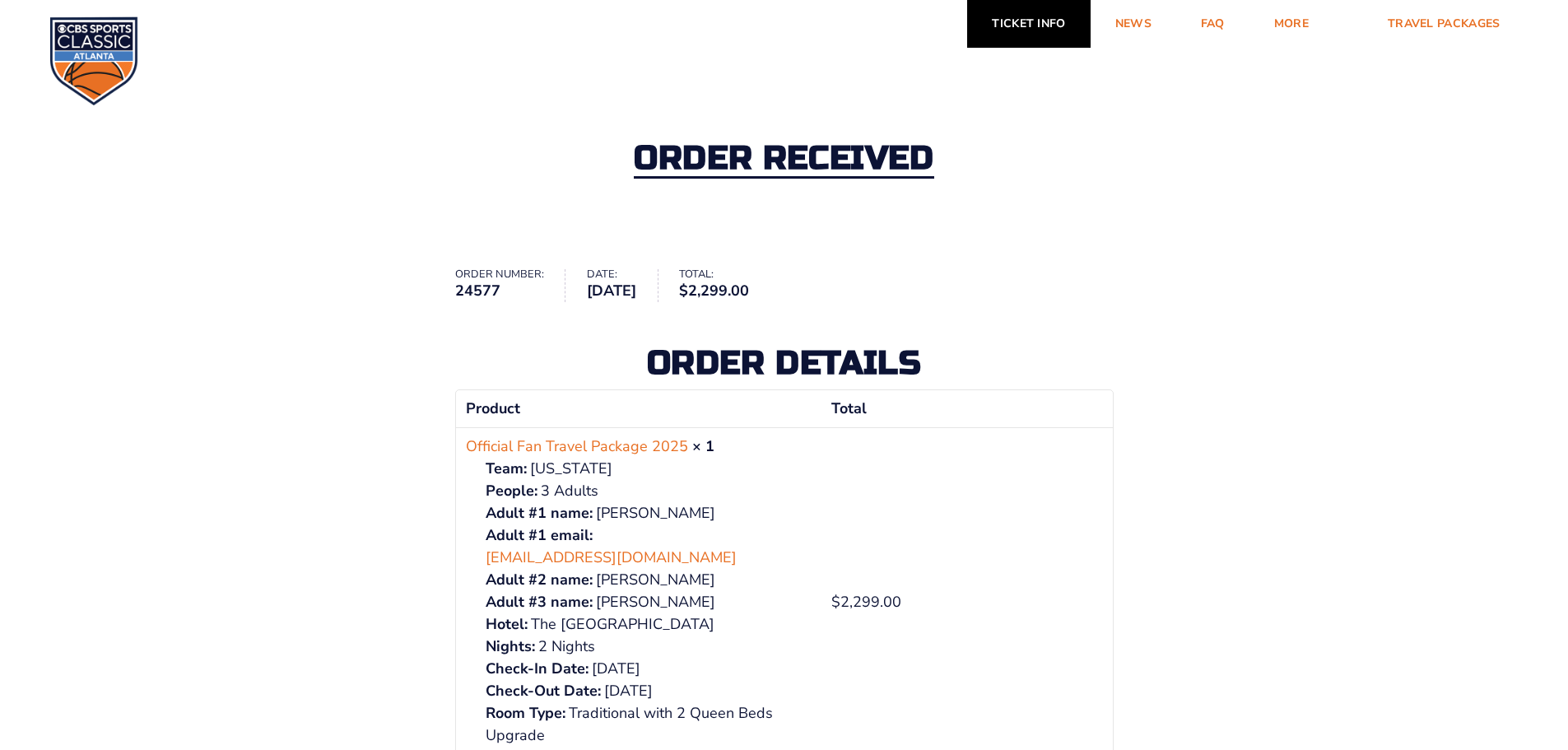
click at [1051, 36] on link "Ticket Info" at bounding box center [1029, 23] width 123 height 48
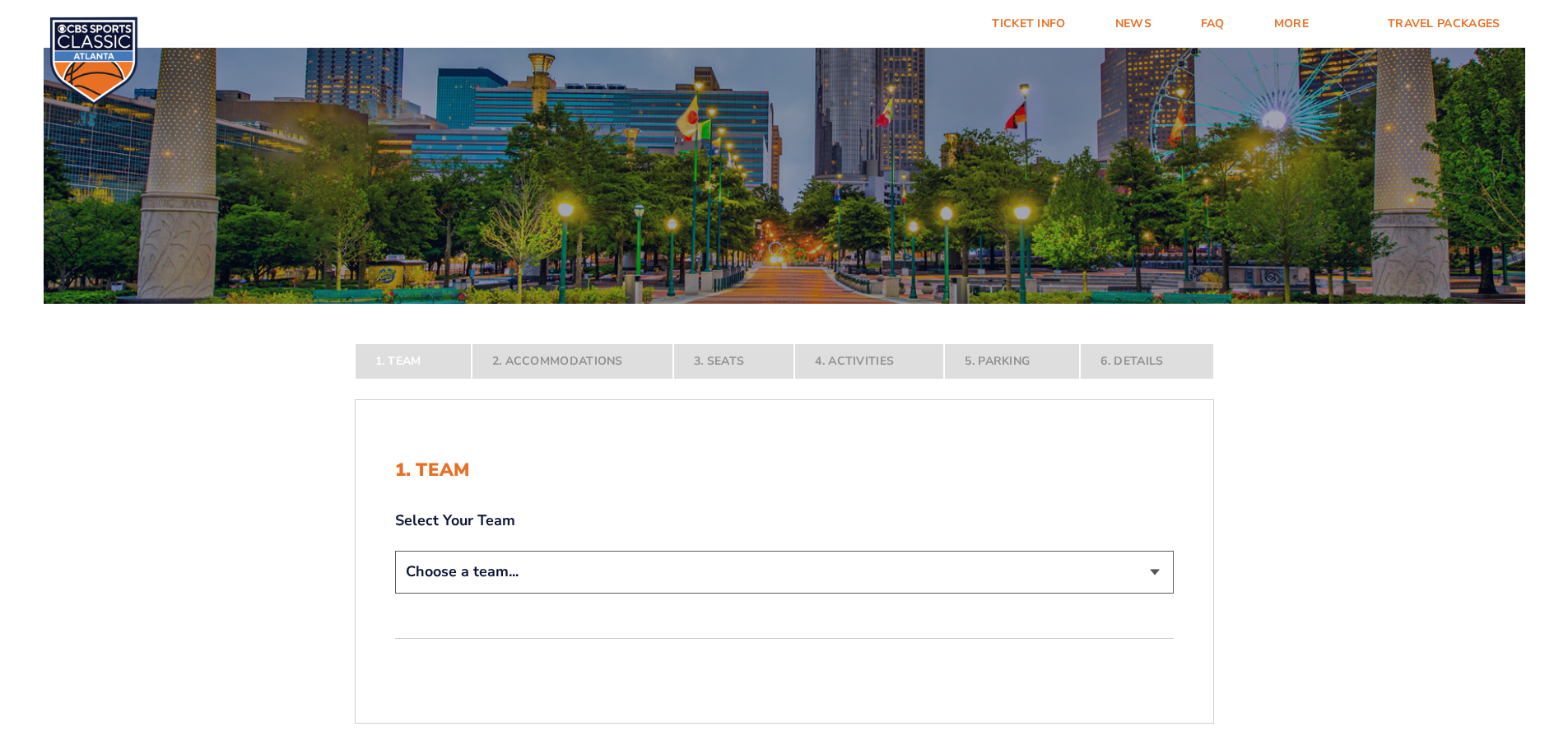
scroll to position [329, 0]
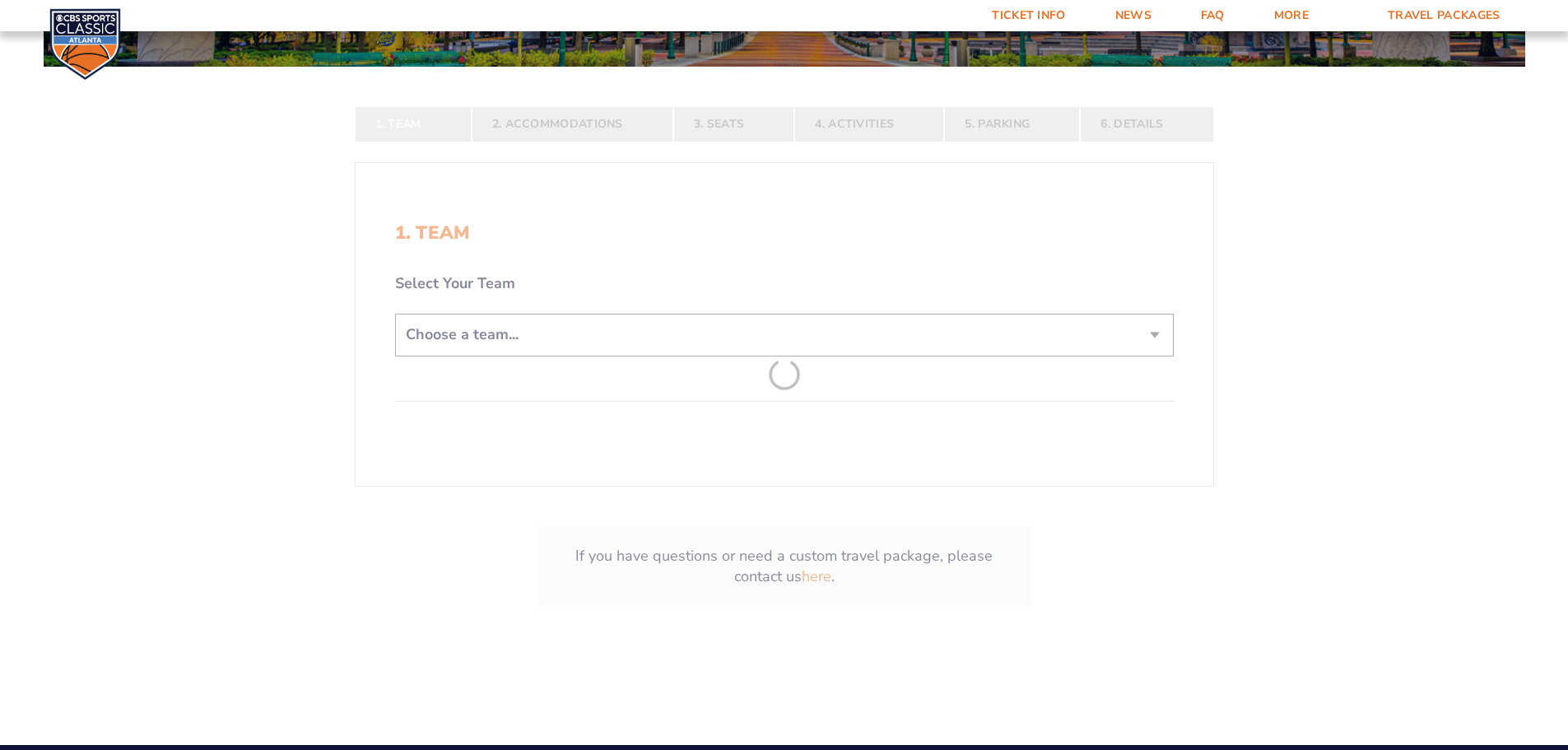
click at [757, 326] on form "[US_STATE] [US_STATE] Travel Package [US_STATE][GEOGRAPHIC_DATA] [US_STATE] Sta…" at bounding box center [784, 178] width 1568 height 1015
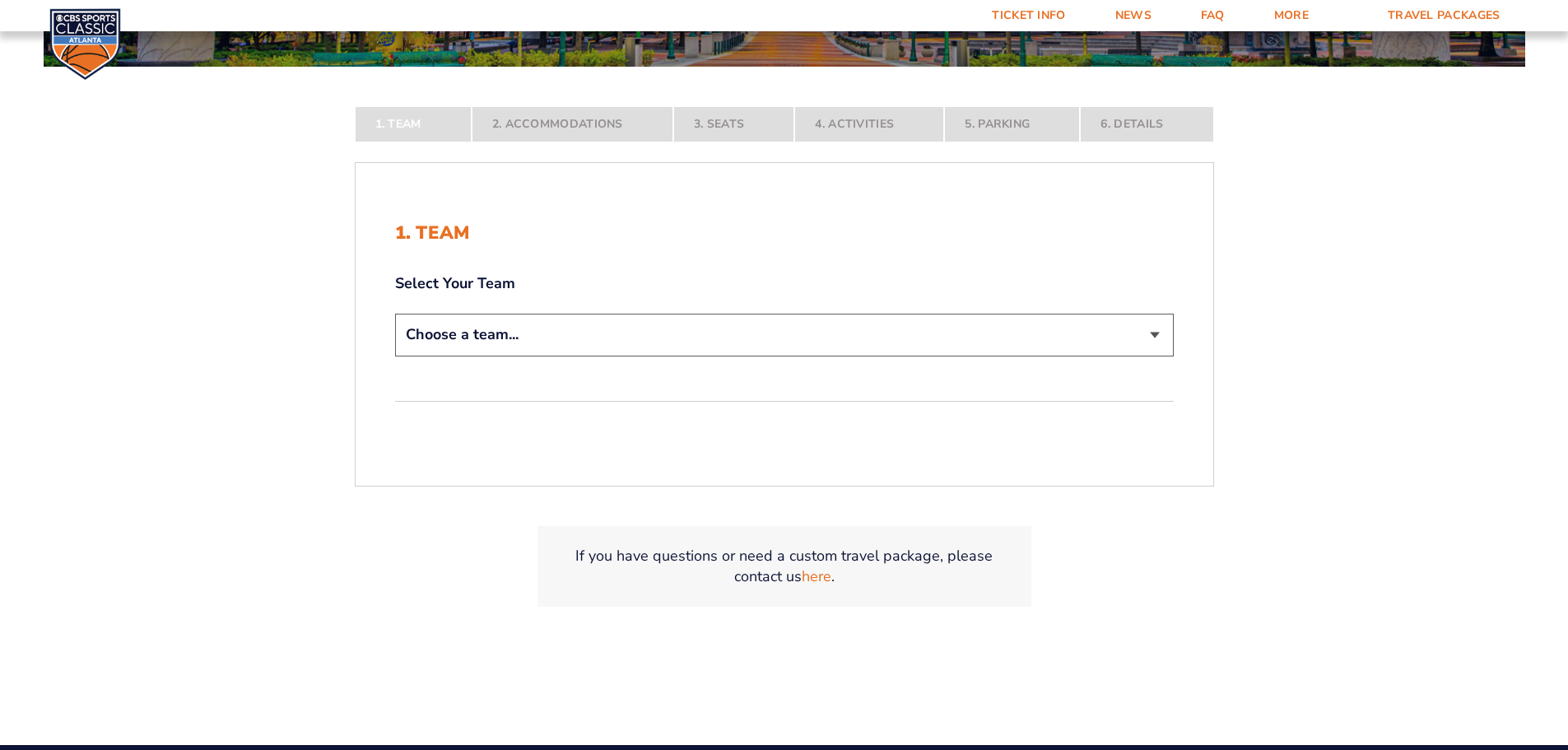
click at [729, 342] on select "Choose a team... [US_STATE] Wildcats [US_STATE] State Buckeyes [US_STATE] Tar H…" at bounding box center [784, 334] width 779 height 42
click at [395, 356] on select "Choose a team... [US_STATE] Wildcats [US_STATE] State Buckeyes [US_STATE] Tar H…" at bounding box center [784, 334] width 779 height 42
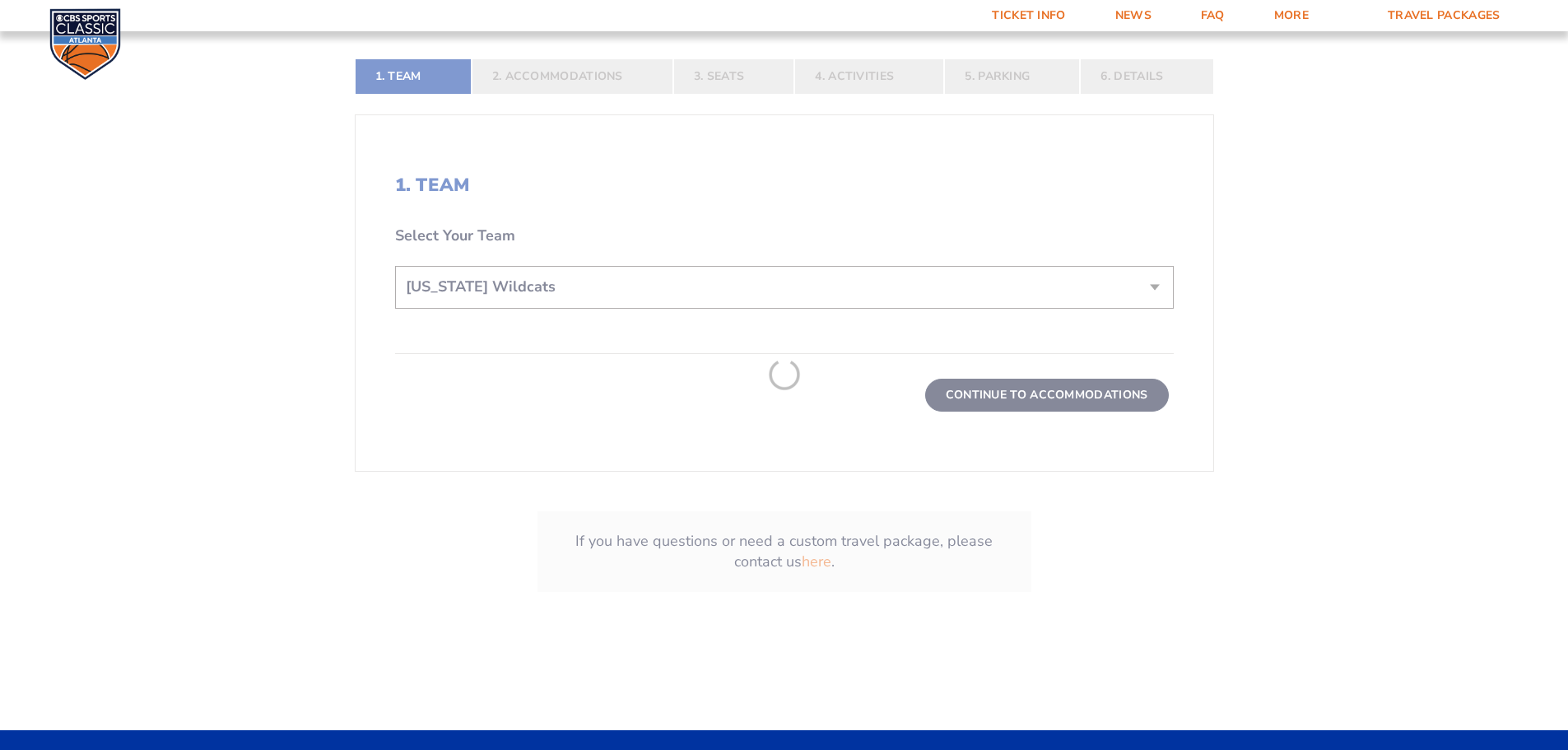
scroll to position [494, 0]
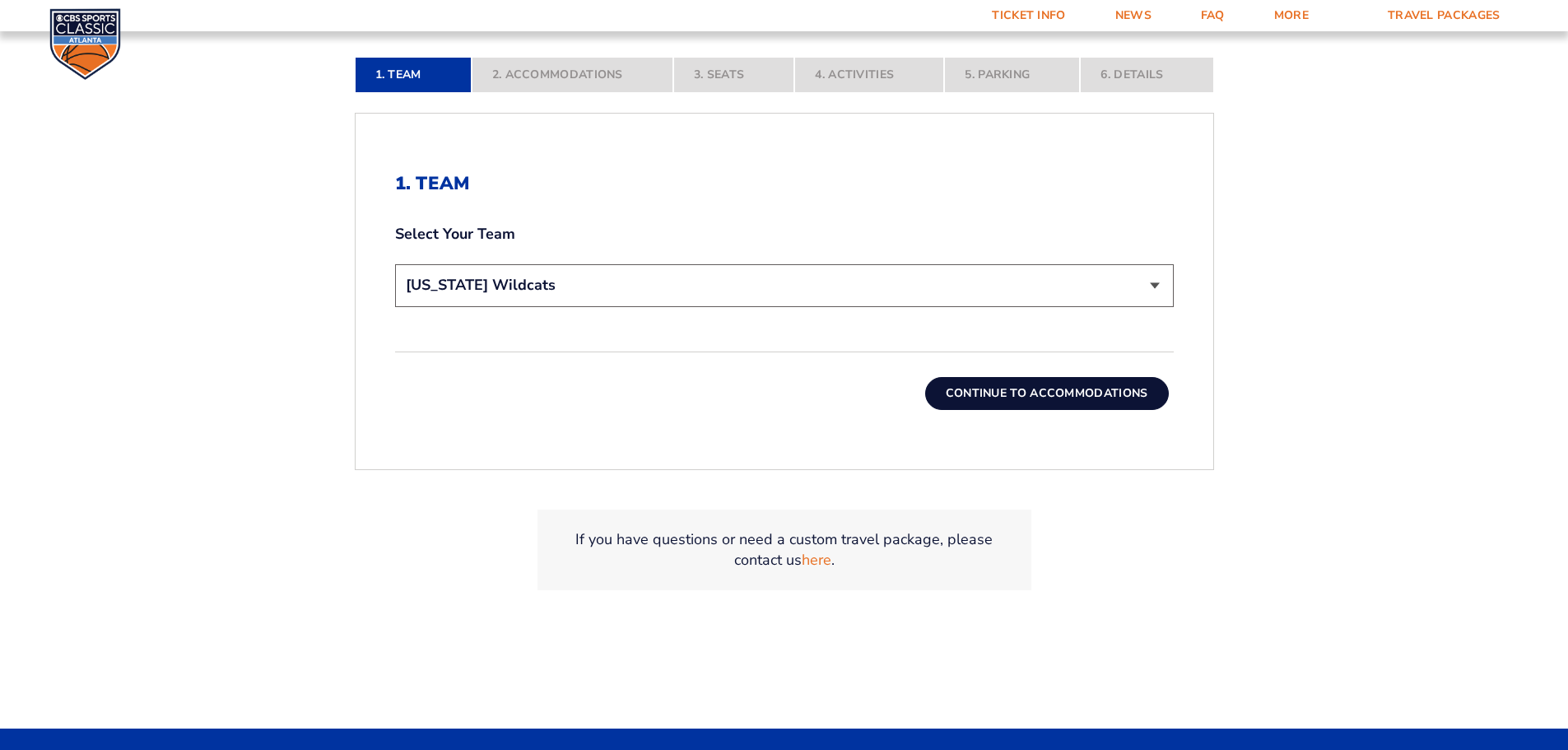
click at [1059, 402] on button "Continue To Accommodations" at bounding box center [1046, 393] width 243 height 33
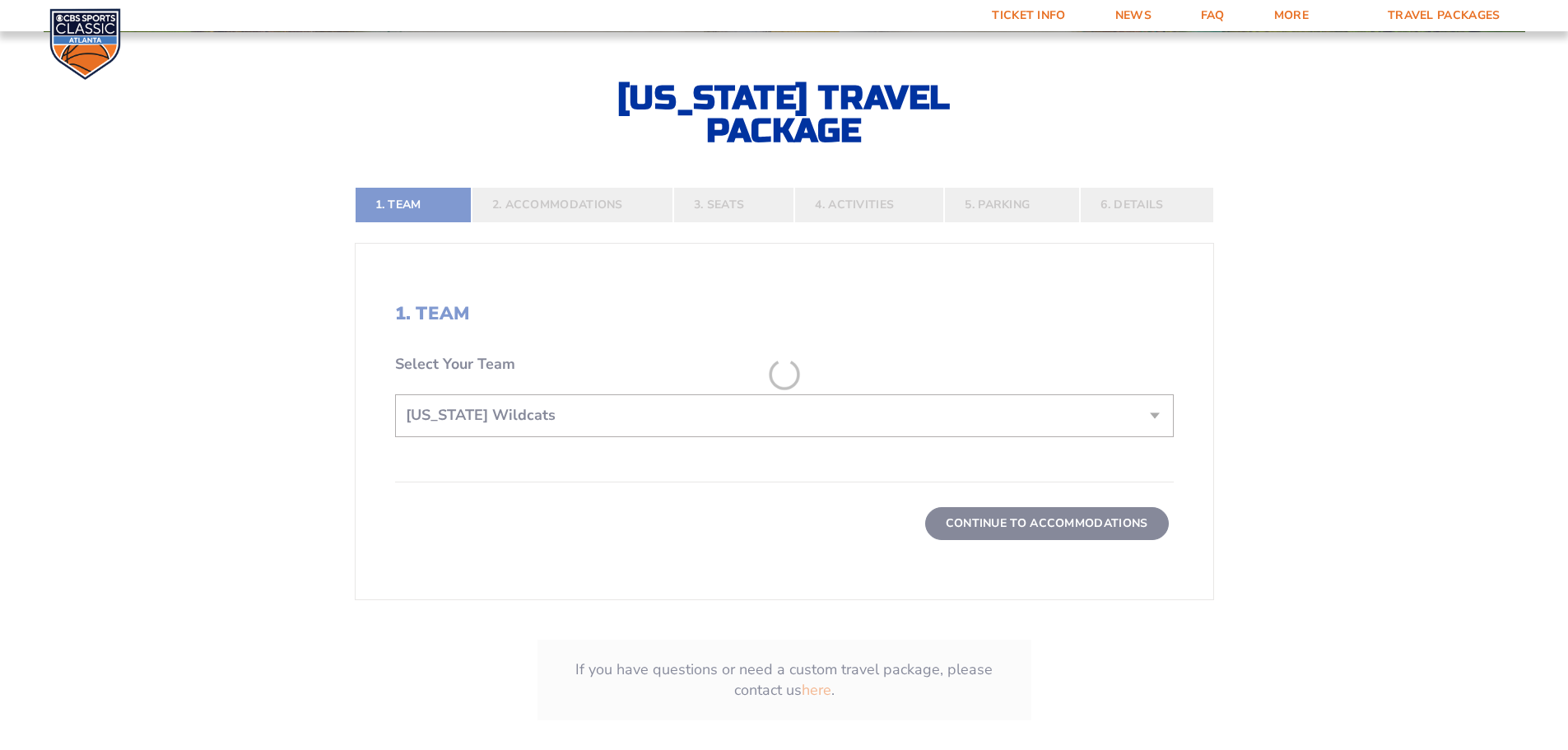
scroll to position [355, 0]
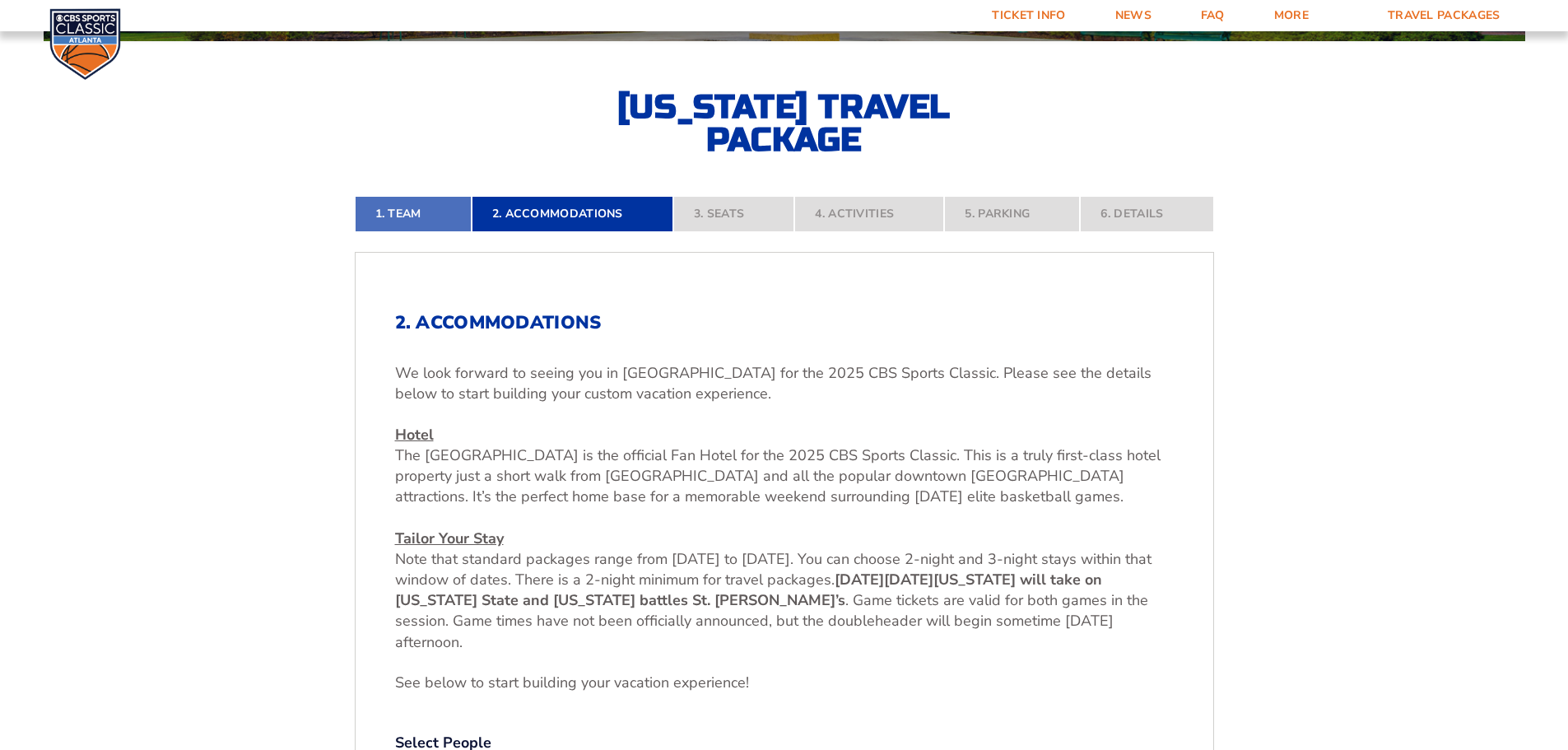
click at [413, 219] on link "1. Team" at bounding box center [413, 214] width 117 height 36
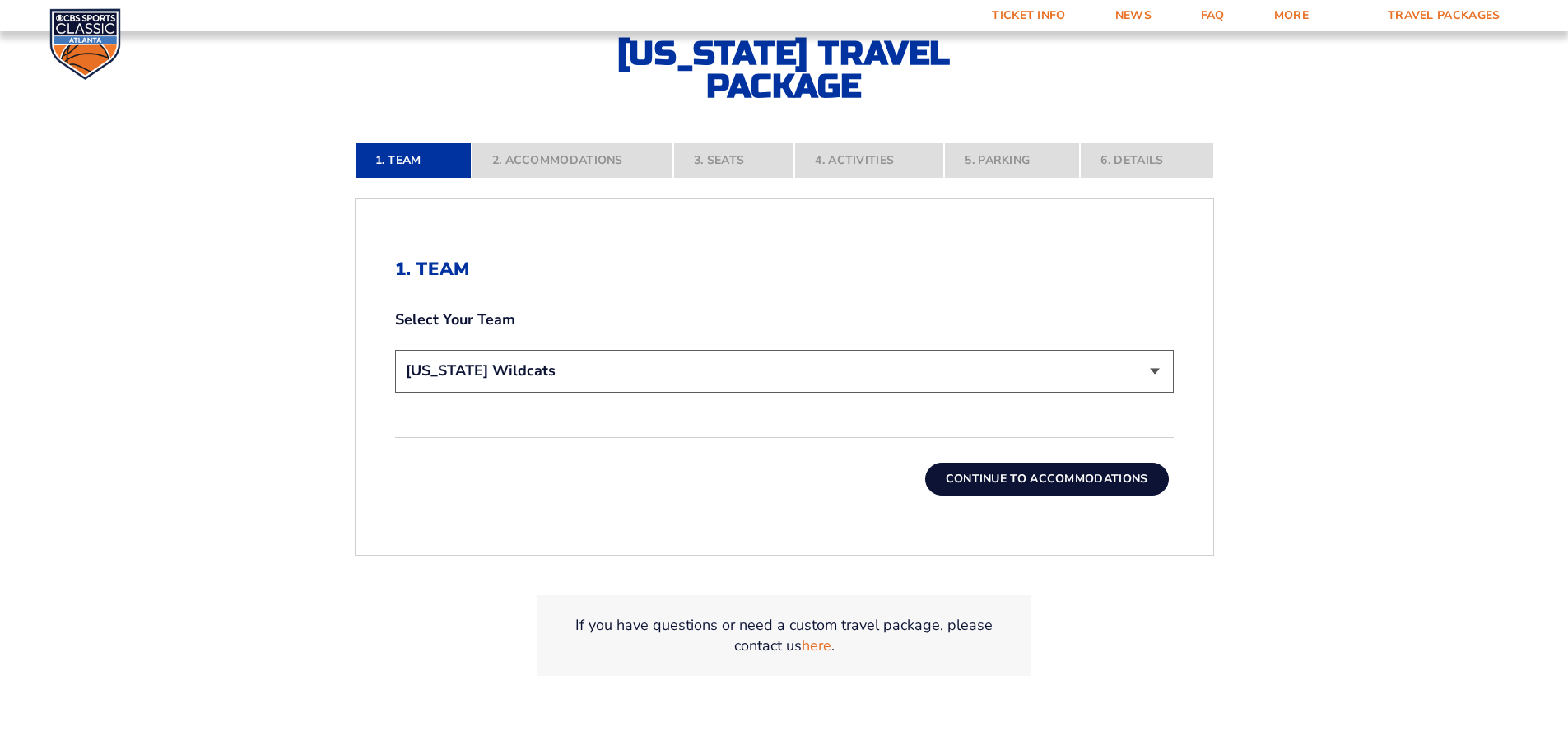
scroll to position [520, 0]
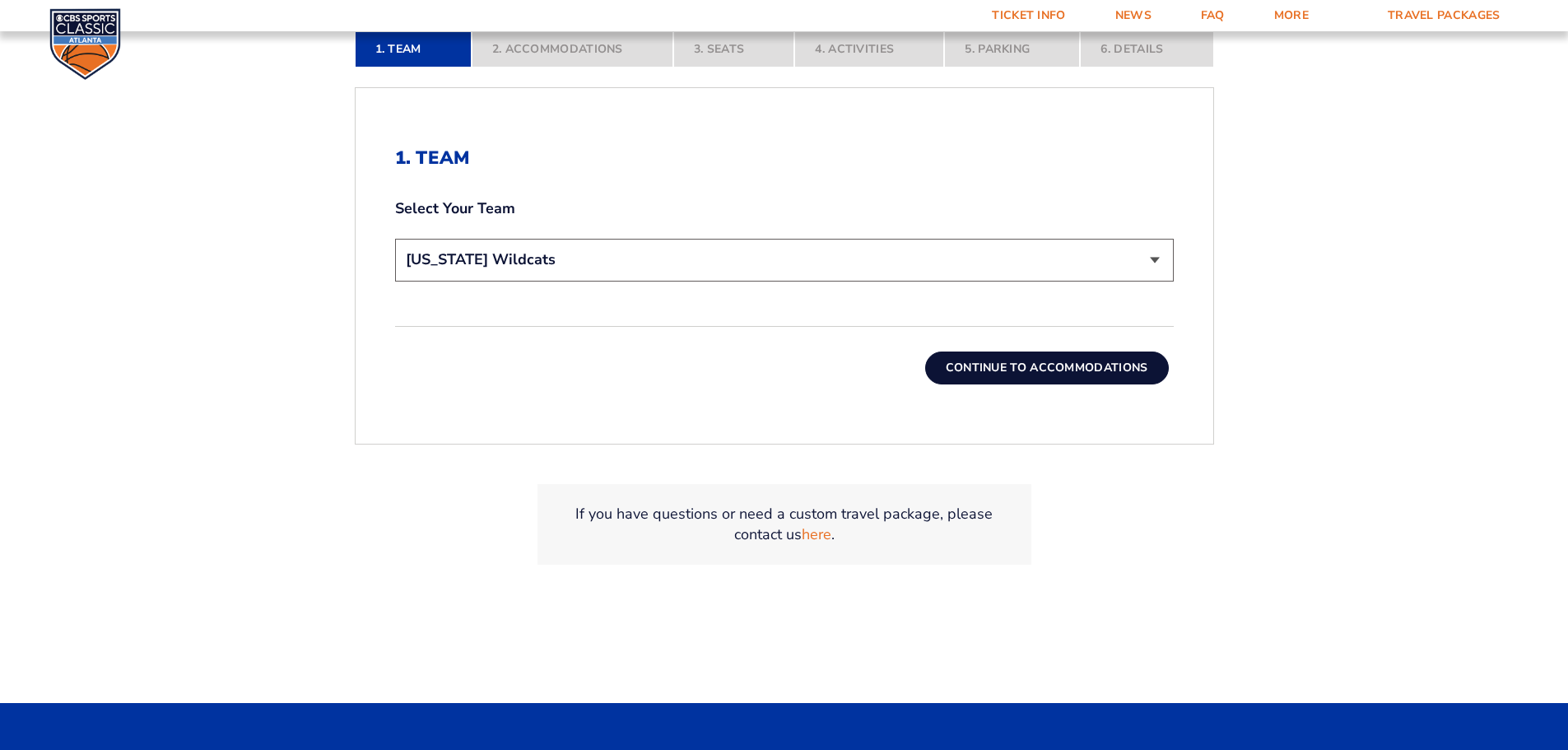
click at [627, 257] on select "Choose a team... [US_STATE] Wildcats [US_STATE] State Buckeyes [US_STATE] Tar H…" at bounding box center [784, 260] width 779 height 42
select select "12757"
click at [395, 239] on select "Choose a team... [US_STATE] Wildcats [US_STATE] State Buckeyes [US_STATE] Tar H…" at bounding box center [784, 260] width 779 height 42
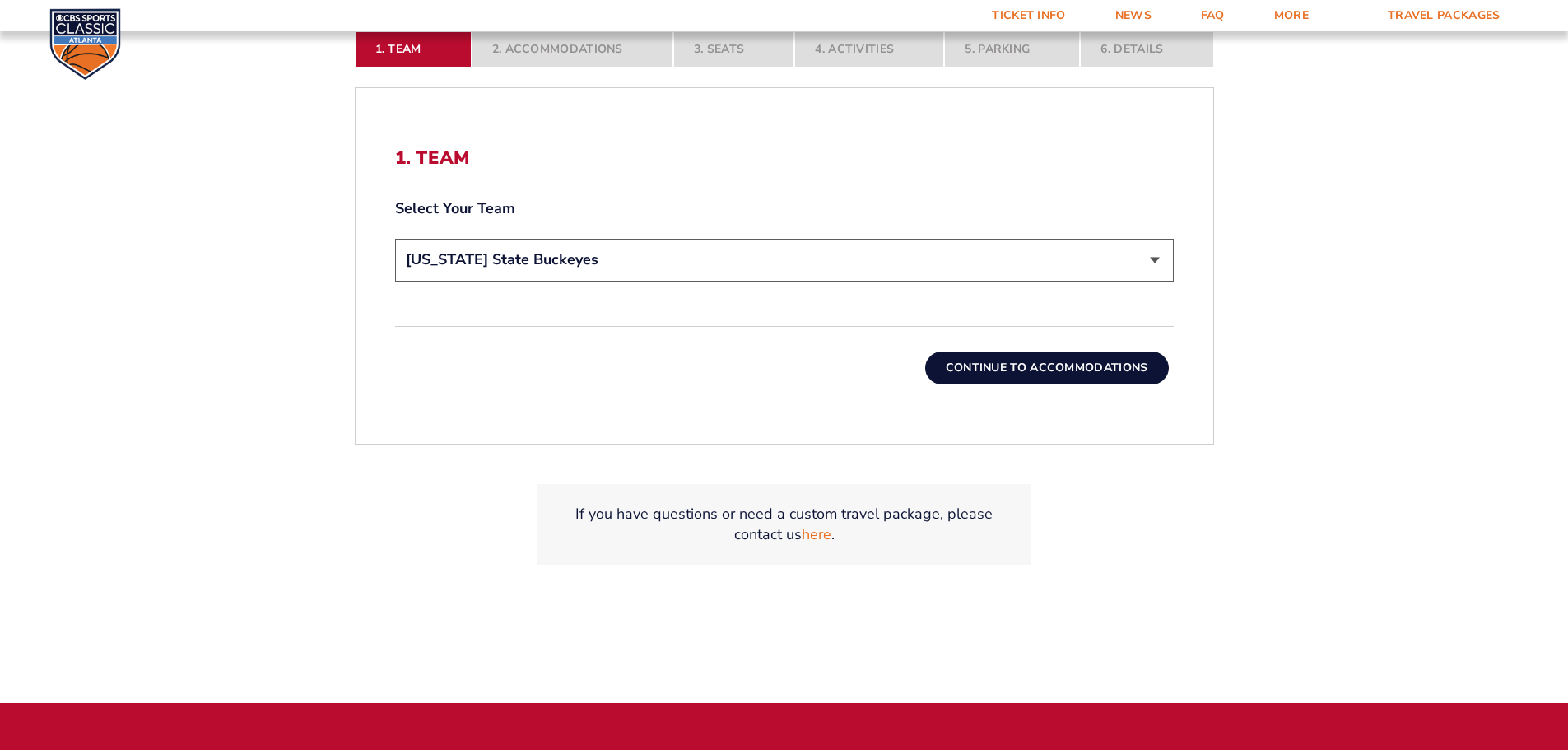
click at [1054, 368] on button "Continue To Accommodations" at bounding box center [1046, 368] width 243 height 33
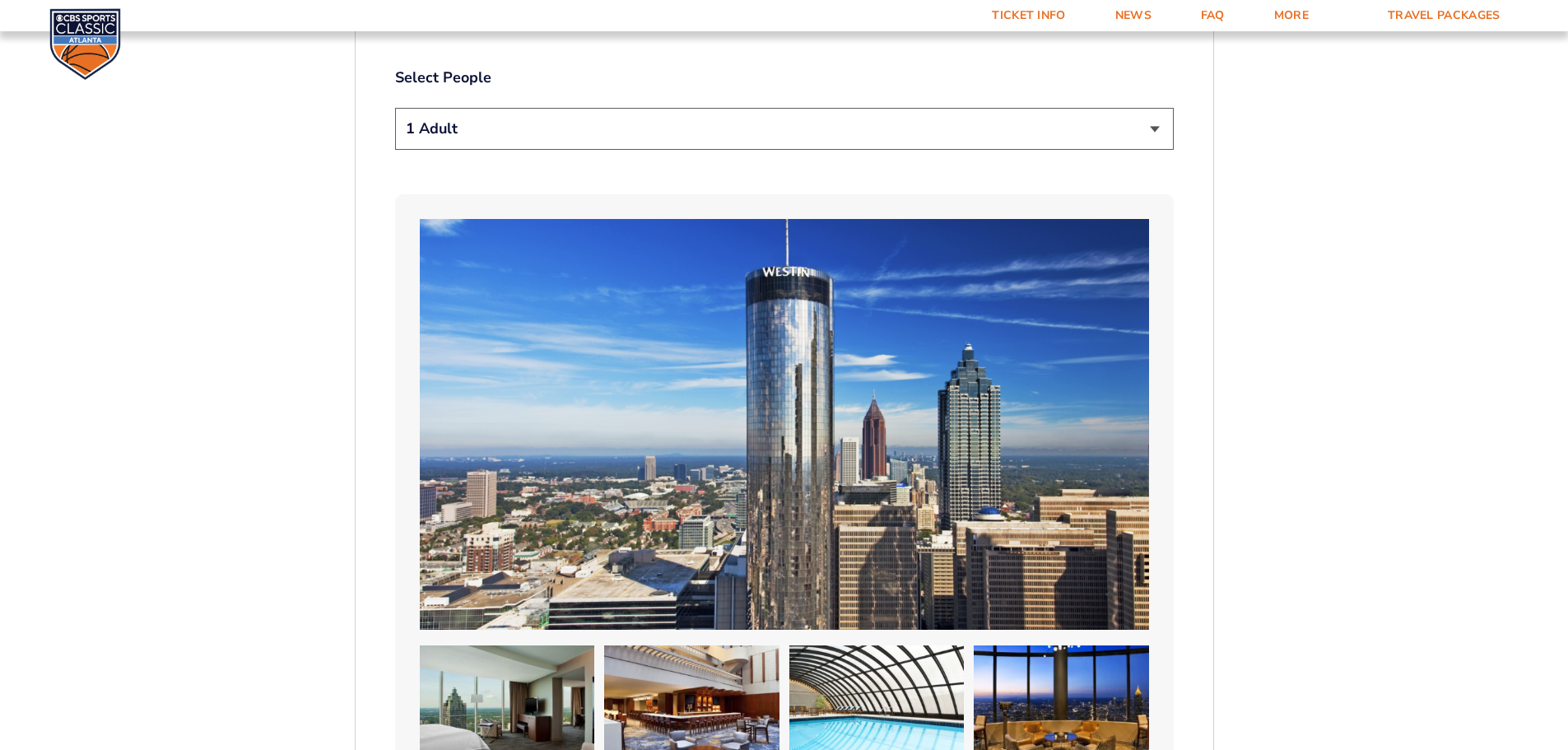
scroll to position [1013, 0]
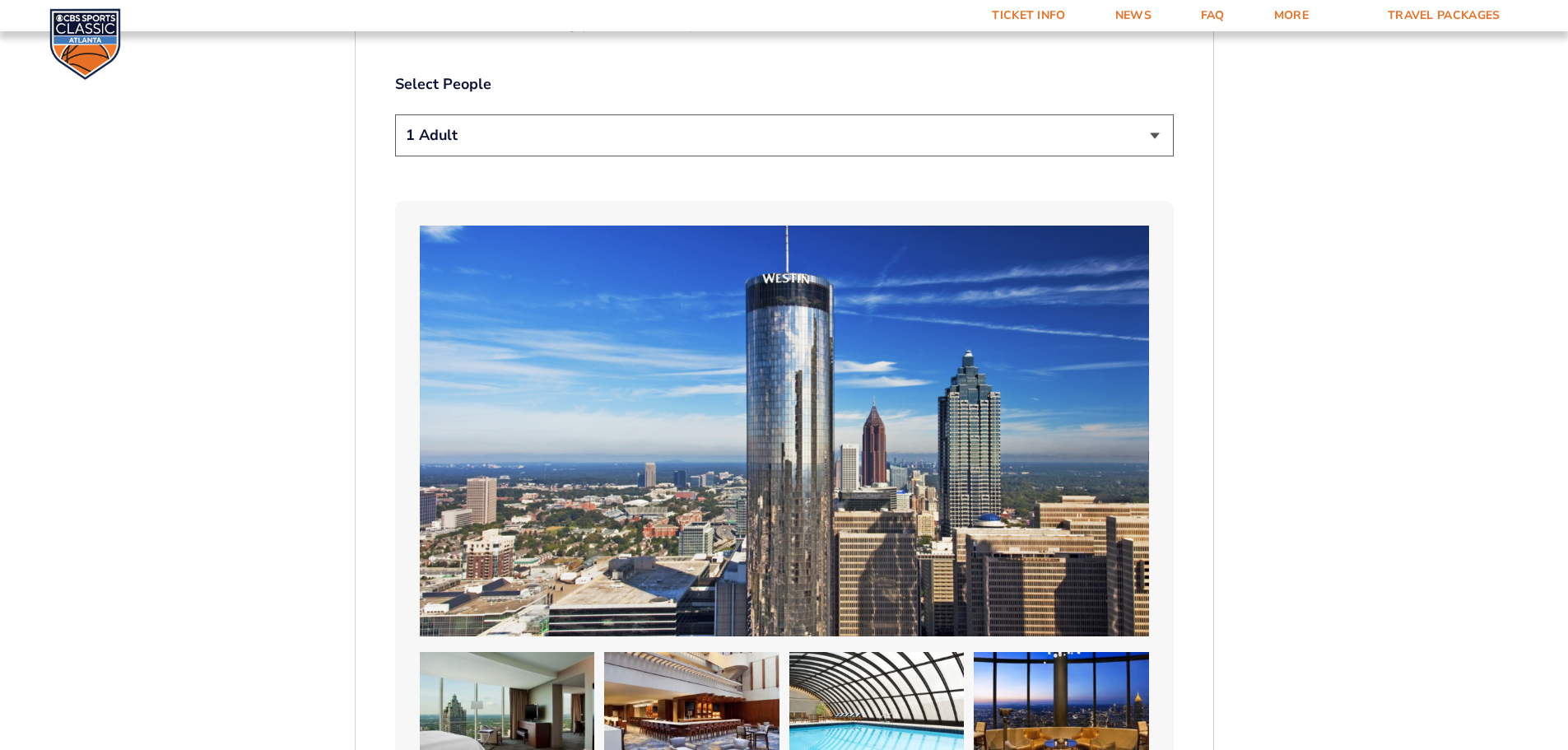
click at [761, 145] on select "1 Adult 2 Adults 3 Adults 4 Adults 2 Adults + 1 Child 2 Adults + 2 Children 2 A…" at bounding box center [784, 135] width 779 height 42
select select "3 Adults"
click at [395, 114] on select "1 Adult 2 Adults 3 Adults 4 Adults 2 Adults + 1 Child 2 Adults + 2 Children 2 A…" at bounding box center [784, 135] width 779 height 42
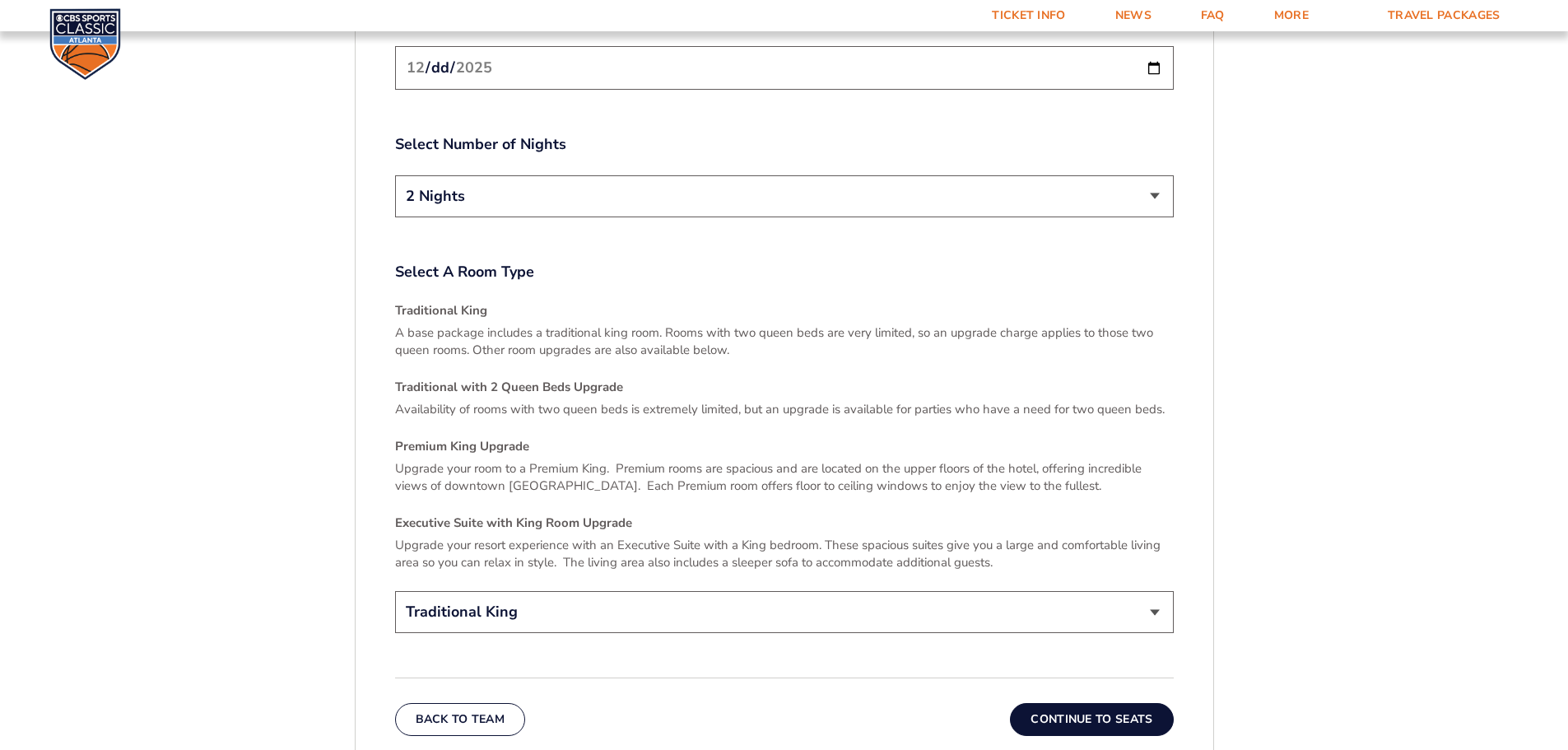
scroll to position [2247, 0]
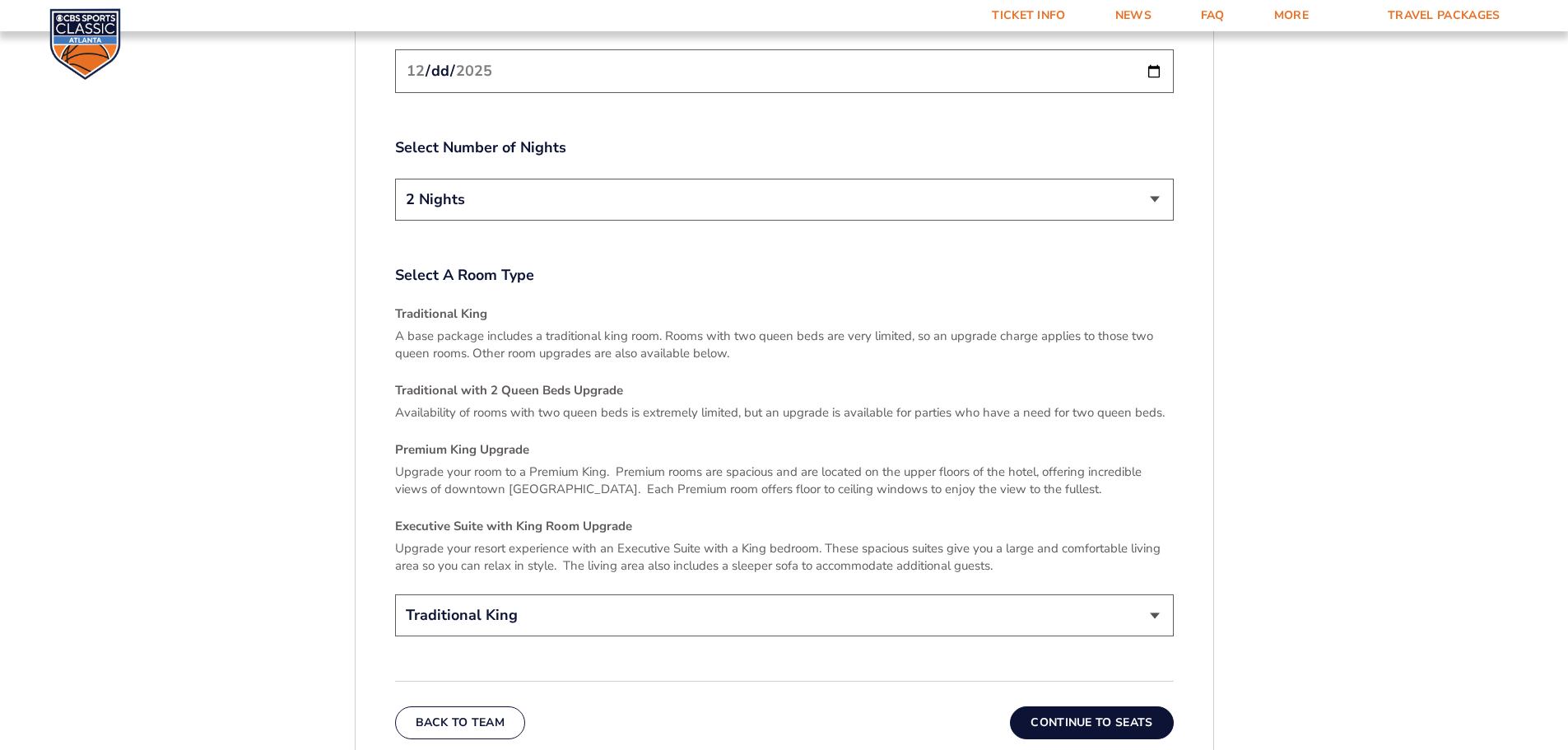
click at [836, 197] on select "2 Nights 3 Nights" at bounding box center [784, 199] width 779 height 42
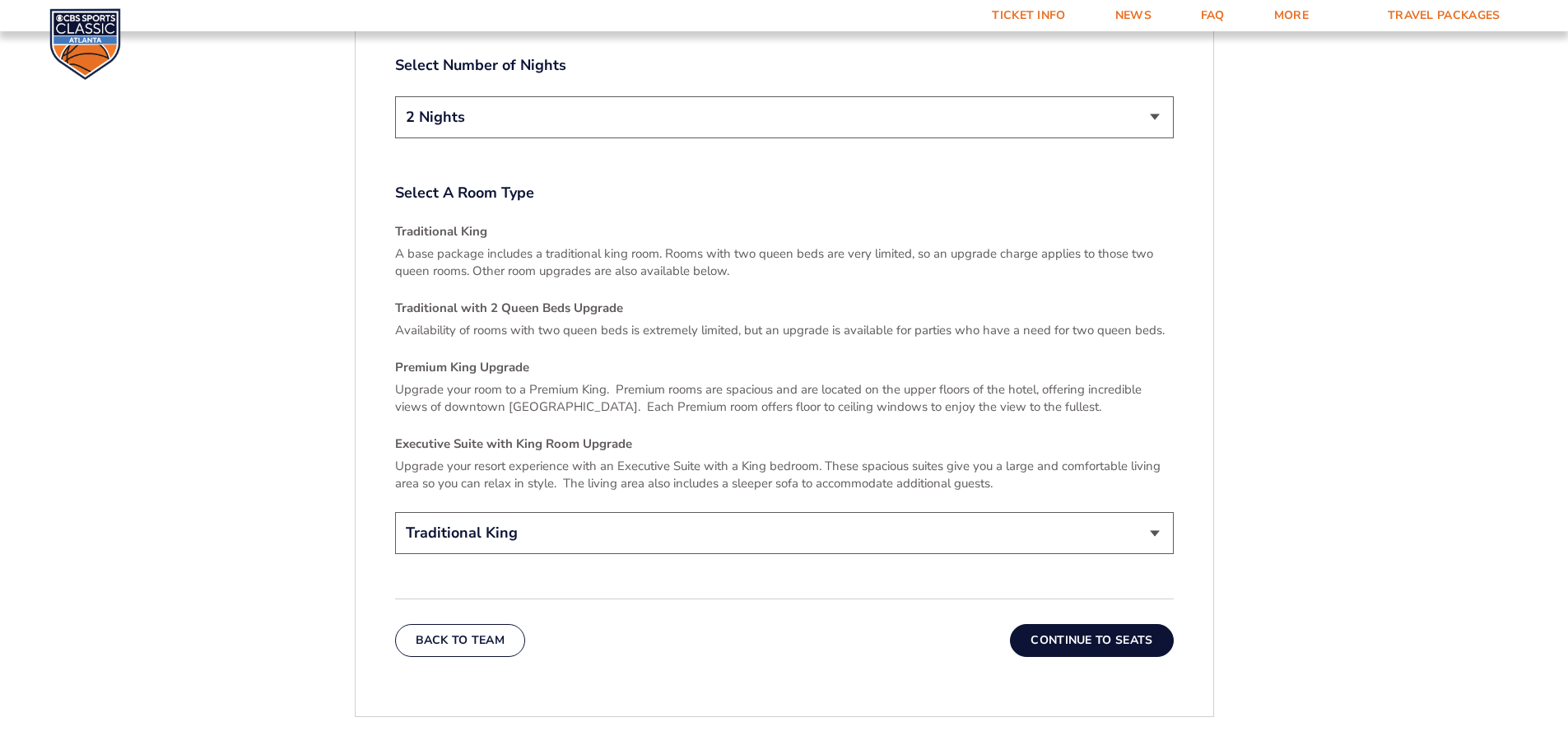
scroll to position [2412, 0]
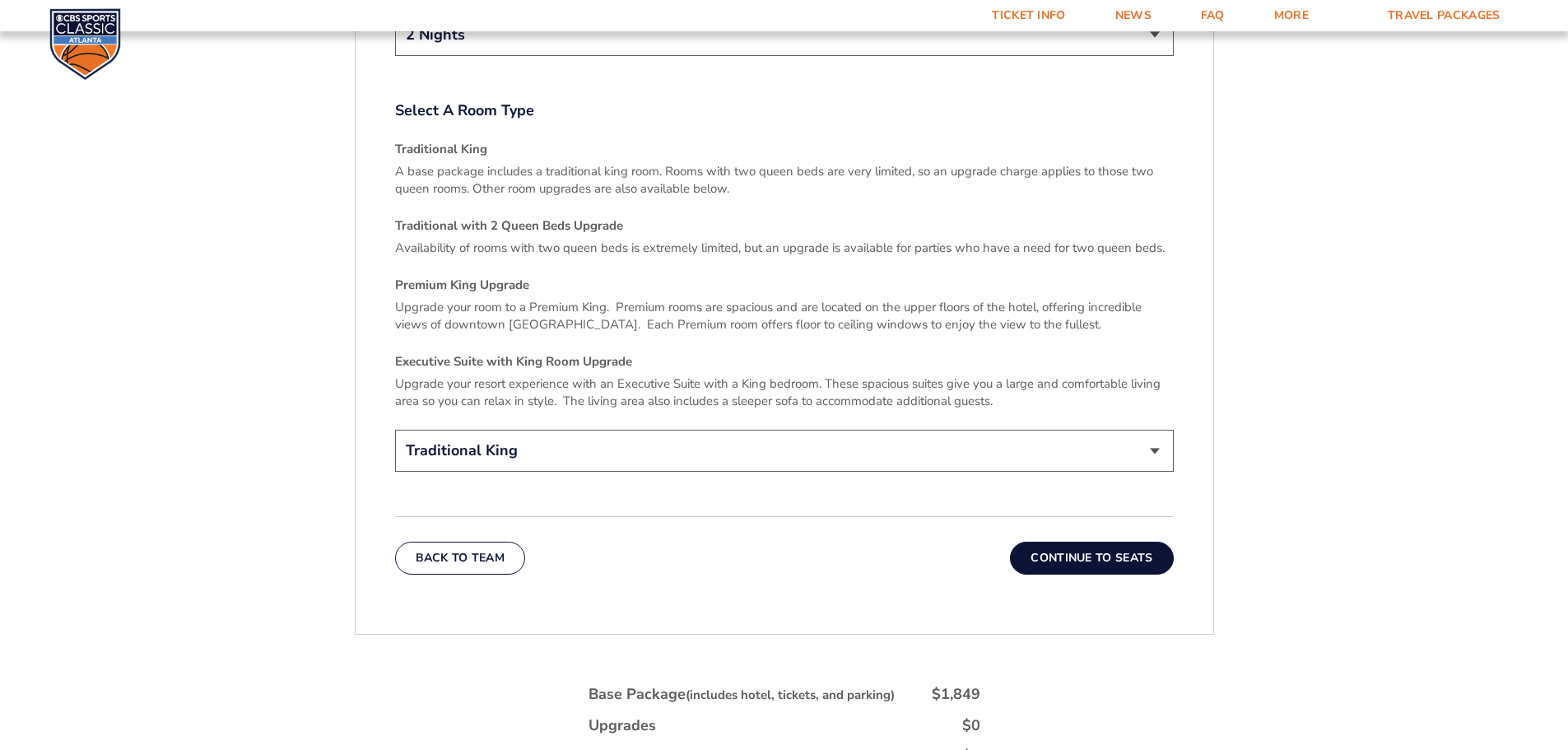
click at [1083, 451] on select "Traditional King Traditional with 2 Queen Beds Upgrade (+$45 per night) Premium…" at bounding box center [784, 450] width 779 height 42
select select "Traditional with 2 Queen Beds Upgrade"
click at [395, 430] on select "Traditional King Traditional with 2 Queen Beds Upgrade (+$45 per night) Premium…" at bounding box center [784, 450] width 779 height 42
click at [1137, 541] on button "Continue To Seats" at bounding box center [1092, 558] width 163 height 33
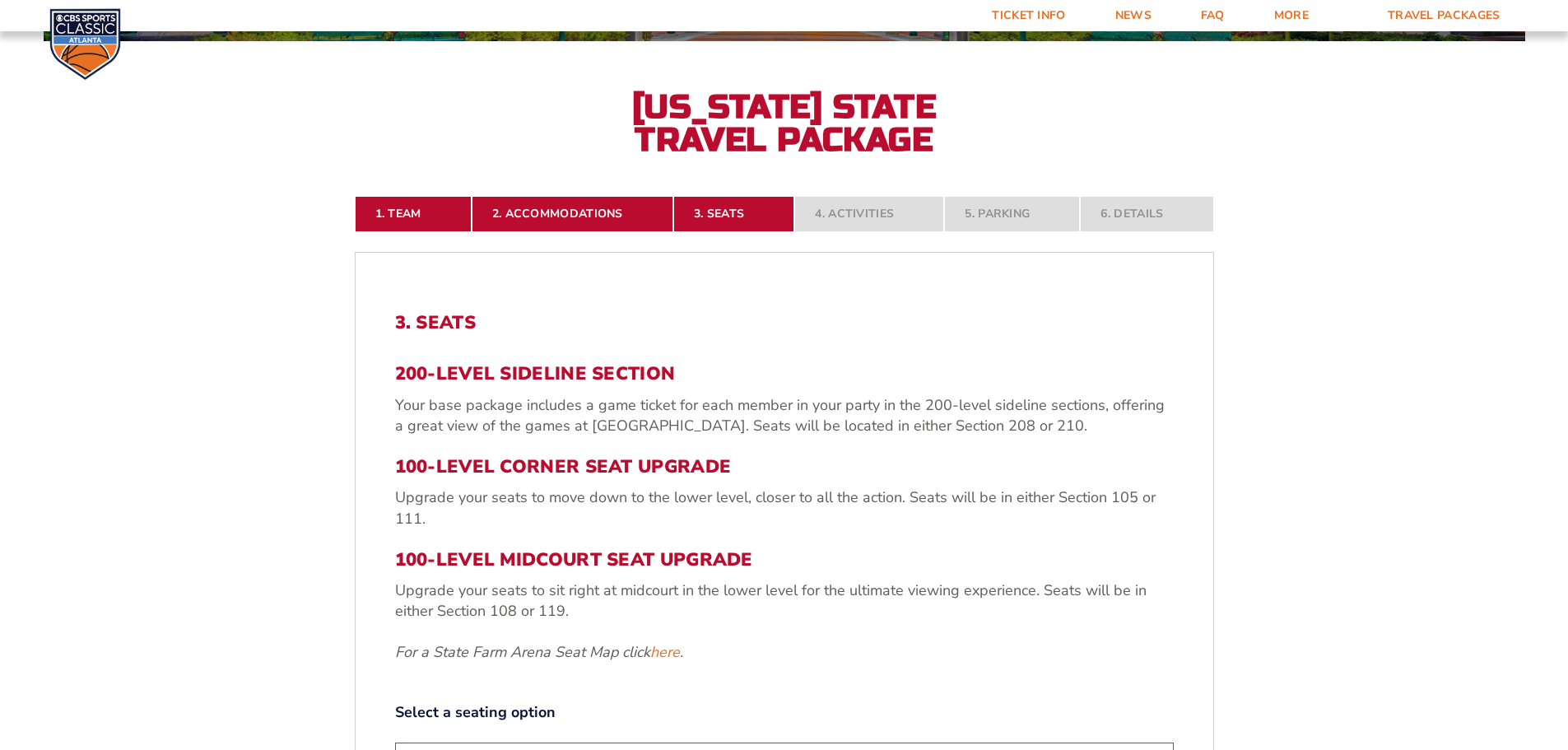
scroll to position [437, 0]
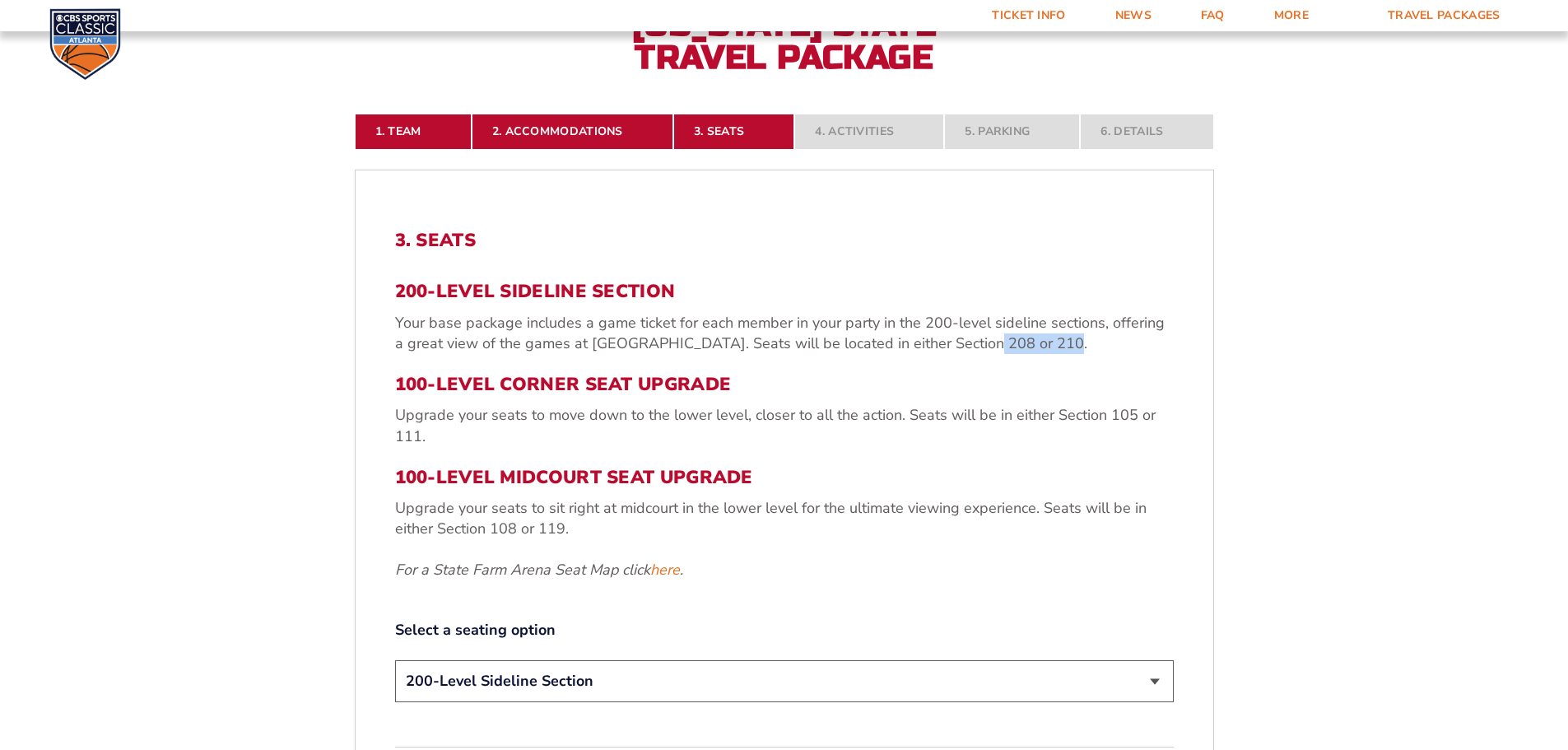
drag, startPoint x: 1038, startPoint y: 341, endPoint x: 955, endPoint y: 352, distance: 83.7
click at [955, 352] on p "Your base package includes a game ticket for each member in your party in the 2…" at bounding box center [784, 333] width 779 height 42
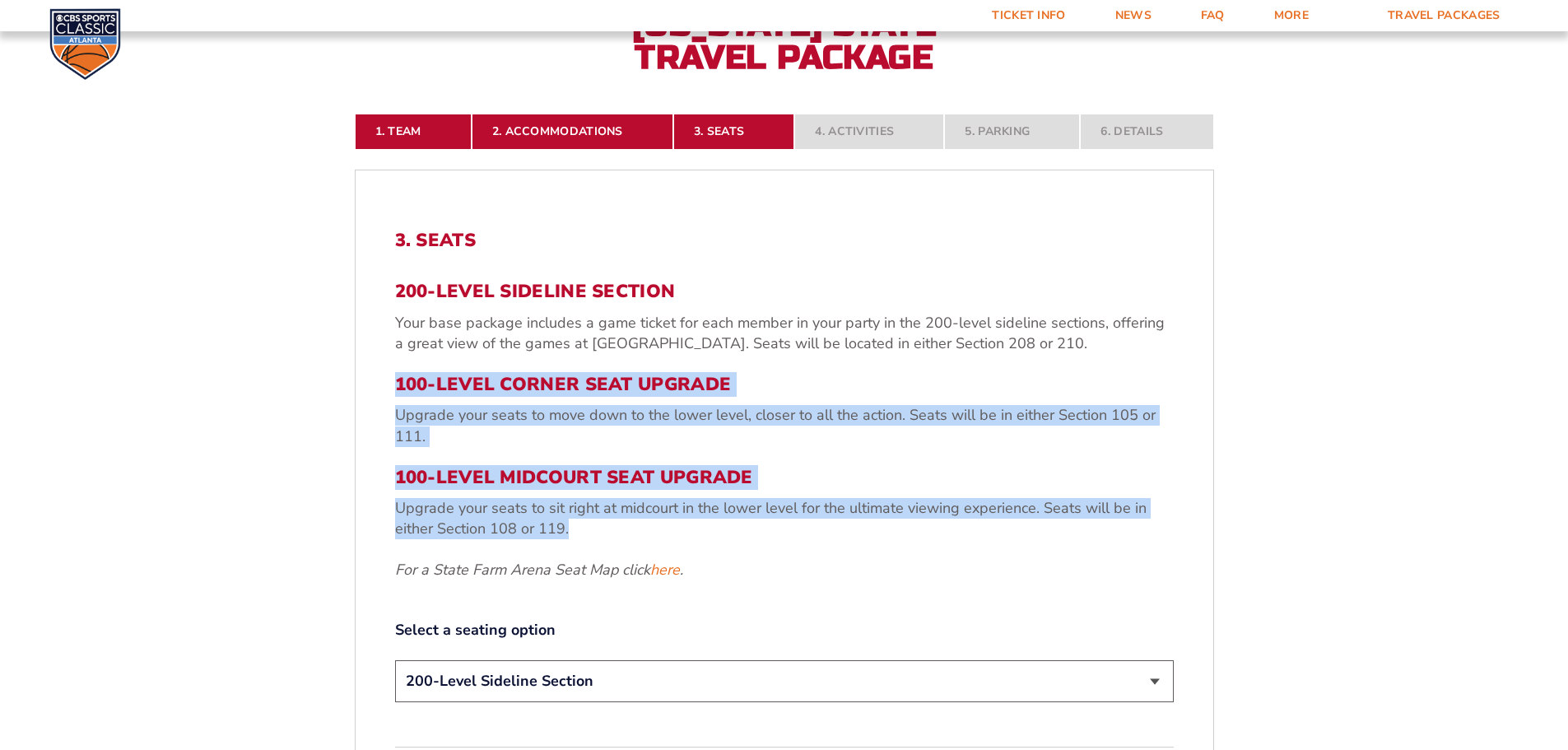
drag, startPoint x: 582, startPoint y: 525, endPoint x: 395, endPoint y: 390, distance: 230.6
click at [395, 390] on div "200-Level Sideline Section Your base package includes a game ticket for each me…" at bounding box center [784, 430] width 779 height 299
click at [1101, 371] on div "200-Level Sideline Section Your base package includes a game ticket for each me…" at bounding box center [784, 430] width 779 height 299
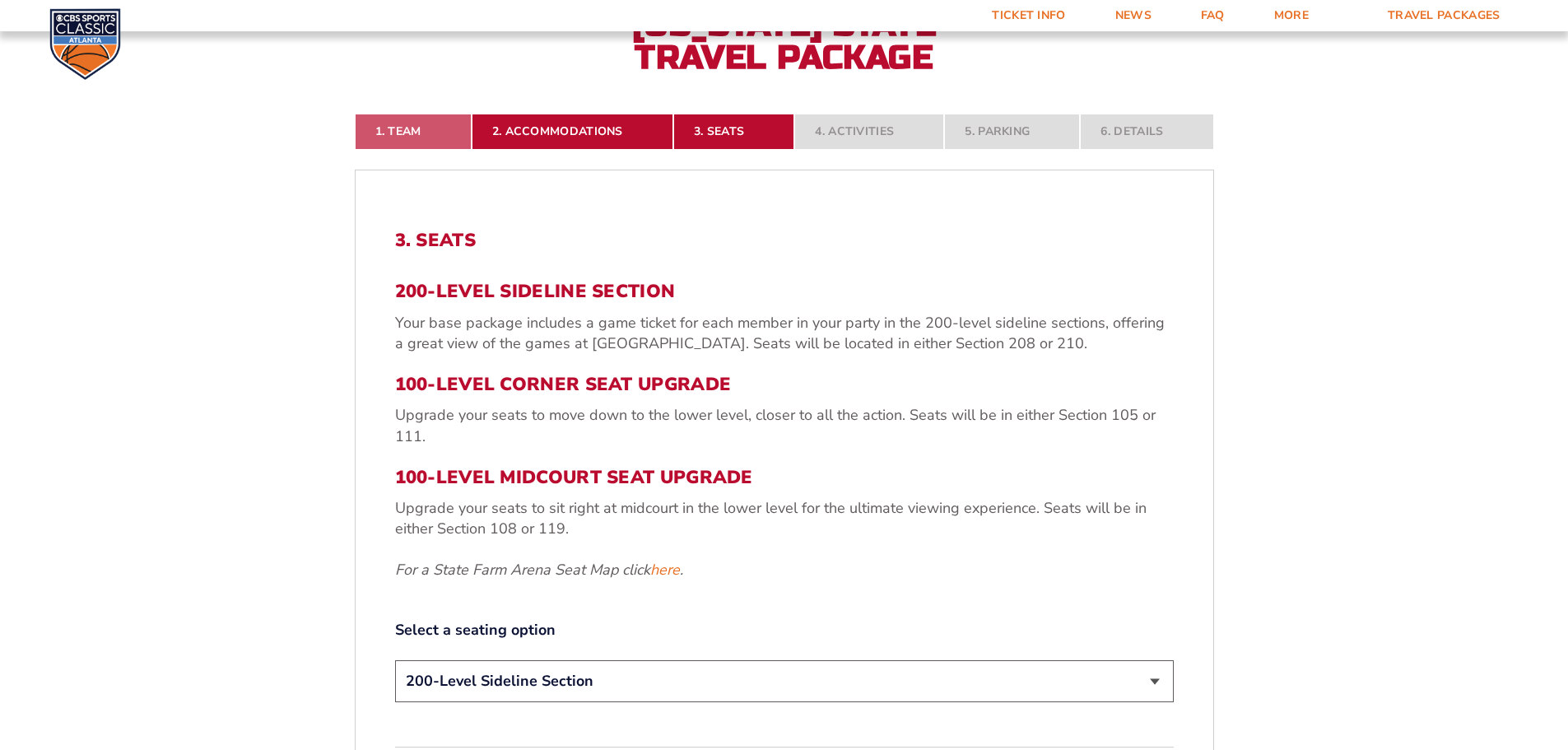
click at [418, 136] on link "1. Team" at bounding box center [413, 132] width 117 height 36
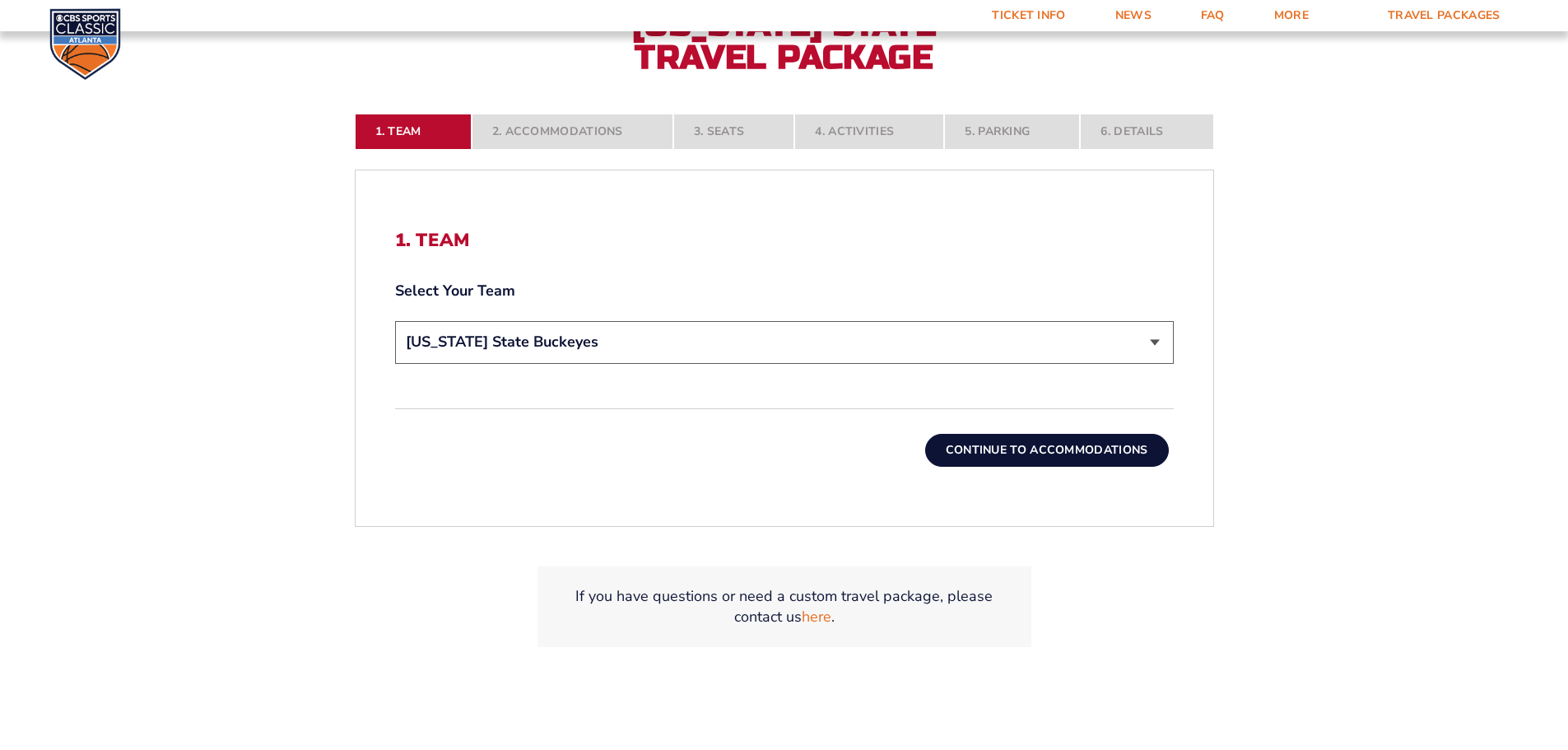
click at [668, 349] on select "Choose a team... [US_STATE] Wildcats [US_STATE] State Buckeyes [US_STATE] Tar H…" at bounding box center [784, 342] width 779 height 42
select select "12956"
click at [395, 321] on select "Choose a team... [US_STATE] Wildcats [US_STATE] State Buckeyes [US_STATE] Tar H…" at bounding box center [784, 342] width 779 height 42
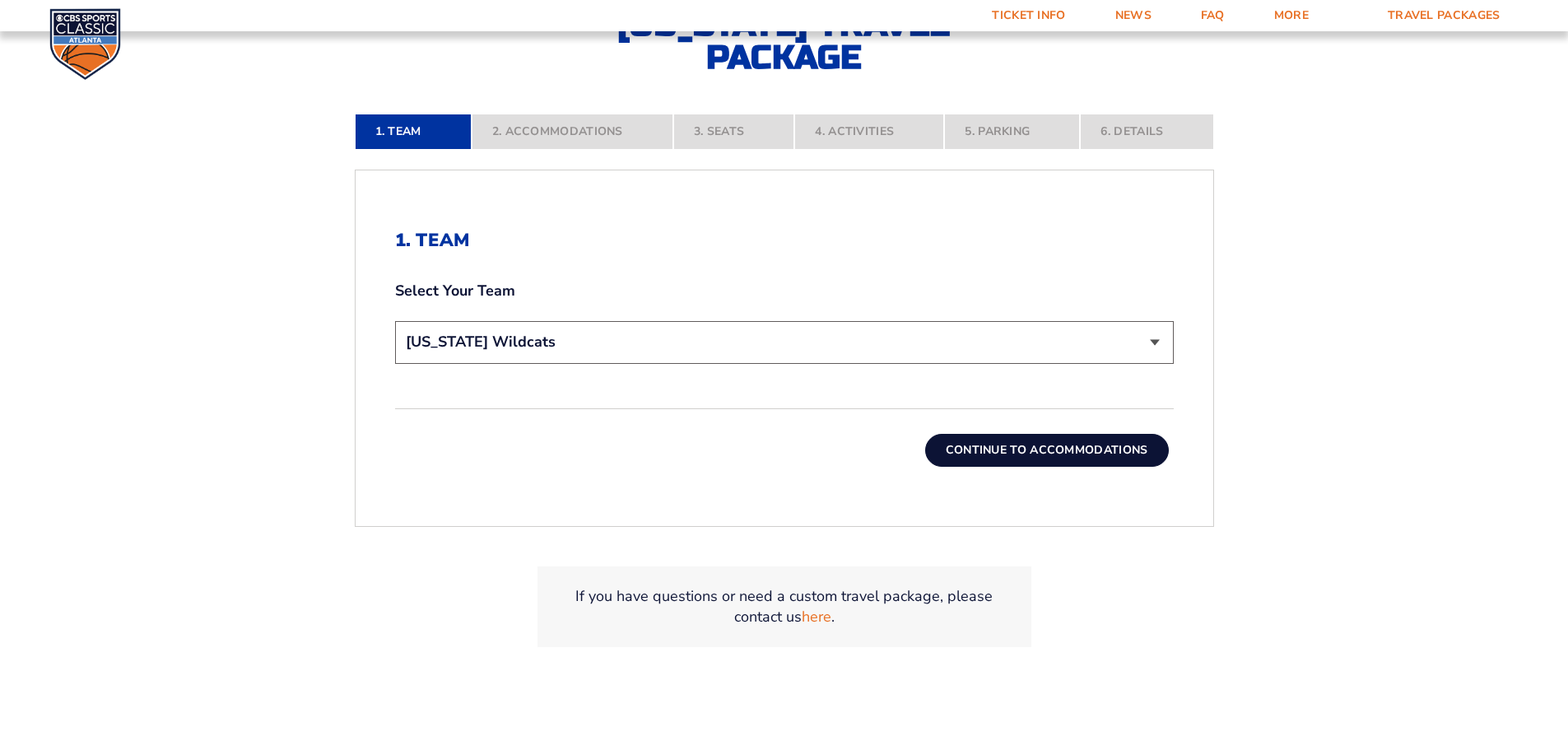
click at [995, 448] on button "Continue To Accommodations" at bounding box center [1046, 450] width 243 height 33
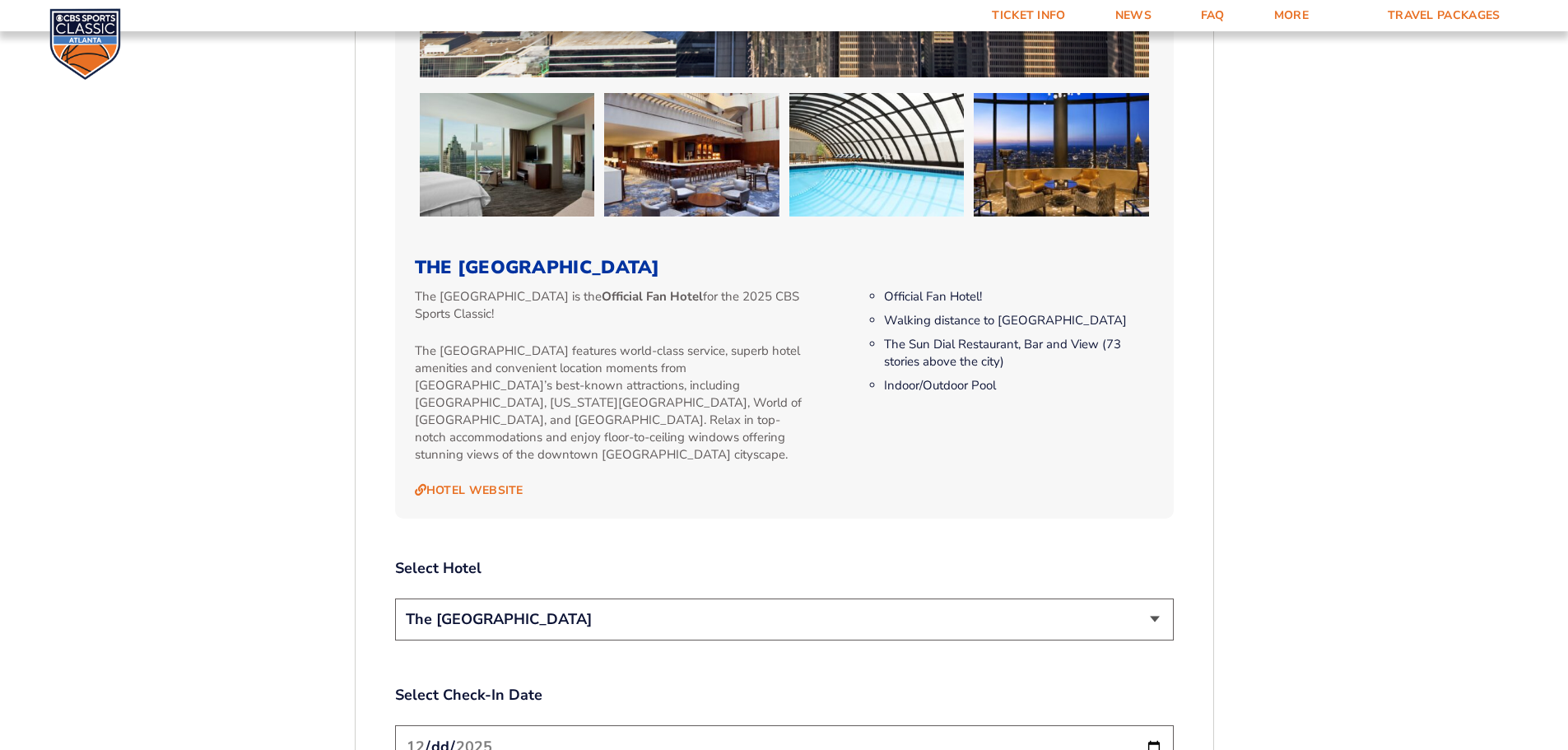
scroll to position [1482, 0]
